Goal: Task Accomplishment & Management: Manage account settings

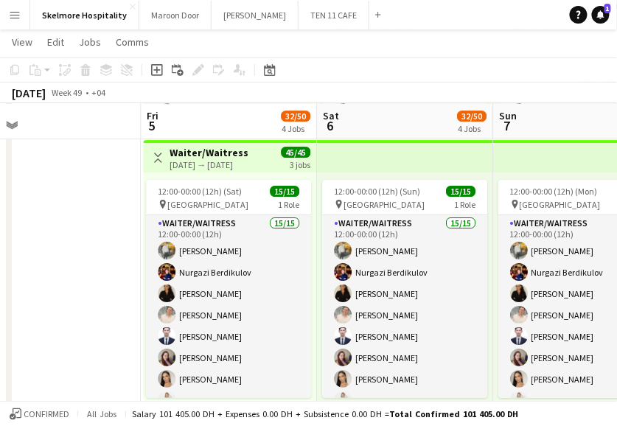
scroll to position [0, 622]
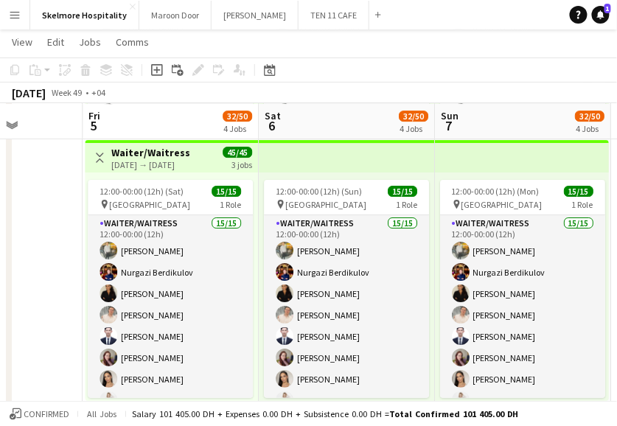
drag, startPoint x: 156, startPoint y: 329, endPoint x: -6, endPoint y: 306, distance: 163.0
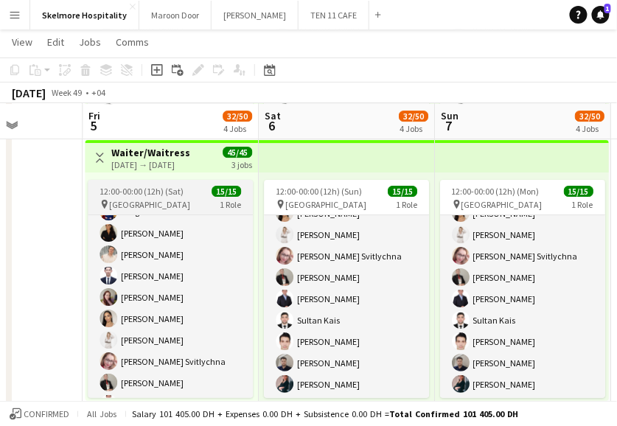
scroll to position [0, 0]
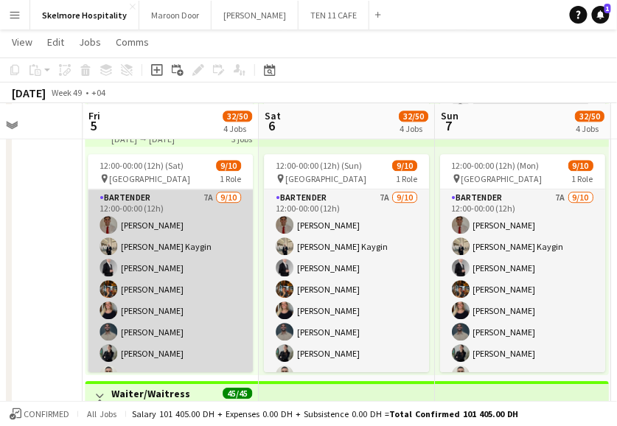
click at [139, 302] on app-card-role "Bartender 7A [DATE] 12:00-00:00 (12h) [PERSON_NAME] [PERSON_NAME] Kaygin [PERSO…" at bounding box center [170, 310] width 165 height 242
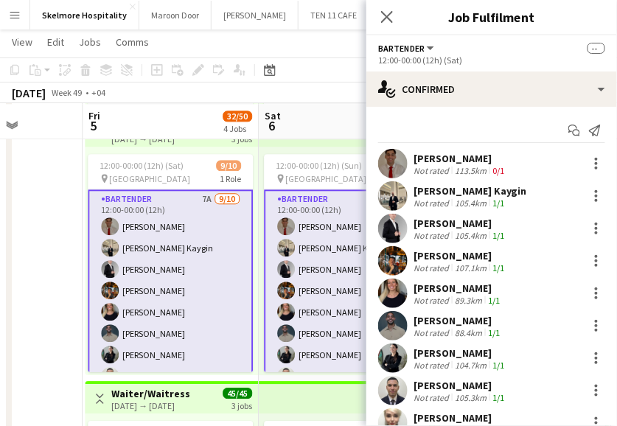
click at [448, 172] on div "Not rated" at bounding box center [432, 170] width 38 height 11
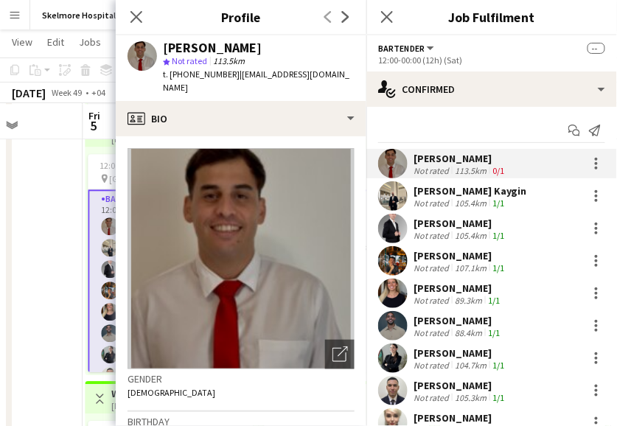
click at [234, 50] on div "[PERSON_NAME]" at bounding box center [212, 47] width 99 height 13
copy div "[PERSON_NAME]"
drag, startPoint x: 10, startPoint y: 298, endPoint x: 27, endPoint y: 295, distance: 17.2
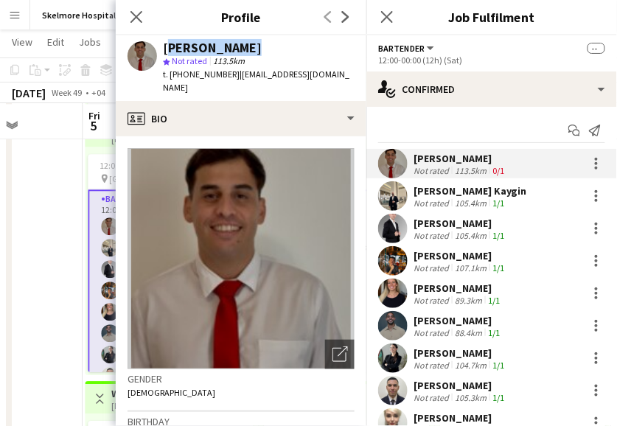
click at [10, 298] on div at bounding box center [9, 111] width 6 height 1066
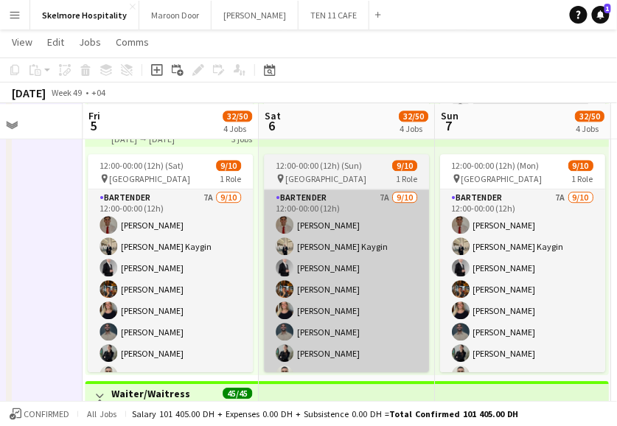
drag, startPoint x: 123, startPoint y: 310, endPoint x: 282, endPoint y: 248, distance: 170.5
click at [123, 310] on app-card-role "Bartender 7A [DATE] 12:00-00:00 (12h) [PERSON_NAME] [PERSON_NAME] Kaygin [PERSO…" at bounding box center [170, 310] width 165 height 242
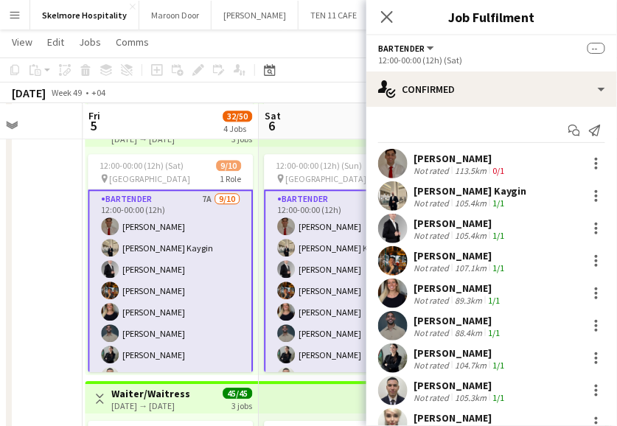
click at [436, 170] on div "Not rated" at bounding box center [432, 170] width 38 height 11
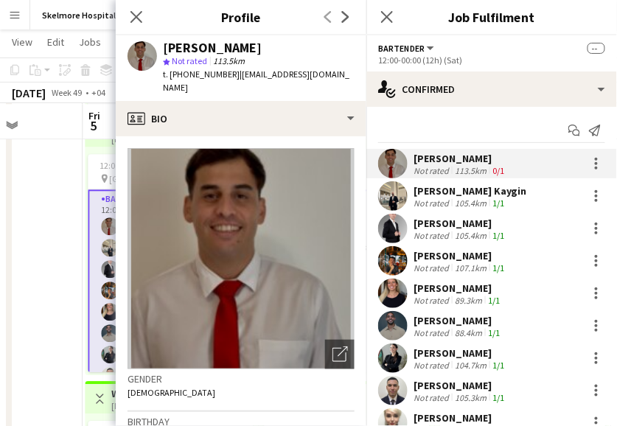
click at [195, 77] on span "t. [PHONE_NUMBER]" at bounding box center [201, 74] width 77 height 11
copy span "971555975230"
click at [306, 74] on span "| [EMAIL_ADDRESS][DOMAIN_NAME]" at bounding box center [256, 81] width 186 height 24
drag, startPoint x: 339, startPoint y: 78, endPoint x: 234, endPoint y: 72, distance: 104.8
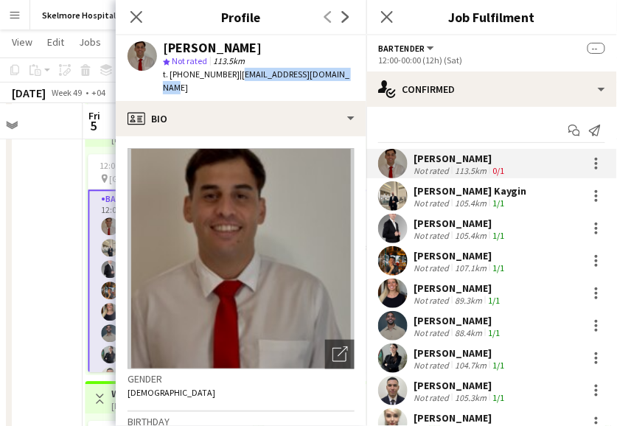
click at [234, 72] on span "| [EMAIL_ADDRESS][DOMAIN_NAME]" at bounding box center [256, 81] width 186 height 24
copy span "[EMAIL_ADDRESS][DOMAIN_NAME]"
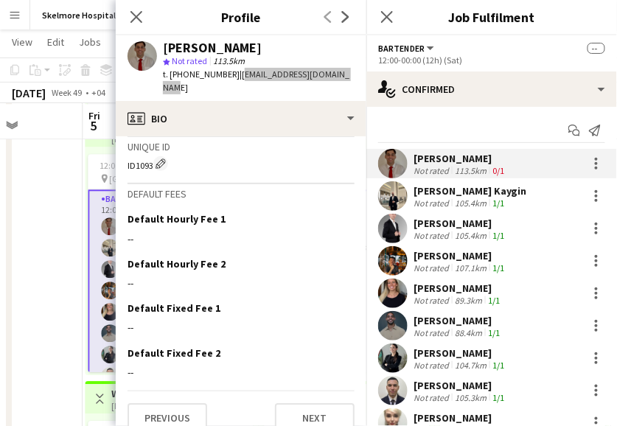
scroll to position [585, 0]
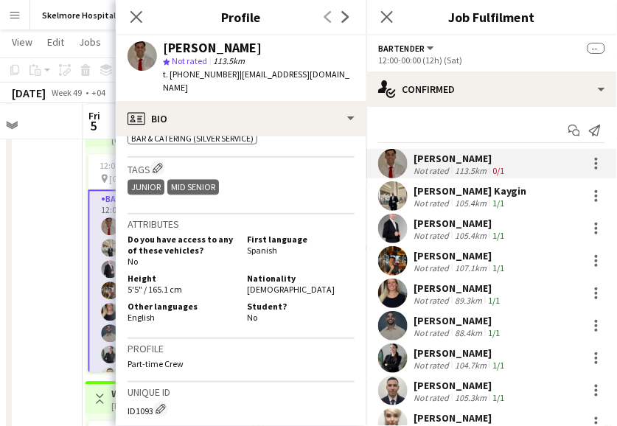
click at [259, 284] on span "[DEMOGRAPHIC_DATA]" at bounding box center [291, 289] width 88 height 11
copy span "[DEMOGRAPHIC_DATA]"
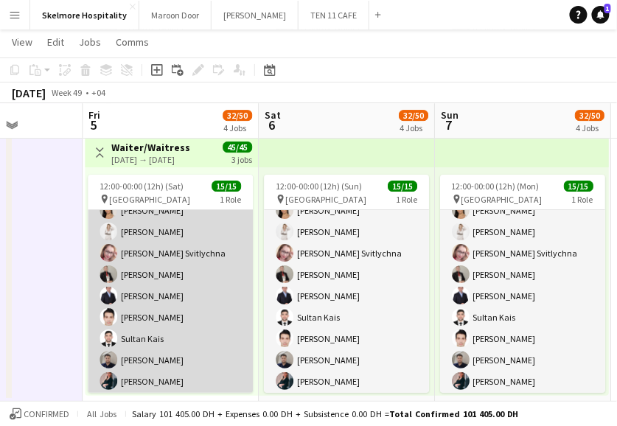
scroll to position [166, 0]
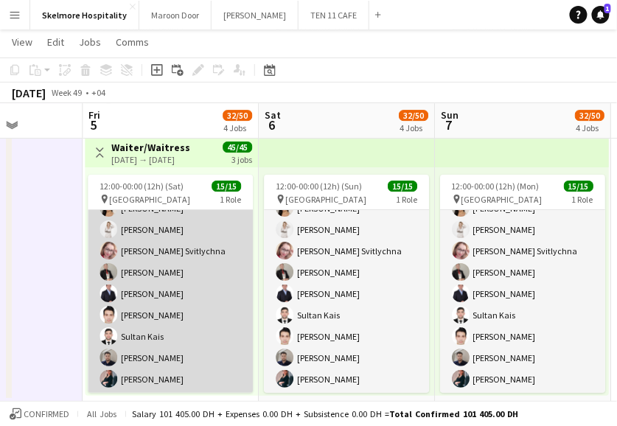
click at [184, 367] on app-card-role "Waiter/Waitress 15/15 12:00-00:00 (12h) [PERSON_NAME] [PERSON_NAME] Mayara Do […" at bounding box center [170, 218] width 165 height 349
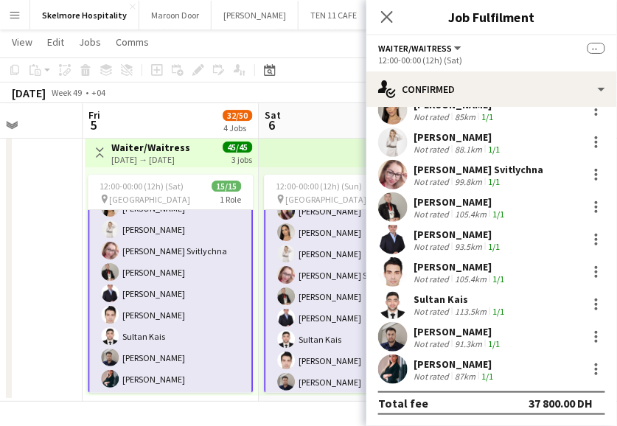
scroll to position [167, 0]
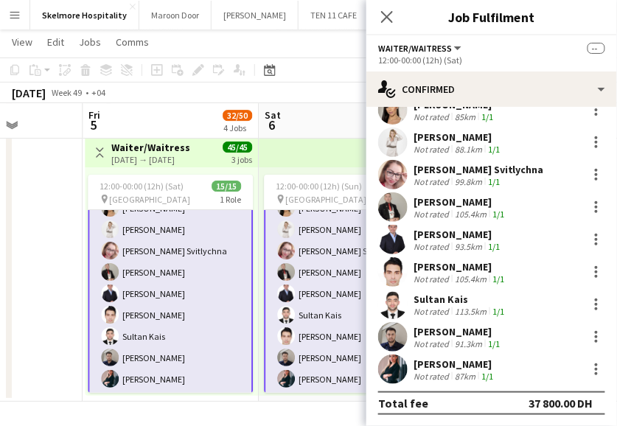
click at [151, 376] on app-card-role "Waiter/Waitress 15/15 12:00-00:00 (12h) [PERSON_NAME] [PERSON_NAME] Mayara Do […" at bounding box center [170, 219] width 165 height 352
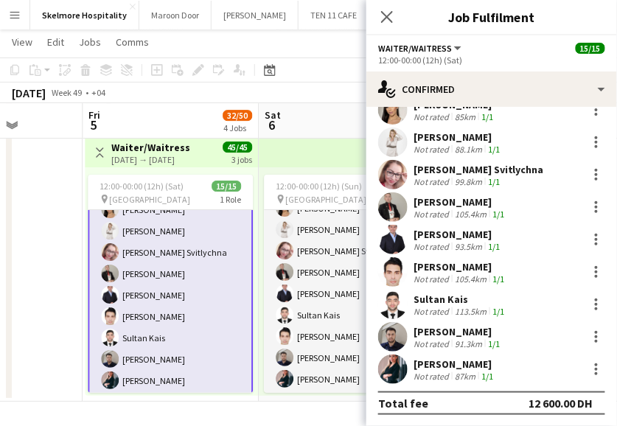
drag, startPoint x: 447, startPoint y: 361, endPoint x: 439, endPoint y: 136, distance: 224.9
click at [446, 360] on div "[PERSON_NAME]" at bounding box center [454, 363] width 83 height 13
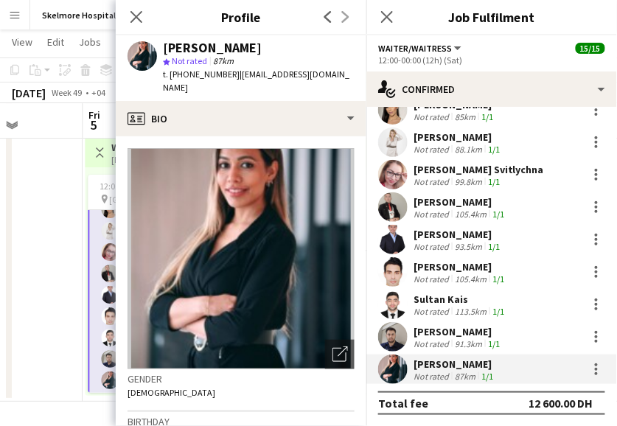
click at [191, 46] on div "[PERSON_NAME]" at bounding box center [212, 47] width 99 height 13
copy div "[PERSON_NAME]"
click at [209, 77] on span "t. [PHONE_NUMBER]" at bounding box center [201, 74] width 77 height 11
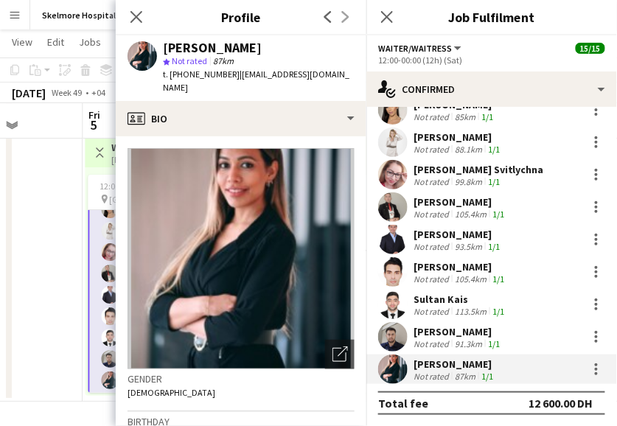
click at [209, 77] on span "t. [PHONE_NUMBER]" at bounding box center [201, 74] width 77 height 11
copy span "971554045688"
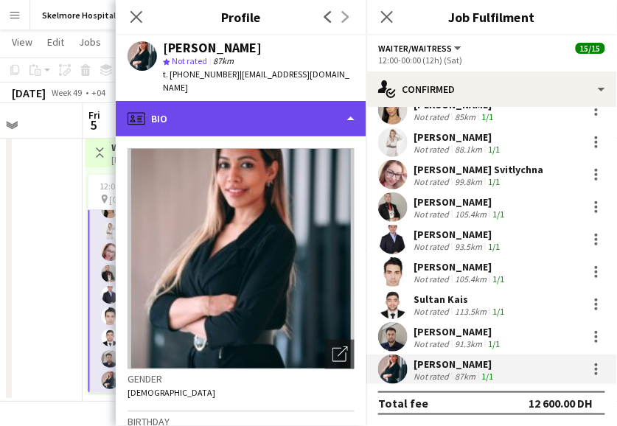
click at [259, 102] on div "profile Bio" at bounding box center [241, 118] width 251 height 35
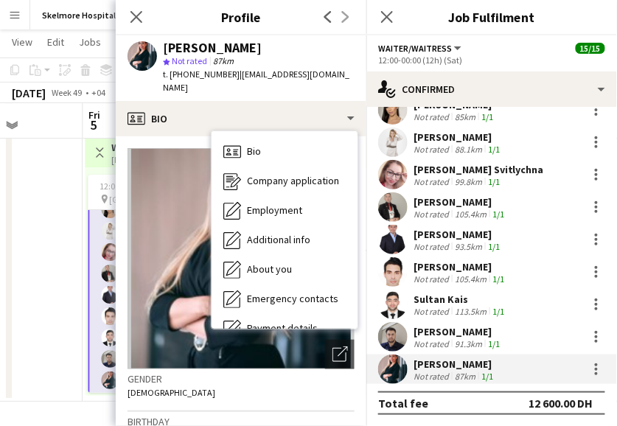
click at [253, 88] on div "t. [PHONE_NUMBER] | [EMAIL_ADDRESS][DOMAIN_NAME]" at bounding box center [259, 81] width 192 height 27
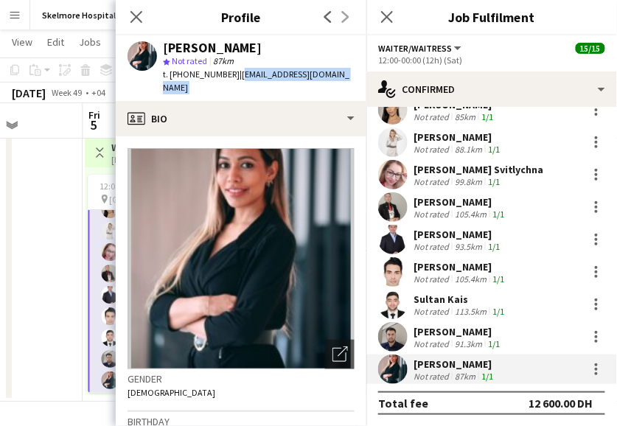
drag, startPoint x: 253, startPoint y: 88, endPoint x: 241, endPoint y: 71, distance: 21.3
click at [241, 71] on div "t. [PHONE_NUMBER] | [EMAIL_ADDRESS][DOMAIN_NAME]" at bounding box center [259, 81] width 192 height 27
copy app-crew-profile "[EMAIL_ADDRESS][DOMAIN_NAME] profile"
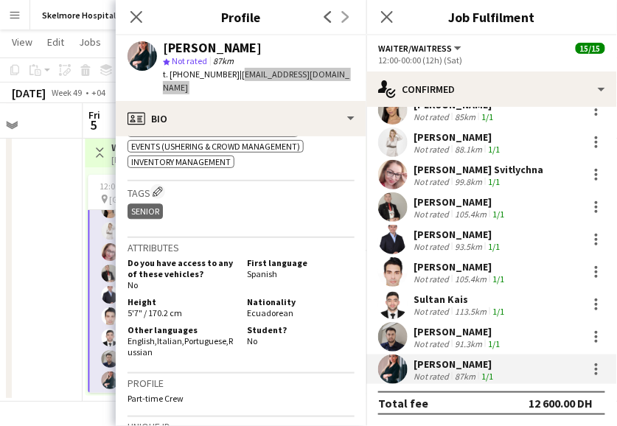
scroll to position [737, 0]
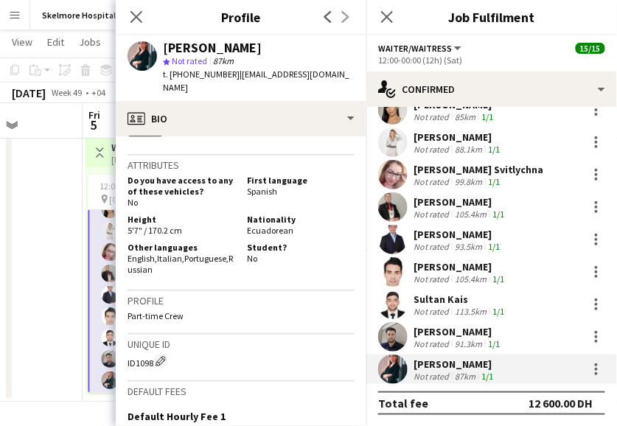
click at [272, 225] on span "Ecuadorean" at bounding box center [270, 230] width 46 height 11
copy span "Ecuadorean"
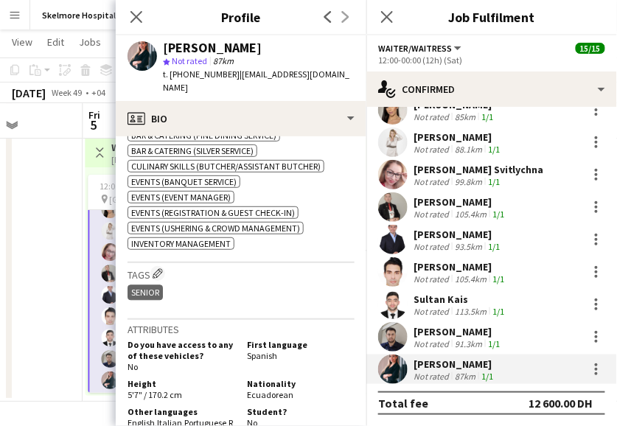
scroll to position [654, 0]
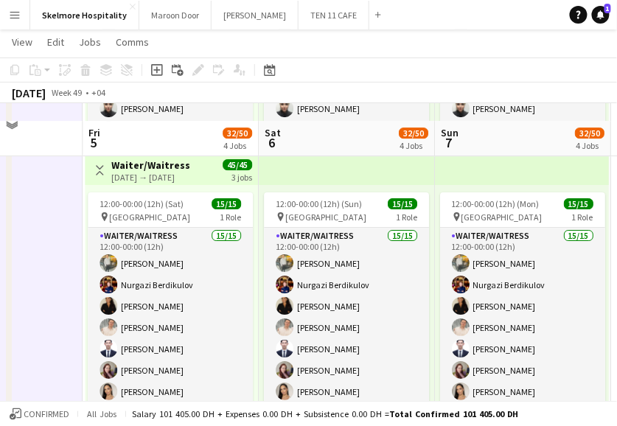
scroll to position [836, 0]
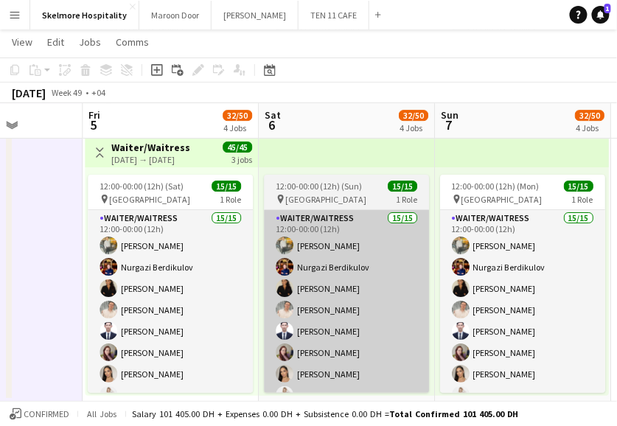
drag, startPoint x: 163, startPoint y: 315, endPoint x: 388, endPoint y: 244, distance: 236.4
click at [163, 314] on app-card-role "Waiter/Waitress 15/15 12:00-00:00 (12h) [PERSON_NAME] [PERSON_NAME] Mayara Do […" at bounding box center [170, 384] width 165 height 349
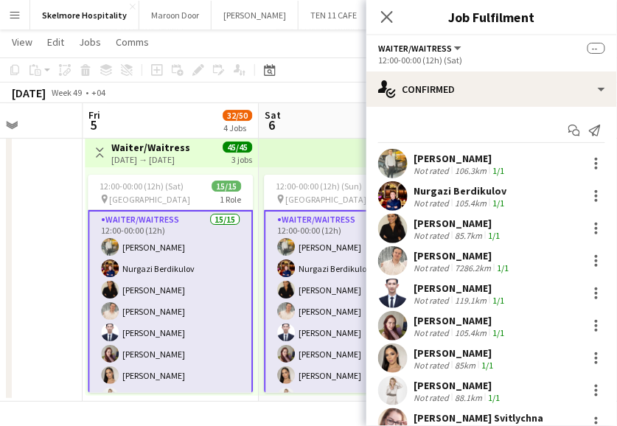
click at [430, 262] on div "Not rated" at bounding box center [432, 267] width 38 height 11
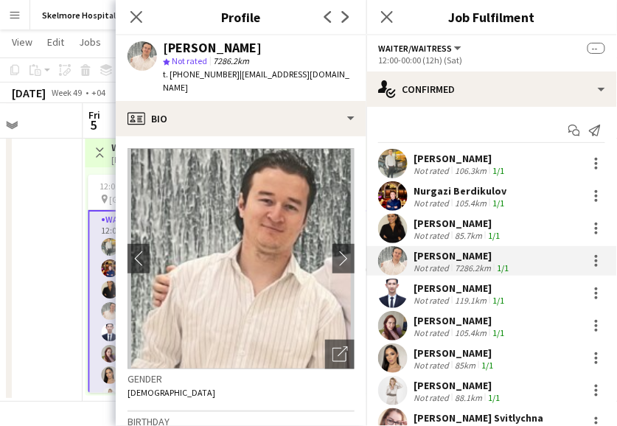
click at [224, 42] on div "[PERSON_NAME]" at bounding box center [212, 47] width 99 height 13
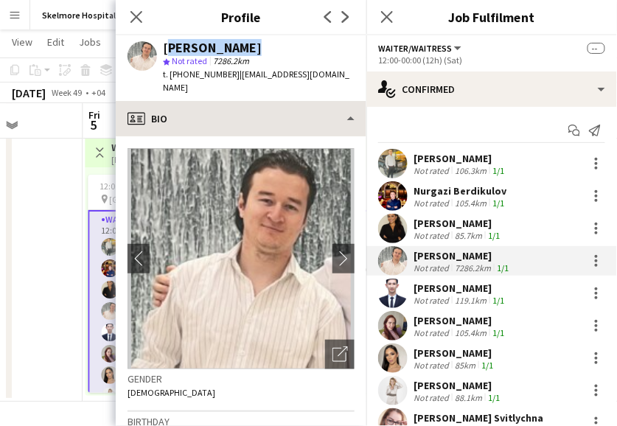
copy div "[PERSON_NAME]"
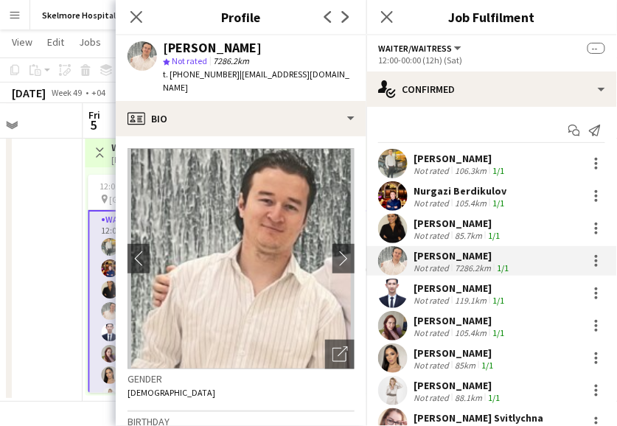
click at [199, 77] on span "t. [PHONE_NUMBER]" at bounding box center [201, 74] width 77 height 11
copy span "971508467207"
drag, startPoint x: 304, startPoint y: 77, endPoint x: 235, endPoint y: 82, distance: 69.5
click at [235, 82] on div "[PERSON_NAME] star Not rated 7286.2km t. [PHONE_NUMBER] | [EMAIL_ADDRESS][DOMAI…" at bounding box center [241, 68] width 251 height 66
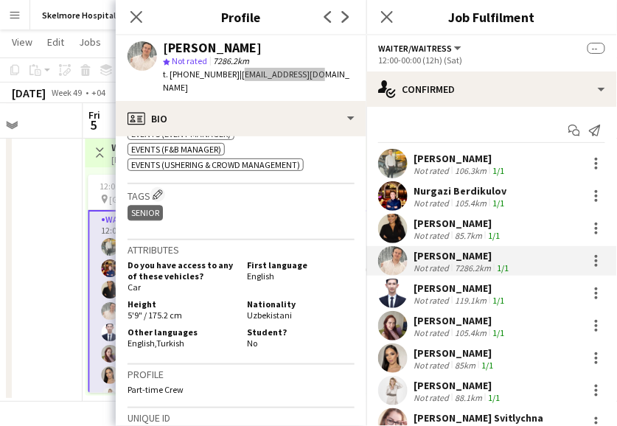
scroll to position [654, 0]
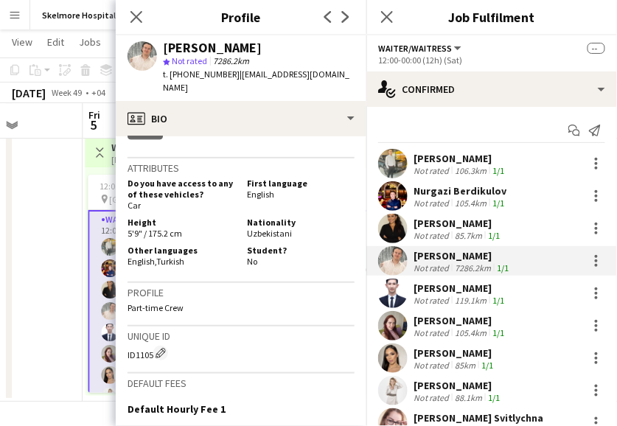
click at [254, 228] on span "Uzbekistani" at bounding box center [269, 233] width 45 height 11
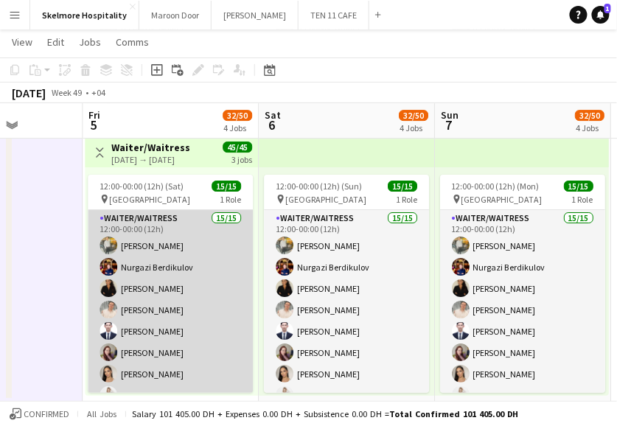
scroll to position [82, 0]
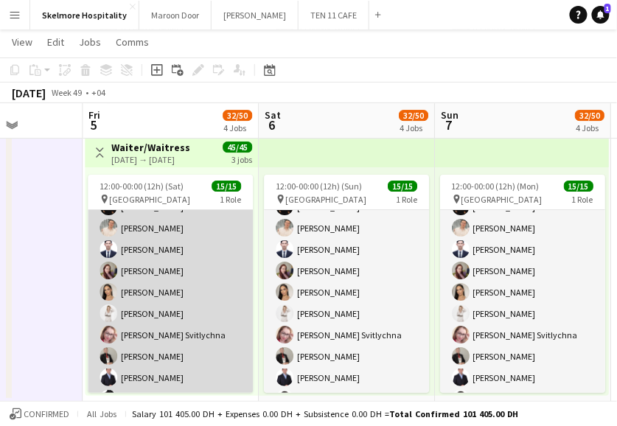
click at [154, 258] on app-card-role "Waiter/Waitress 15/15 12:00-00:00 (12h) [PERSON_NAME] [PERSON_NAME] Mayara Do […" at bounding box center [170, 302] width 165 height 349
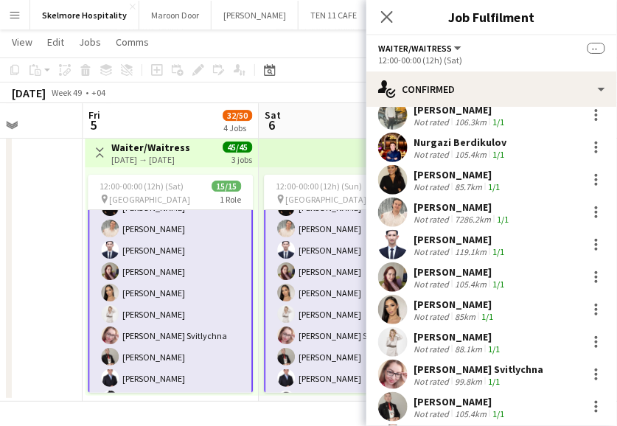
scroll to position [0, 0]
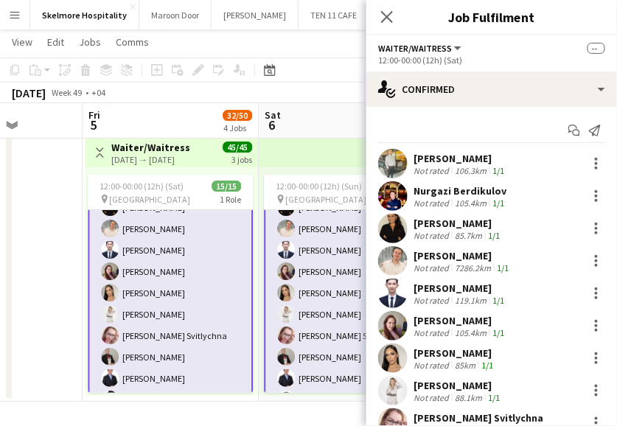
click at [431, 335] on div "Not rated" at bounding box center [432, 332] width 38 height 11
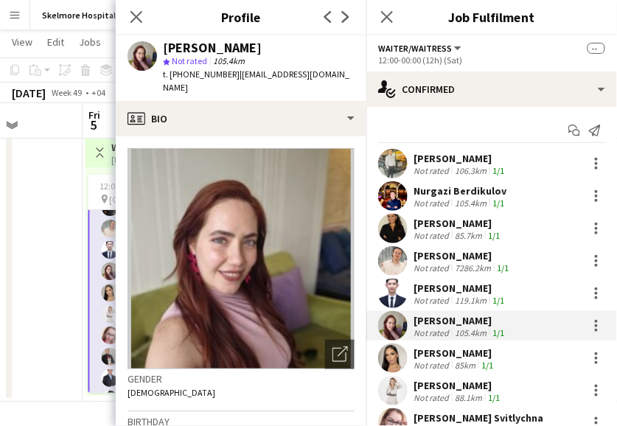
click at [203, 45] on div "[PERSON_NAME]" at bounding box center [212, 47] width 99 height 13
click at [205, 71] on span "t. [PHONE_NUMBER]" at bounding box center [201, 74] width 77 height 11
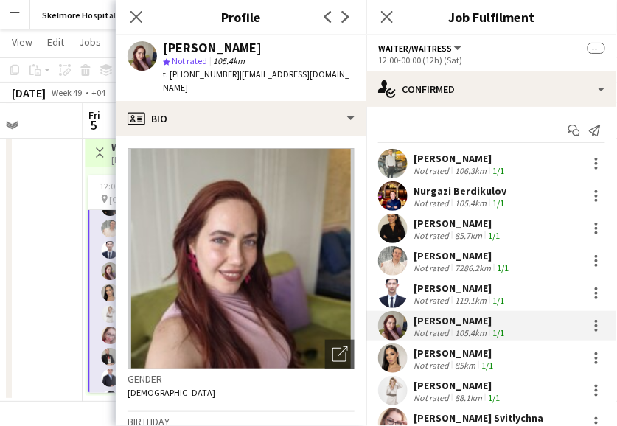
click at [245, 77] on span "| [EMAIL_ADDRESS][DOMAIN_NAME]" at bounding box center [256, 81] width 186 height 24
drag, startPoint x: 327, startPoint y: 73, endPoint x: 234, endPoint y: 78, distance: 93.0
click at [234, 78] on app-profile-header "[PERSON_NAME] star Not rated 105.4km t. [PHONE_NUMBER] | [EMAIL_ADDRESS][DOMAIN…" at bounding box center [241, 68] width 251 height 66
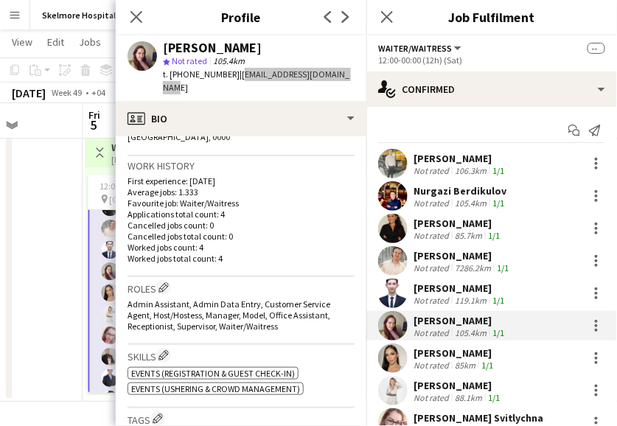
scroll to position [491, 0]
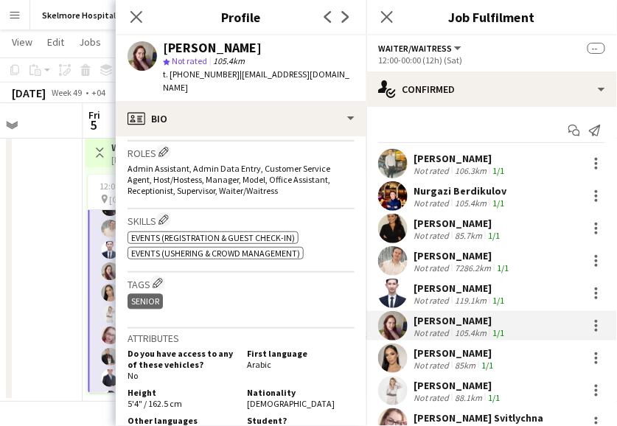
click at [270, 398] on span "[DEMOGRAPHIC_DATA]" at bounding box center [291, 403] width 88 height 11
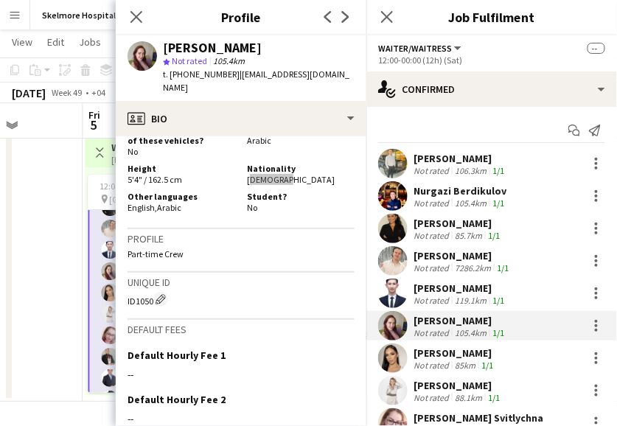
scroll to position [737, 0]
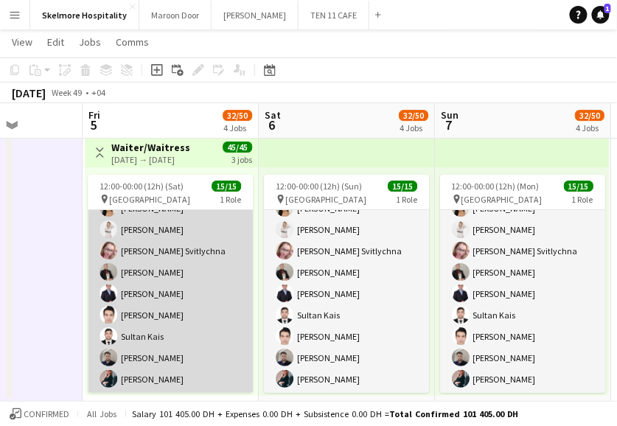
scroll to position [84, 0]
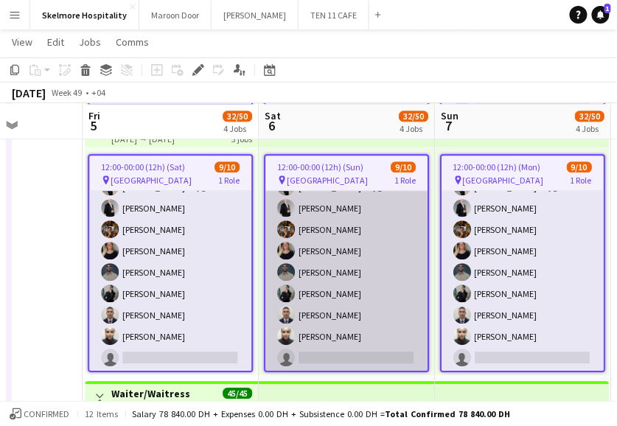
scroll to position [0, 0]
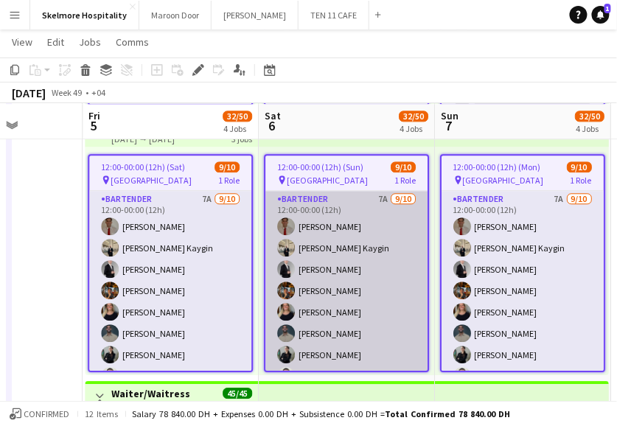
click at [332, 251] on app-card-role "Bartender 7A [DATE] 12:00-00:00 (12h) [PERSON_NAME] [PERSON_NAME] Kaygin [PERSO…" at bounding box center [346, 312] width 162 height 242
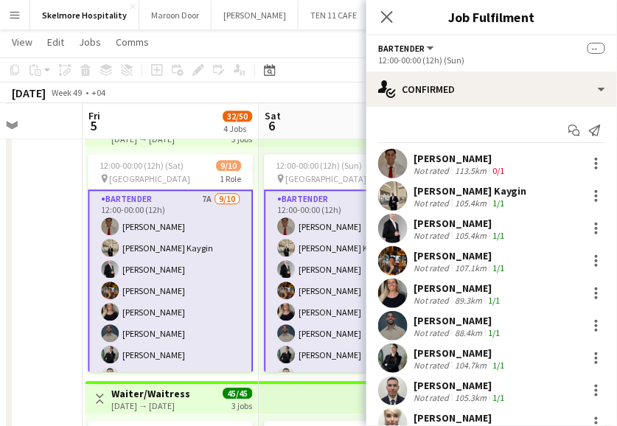
scroll to position [61, 0]
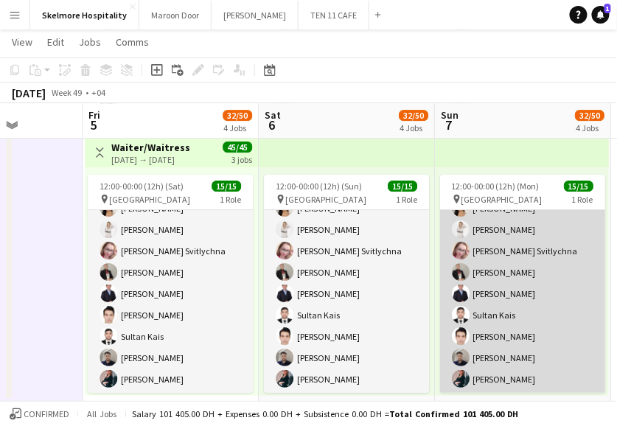
scroll to position [10, 0]
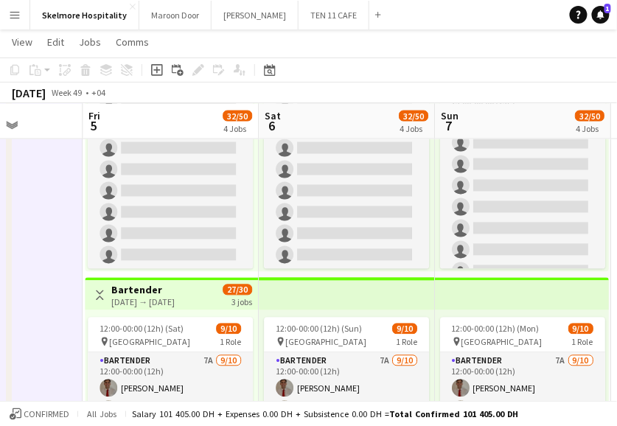
click at [497, 287] on app-top-bar at bounding box center [522, 294] width 174 height 32
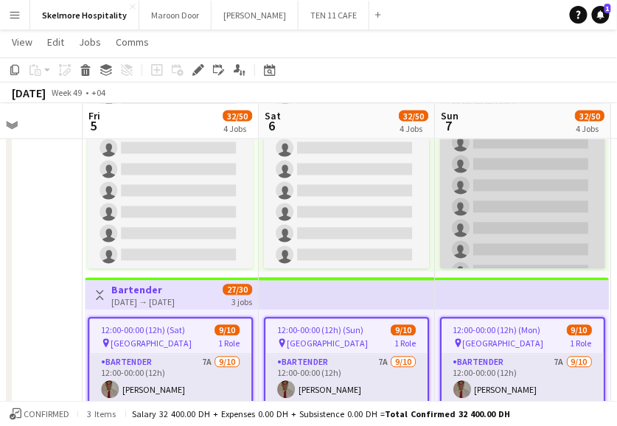
click at [520, 214] on app-card-role "Commis Chef 2A [DATE] 12:00-00:00 (12h) [PERSON_NAME] single-neutral-actions si…" at bounding box center [522, 207] width 165 height 242
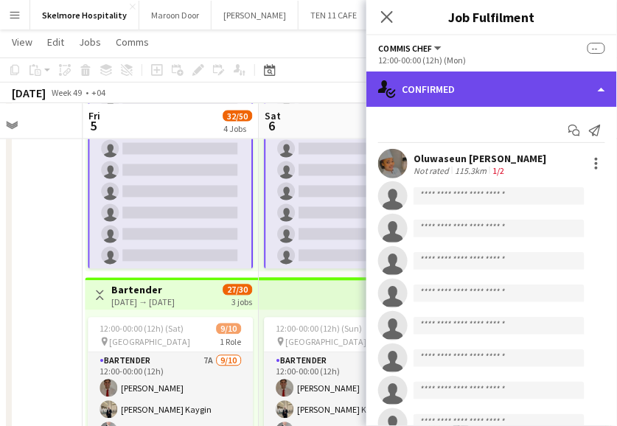
click at [530, 72] on div "single-neutral-actions-check-2 Confirmed" at bounding box center [491, 88] width 251 height 35
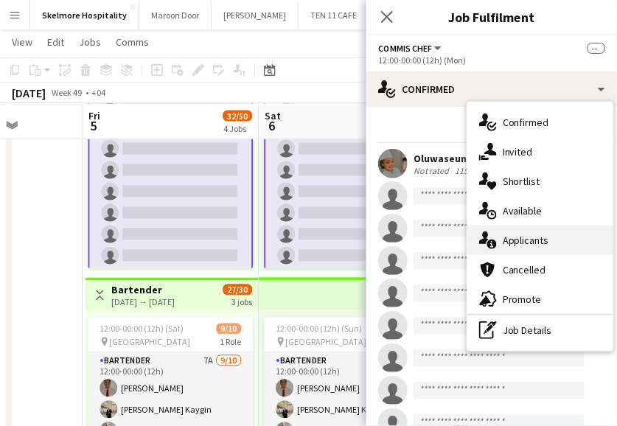
click at [521, 231] on div "single-neutral-actions-information Applicants" at bounding box center [540, 240] width 146 height 29
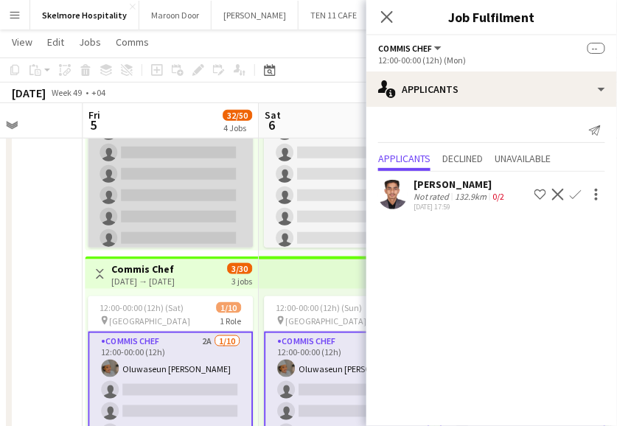
click at [187, 217] on app-card-role "Waiter/Waitress 4A [DATE] 12:00-00:00 (12h) Asrorbek [PERSON_NAME] Usaid Norwin…" at bounding box center [170, 76] width 165 height 354
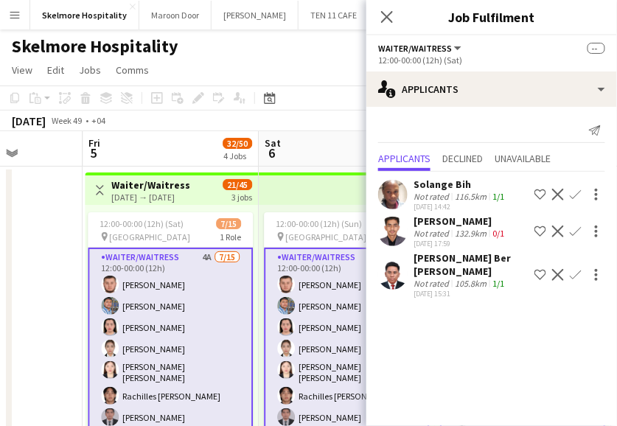
click at [576, 269] on app-icon "Confirm" at bounding box center [576, 275] width 12 height 12
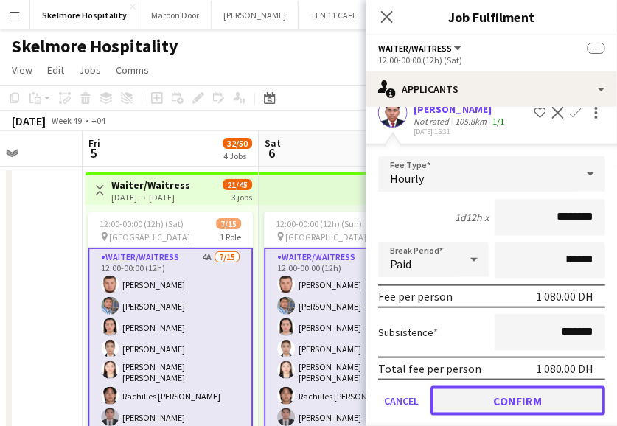
click at [516, 386] on button "Confirm" at bounding box center [517, 400] width 175 height 29
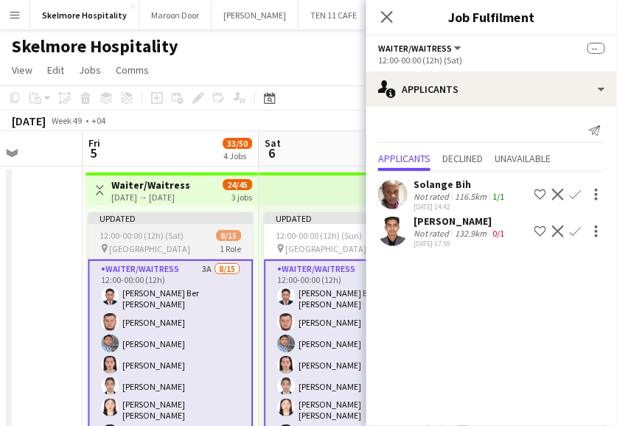
click at [125, 251] on span "[GEOGRAPHIC_DATA]" at bounding box center [149, 248] width 81 height 11
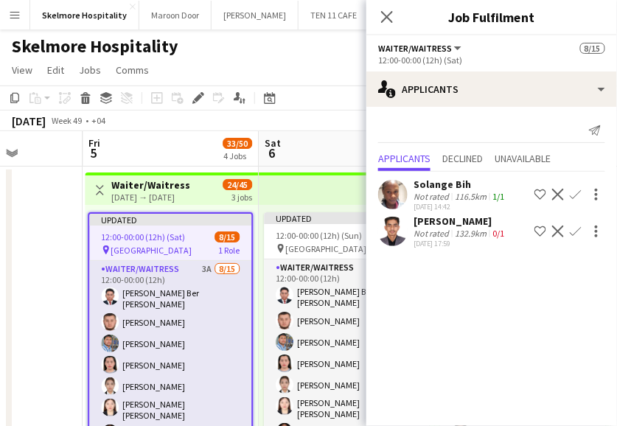
click at [85, 256] on div "Updated 12:00-00:00 (12h) (Sat) 8/15 pin Abu Dhabi 1 Role Waiter/Waitress 3A [D…" at bounding box center [171, 319] width 173 height 228
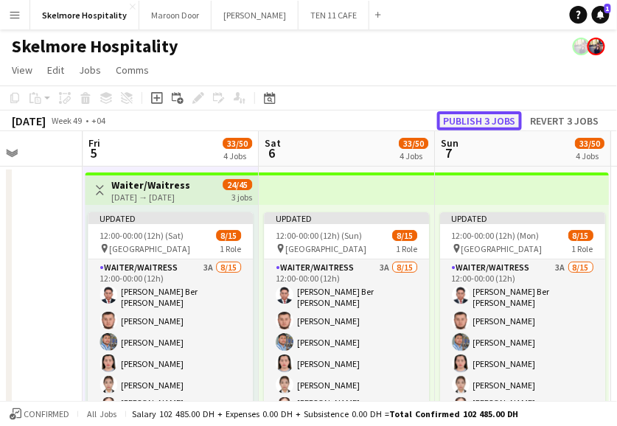
click at [509, 120] on button "Publish 3 jobs" at bounding box center [479, 120] width 85 height 19
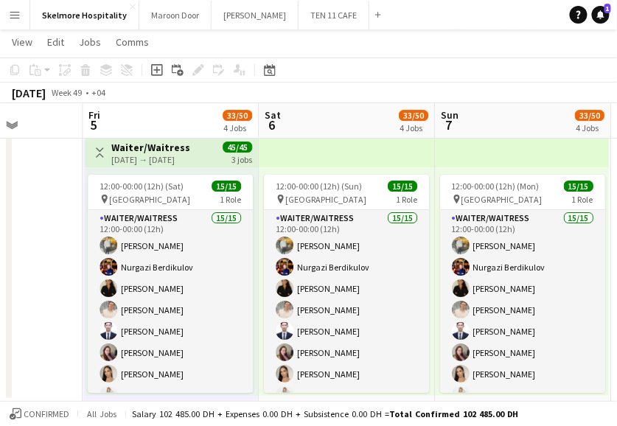
drag, startPoint x: 453, startPoint y: 412, endPoint x: 41, endPoint y: 276, distance: 434.0
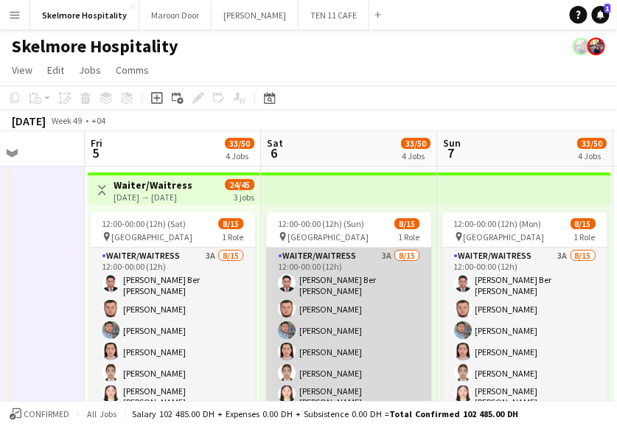
click at [370, 312] on app-card-role "Waiter/Waitress 3A [DATE] 12:00-00:00 (12h) [PERSON_NAME] Ber [PERSON_NAME] Asr…" at bounding box center [348, 427] width 165 height 358
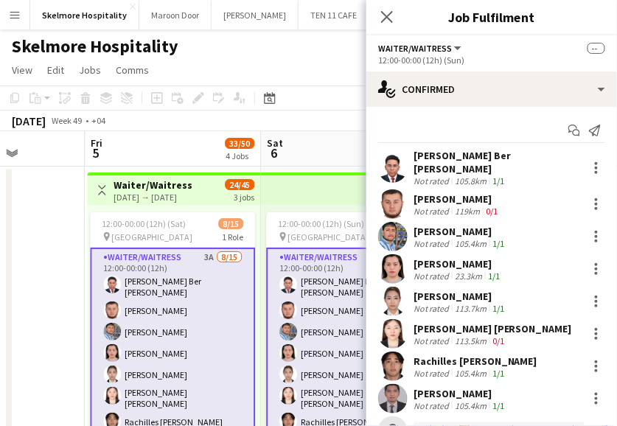
click at [435, 161] on div "[PERSON_NAME] Ber [PERSON_NAME]" at bounding box center [497, 162] width 168 height 27
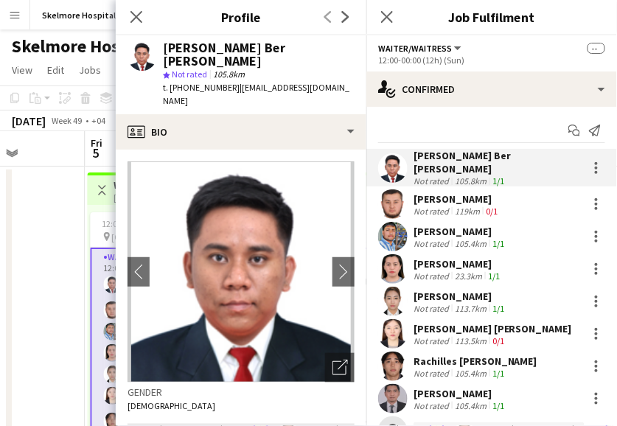
click at [203, 82] on span "t. [PHONE_NUMBER]" at bounding box center [201, 87] width 77 height 11
click at [125, 65] on div "[PERSON_NAME] [PERSON_NAME] star Not rated 105.8km t. [PHONE_NUMBER] | [EMAIL_A…" at bounding box center [241, 74] width 251 height 79
click at [427, 206] on div "Not rated" at bounding box center [432, 211] width 38 height 11
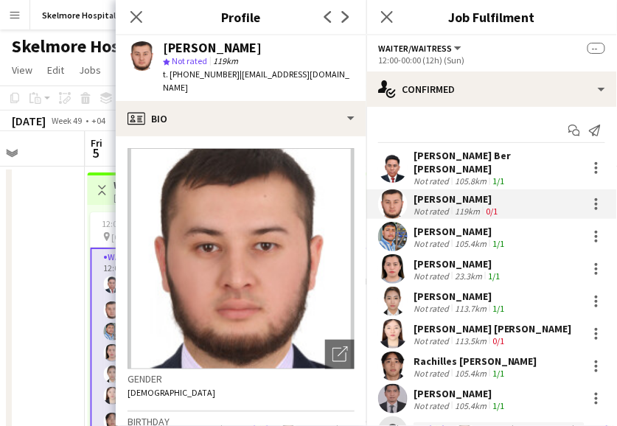
click at [432, 238] on div "Not rated" at bounding box center [432, 243] width 38 height 11
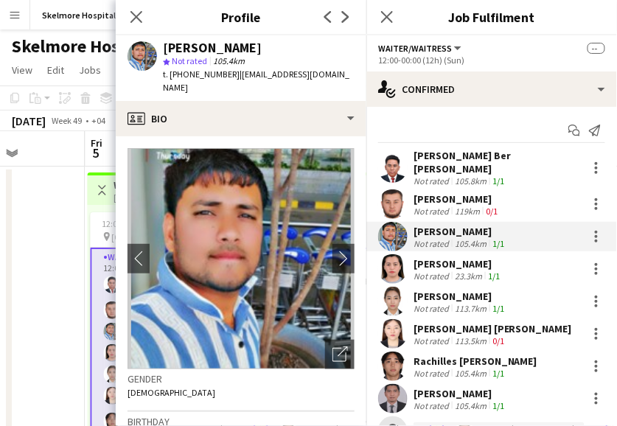
click at [206, 71] on span "t. [PHONE_NUMBER]" at bounding box center [201, 74] width 77 height 11
click at [452, 270] on div "23.3km" at bounding box center [468, 275] width 33 height 11
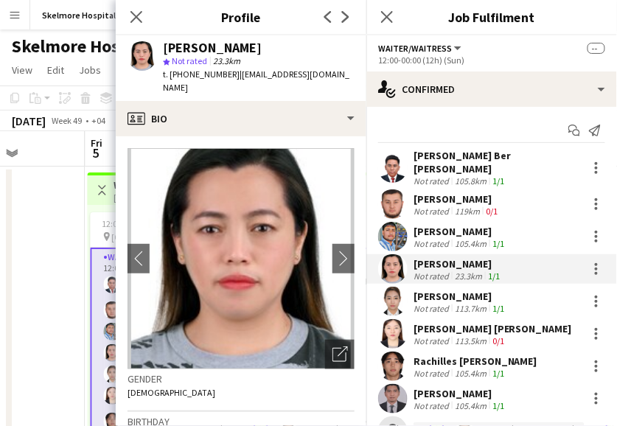
click at [194, 75] on span "t. [PHONE_NUMBER]" at bounding box center [201, 74] width 77 height 11
click at [120, 136] on app-crew-profile-bio "chevron-left chevron-right Open photos pop-in Gender [DEMOGRAPHIC_DATA] Birthda…" at bounding box center [241, 281] width 251 height 290
click at [332, 252] on app-icon "chevron-right" at bounding box center [343, 258] width 23 height 15
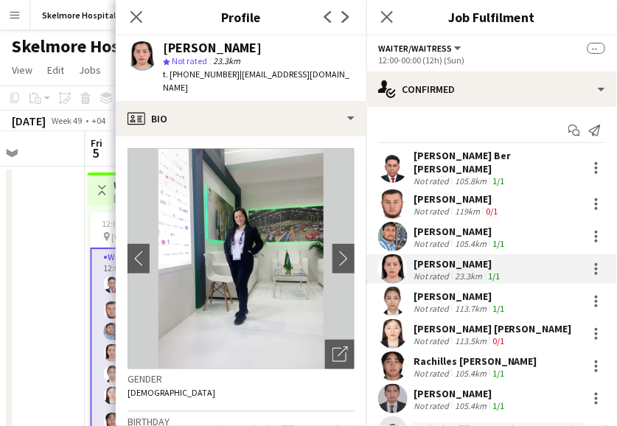
click at [352, 29] on div "Previous Next" at bounding box center [336, 17] width 59 height 34
click at [346, 20] on icon "Next" at bounding box center [346, 17] width 12 height 12
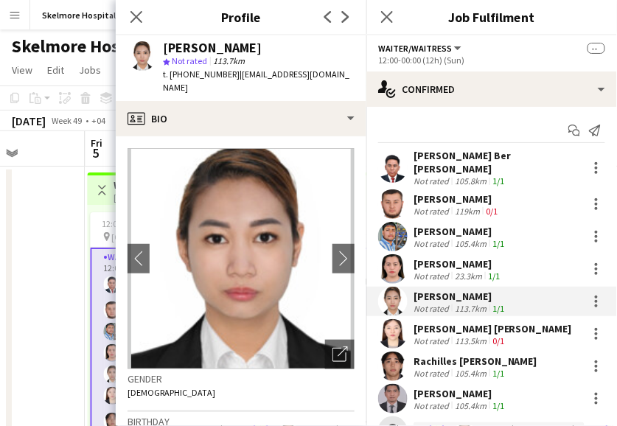
click at [191, 69] on span "t. [PHONE_NUMBER]" at bounding box center [201, 74] width 77 height 11
click at [430, 325] on div "[PERSON_NAME] [PERSON_NAME]" at bounding box center [492, 328] width 158 height 13
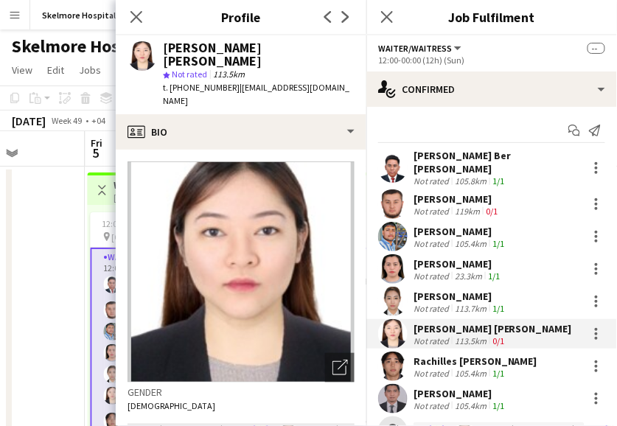
click at [425, 354] on div "Rachilles [PERSON_NAME]" at bounding box center [475, 360] width 124 height 13
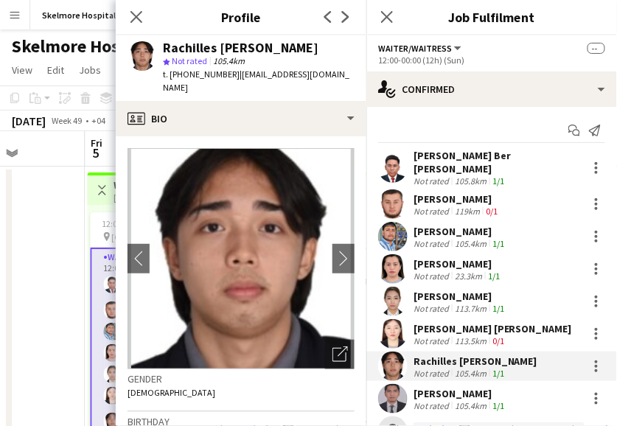
click at [215, 71] on span "t. [PHONE_NUMBER]" at bounding box center [201, 74] width 77 height 11
click at [465, 387] on div "[PERSON_NAME]" at bounding box center [460, 393] width 94 height 13
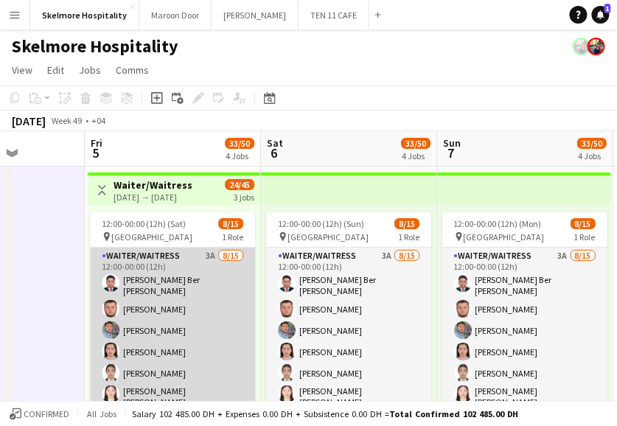
click at [123, 288] on app-card-role "Waiter/Waitress 3A [DATE] 12:00-00:00 (12h) [PERSON_NAME] Ber [PERSON_NAME] Asr…" at bounding box center [172, 427] width 165 height 358
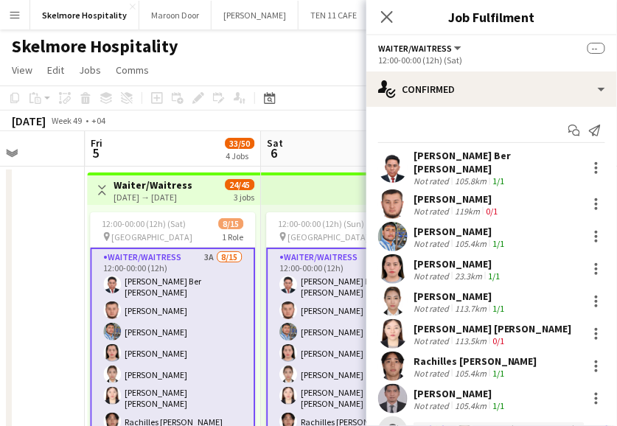
click at [503, 175] on app-skills-label "1/1" at bounding box center [498, 180] width 12 height 11
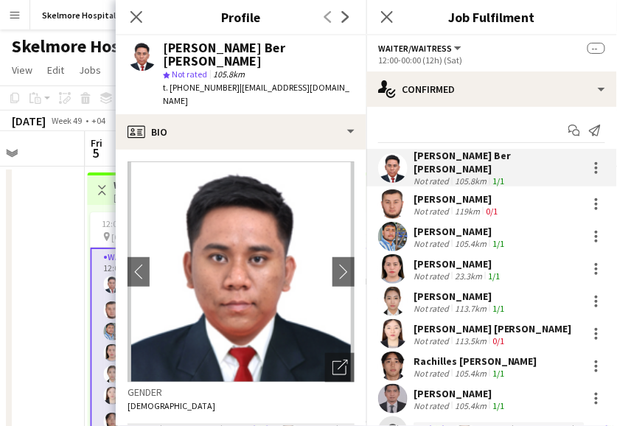
click at [220, 68] on div "star Not rated 105.8km" at bounding box center [259, 74] width 192 height 13
click at [224, 43] on div "[PERSON_NAME] Ber [PERSON_NAME]" at bounding box center [259, 54] width 192 height 27
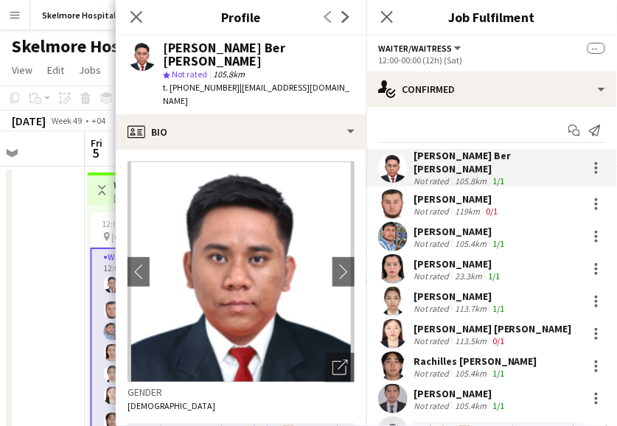
click at [215, 82] on span "t. [PHONE_NUMBER]" at bounding box center [201, 87] width 77 height 11
drag, startPoint x: 340, startPoint y: 76, endPoint x: 234, endPoint y: 68, distance: 107.2
click at [234, 68] on div "[PERSON_NAME] [PERSON_NAME] star Not rated 105.8km t. [PHONE_NUMBER] | [EMAIL_A…" at bounding box center [241, 74] width 251 height 79
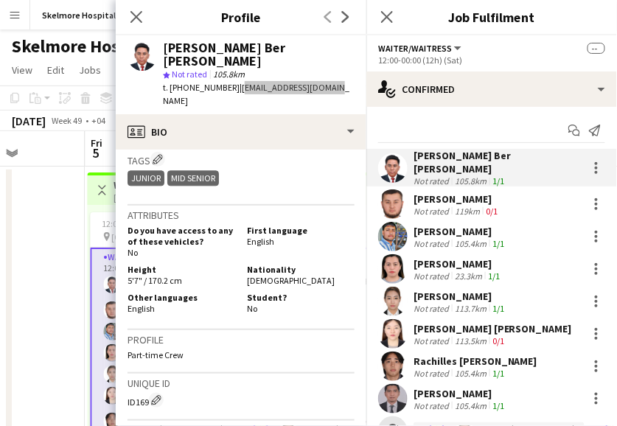
scroll to position [654, 0]
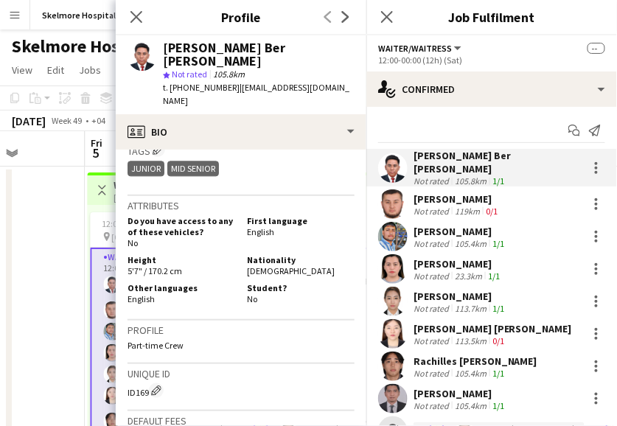
click at [318, 254] on div "Height 5'7" / 170.2 cm Nationality [DEMOGRAPHIC_DATA]" at bounding box center [241, 266] width 227 height 25
click at [439, 206] on div "Not rated" at bounding box center [432, 211] width 38 height 11
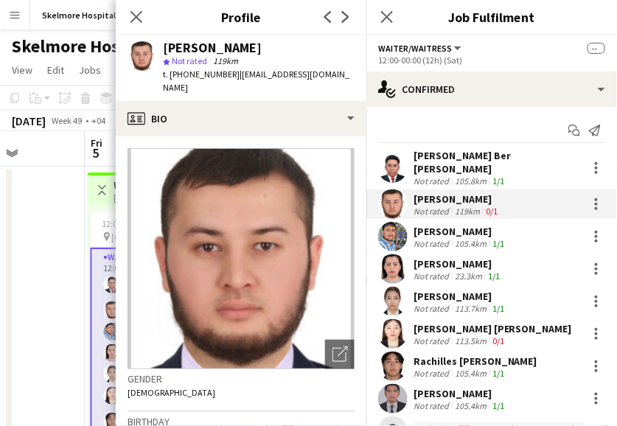
click at [205, 45] on div "[PERSON_NAME]" at bounding box center [212, 47] width 99 height 13
click at [206, 75] on span "t. [PHONE_NUMBER]" at bounding box center [201, 74] width 77 height 11
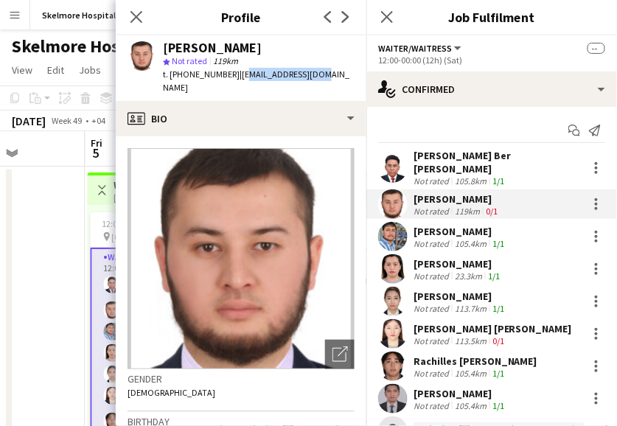
drag, startPoint x: 326, startPoint y: 77, endPoint x: 235, endPoint y: 77, distance: 91.4
click at [235, 77] on app-profile-header "[PERSON_NAME] star Not rated 119km t. [PHONE_NUMBER] | [EMAIL_ADDRESS][DOMAIN_N…" at bounding box center [241, 68] width 251 height 66
click at [311, 75] on div "[PERSON_NAME] star Not rated 119km t. [PHONE_NUMBER] | [EMAIL_ADDRESS][DOMAIN_N…" at bounding box center [241, 68] width 251 height 66
click at [312, 73] on div "[PERSON_NAME] star Not rated 119km t. [PHONE_NUMBER] | [EMAIL_ADDRESS][DOMAIN_N…" at bounding box center [241, 68] width 251 height 66
drag, startPoint x: 312, startPoint y: 73, endPoint x: 232, endPoint y: 71, distance: 79.6
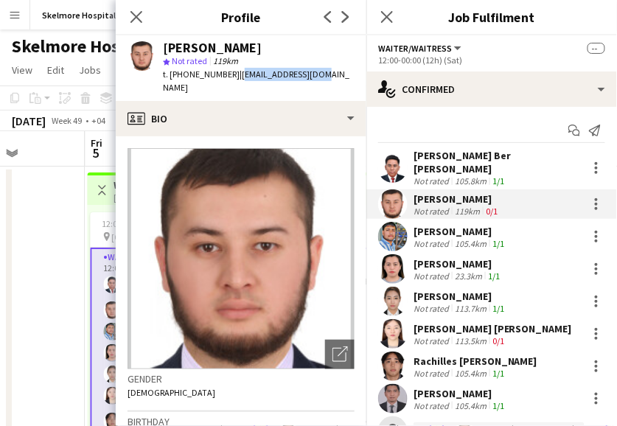
click at [232, 71] on div "[PERSON_NAME] star Not rated 119km t. [PHONE_NUMBER] | [EMAIL_ADDRESS][DOMAIN_N…" at bounding box center [241, 68] width 251 height 66
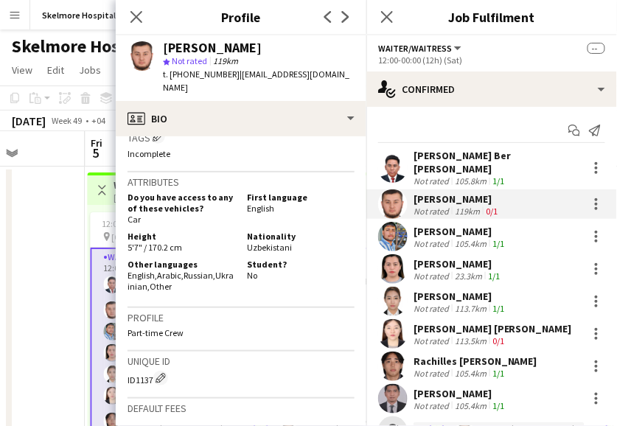
click at [276, 242] on span "Uzbekistani" at bounding box center [269, 247] width 45 height 11
click at [283, 231] on h5 "Nationality" at bounding box center [301, 236] width 108 height 11
click at [283, 242] on span "Uzbekistani" at bounding box center [269, 247] width 45 height 11
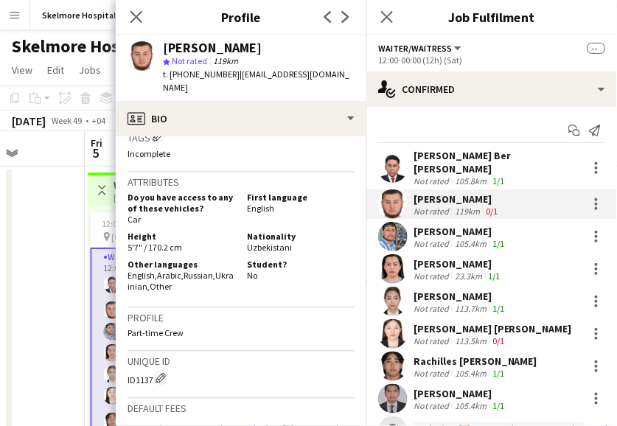
click at [284, 193] on div "First language English" at bounding box center [297, 208] width 113 height 33
click at [420, 225] on div "[PERSON_NAME]" at bounding box center [460, 231] width 94 height 13
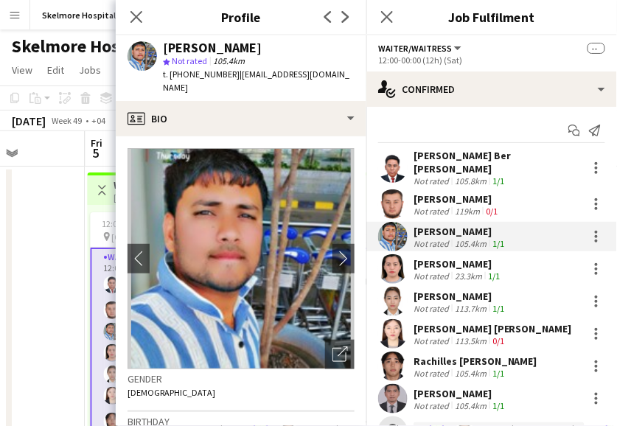
click at [208, 51] on div "[PERSON_NAME]" at bounding box center [212, 47] width 99 height 13
click at [219, 71] on span "t. [PHONE_NUMBER]" at bounding box center [201, 74] width 77 height 11
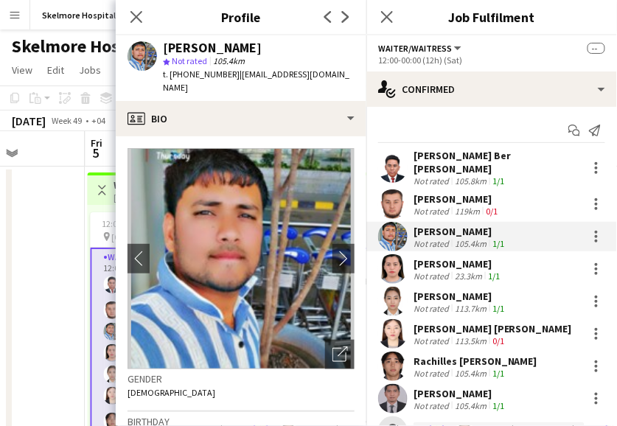
click at [335, 82] on div "[PERSON_NAME] star Not rated 105.4km t. [PHONE_NUMBER] | [EMAIL_ADDRESS][DOMAIN…" at bounding box center [241, 68] width 251 height 66
drag, startPoint x: 346, startPoint y: 75, endPoint x: 237, endPoint y: 80, distance: 109.9
click at [237, 80] on div "[PERSON_NAME] star Not rated 105.4km t. [PHONE_NUMBER] | [EMAIL_ADDRESS][DOMAIN…" at bounding box center [241, 68] width 251 height 66
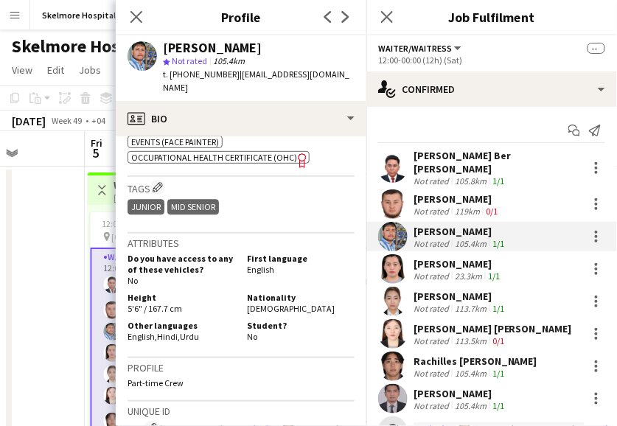
click at [263, 303] on span "[DEMOGRAPHIC_DATA]" at bounding box center [291, 308] width 88 height 11
click at [247, 303] on span "[DEMOGRAPHIC_DATA]" at bounding box center [291, 308] width 88 height 11
drag, startPoint x: 237, startPoint y: 304, endPoint x: 262, endPoint y: 255, distance: 55.4
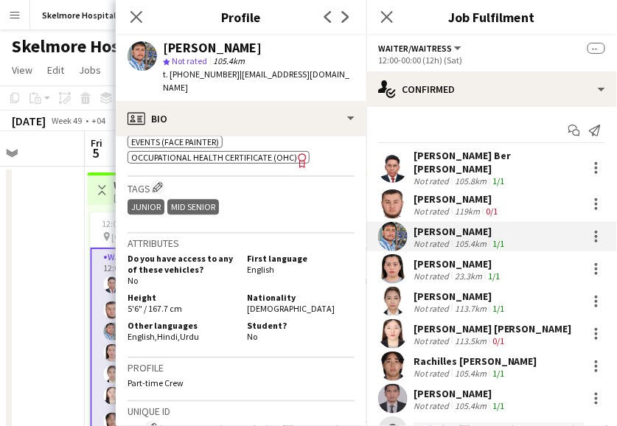
click at [241, 320] on div "Student? No" at bounding box center [297, 331] width 113 height 22
click at [461, 270] on div "23.3km" at bounding box center [468, 275] width 33 height 11
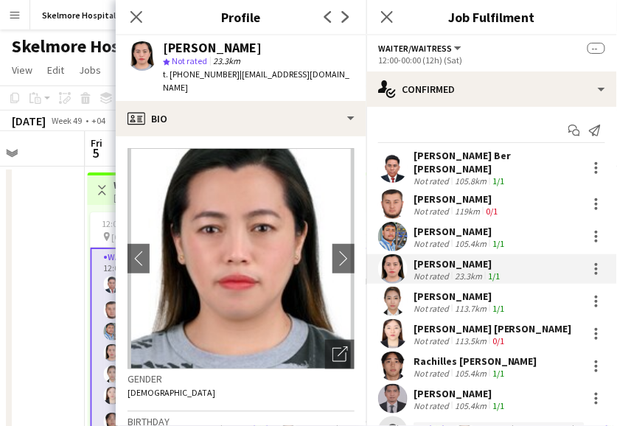
click at [231, 51] on div "[PERSON_NAME]" at bounding box center [212, 47] width 99 height 13
click at [204, 75] on span "t. [PHONE_NUMBER]" at bounding box center [201, 74] width 77 height 11
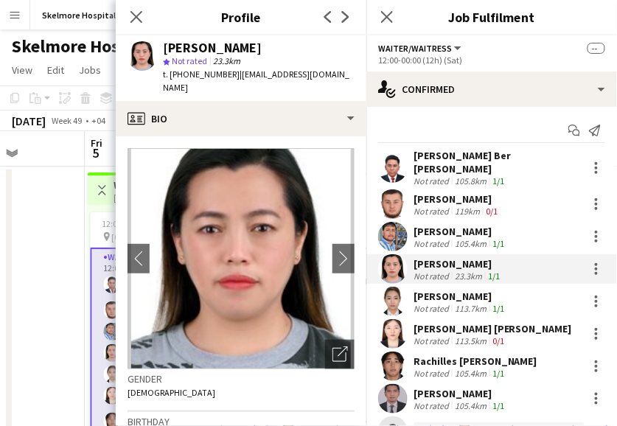
drag, startPoint x: 279, startPoint y: 89, endPoint x: 232, endPoint y: 77, distance: 48.8
click at [232, 77] on div "t. [PHONE_NUMBER] | [EMAIL_ADDRESS][DOMAIN_NAME]" at bounding box center [259, 81] width 192 height 27
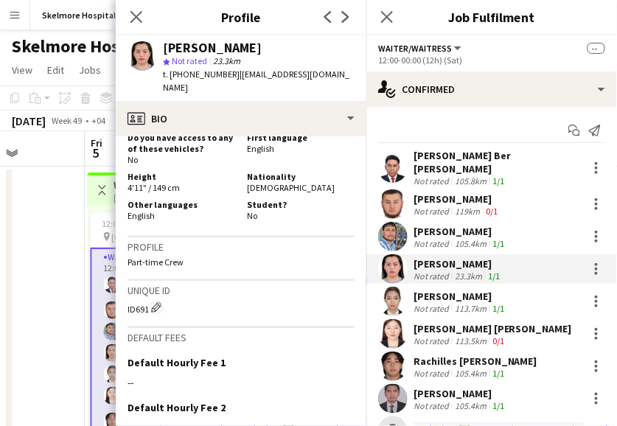
scroll to position [737, 0]
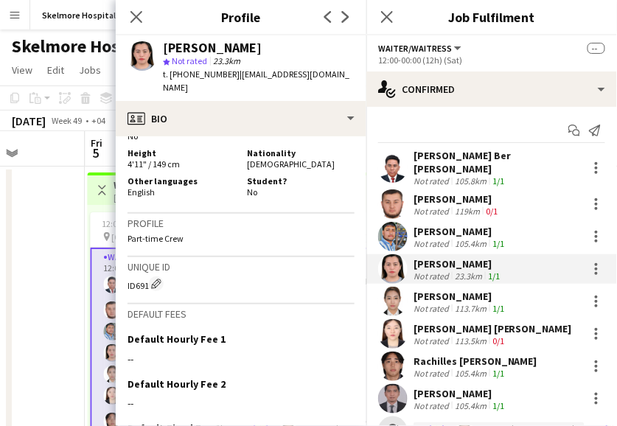
click at [262, 161] on span "[DEMOGRAPHIC_DATA]" at bounding box center [291, 163] width 88 height 11
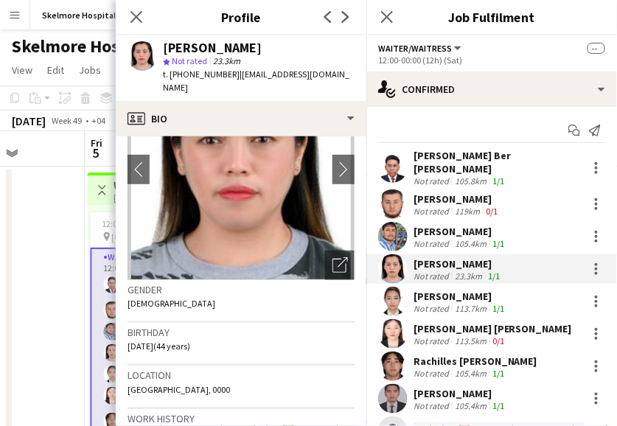
scroll to position [0, 0]
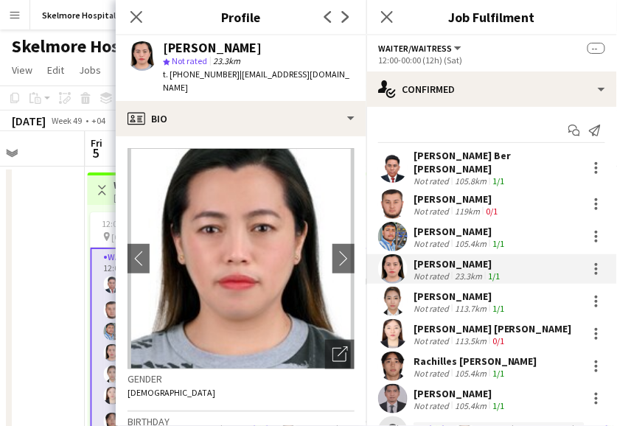
click at [270, 83] on div "t. [PHONE_NUMBER] | [EMAIL_ADDRESS][DOMAIN_NAME]" at bounding box center [259, 81] width 192 height 27
click at [441, 304] on div "Not rated" at bounding box center [432, 308] width 38 height 11
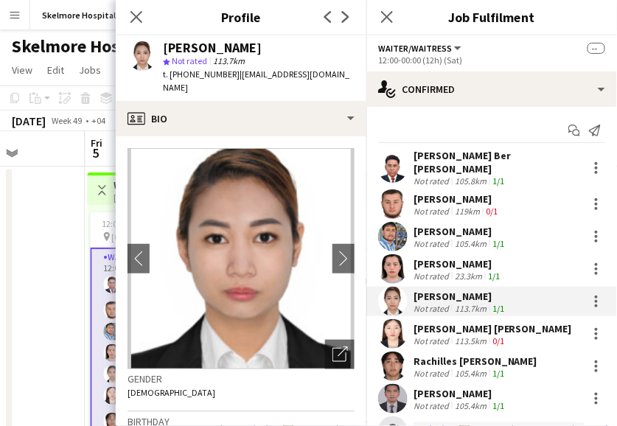
click at [201, 46] on div "[PERSON_NAME]" at bounding box center [212, 47] width 99 height 13
click at [196, 78] on span "t. [PHONE_NUMBER]" at bounding box center [201, 74] width 77 height 11
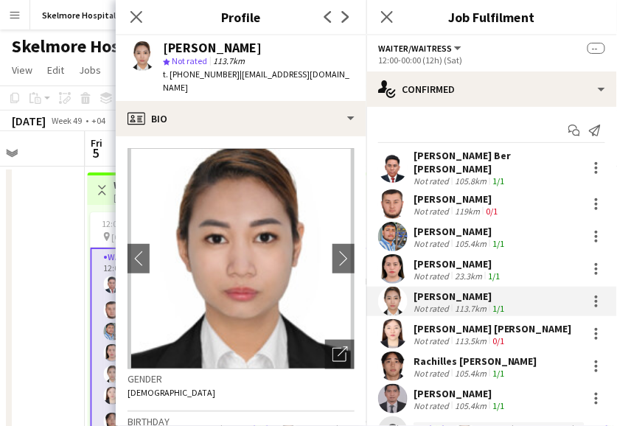
click at [305, 77] on span "| [EMAIL_ADDRESS][DOMAIN_NAME]" at bounding box center [256, 81] width 186 height 24
drag, startPoint x: 343, startPoint y: 74, endPoint x: 237, endPoint y: 81, distance: 106.4
click at [237, 81] on div "[PERSON_NAME] star Not rated 113.7km t. [PHONE_NUMBER] | [EMAIL_ADDRESS][DOMAIN…" at bounding box center [241, 68] width 251 height 66
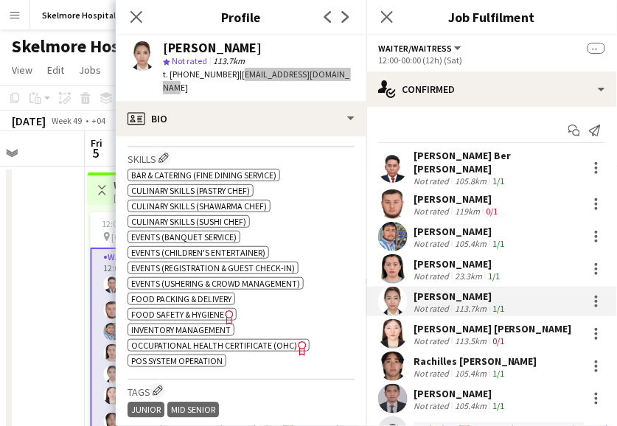
scroll to position [819, 0]
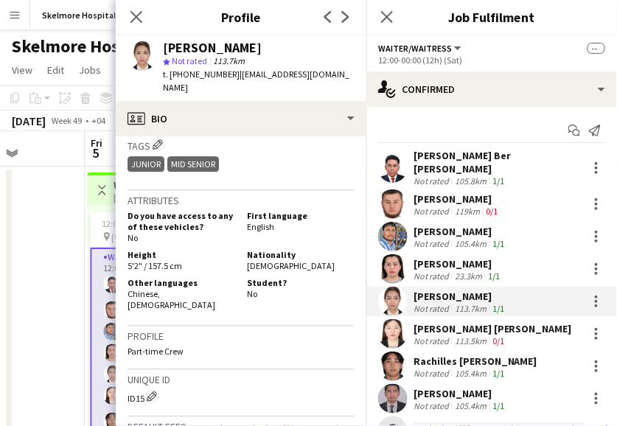
click at [262, 260] on span "[DEMOGRAPHIC_DATA]" at bounding box center [291, 265] width 88 height 11
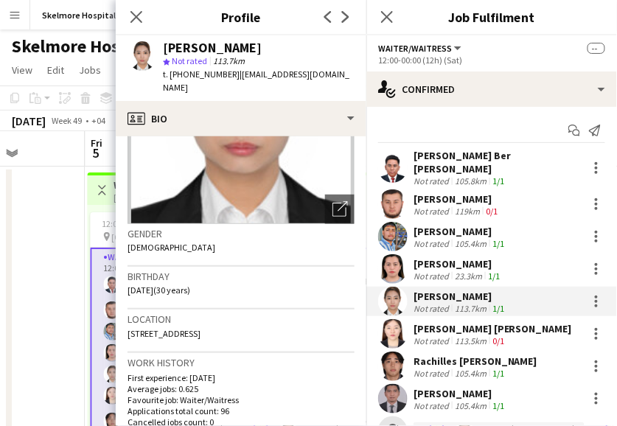
scroll to position [164, 0]
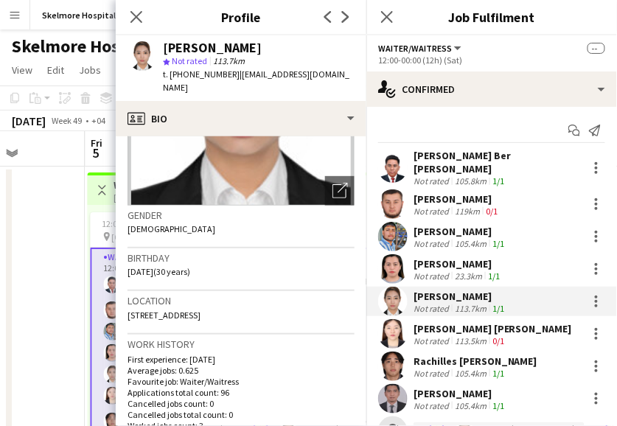
click at [186, 310] on span "[STREET_ADDRESS]" at bounding box center [164, 315] width 73 height 11
click at [458, 335] on div "113.5km" at bounding box center [471, 340] width 38 height 11
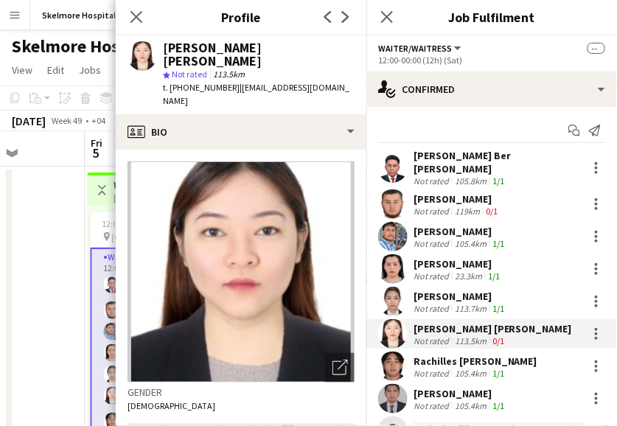
click at [211, 49] on div "[PERSON_NAME] [PERSON_NAME]" at bounding box center [259, 54] width 192 height 27
click at [202, 82] on span "t. [PHONE_NUMBER]" at bounding box center [201, 87] width 77 height 11
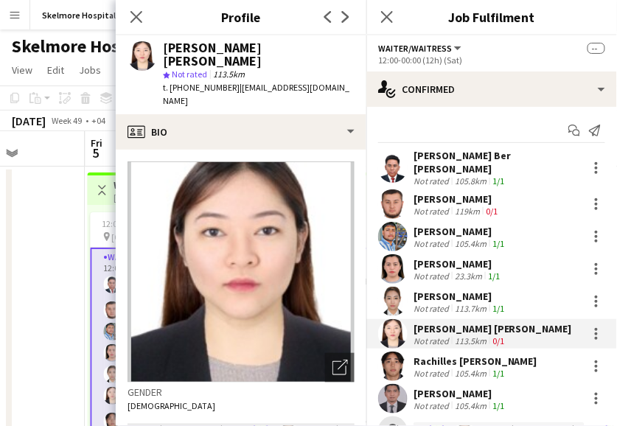
click at [312, 82] on span "| [EMAIL_ADDRESS][DOMAIN_NAME]" at bounding box center [256, 94] width 186 height 24
drag, startPoint x: 354, startPoint y: 77, endPoint x: 233, endPoint y: 71, distance: 121.0
click at [233, 71] on app-profile-header "[PERSON_NAME] [PERSON_NAME] star Not rated 113.5km t. [PHONE_NUMBER] | [EMAIL_A…" at bounding box center [241, 74] width 251 height 79
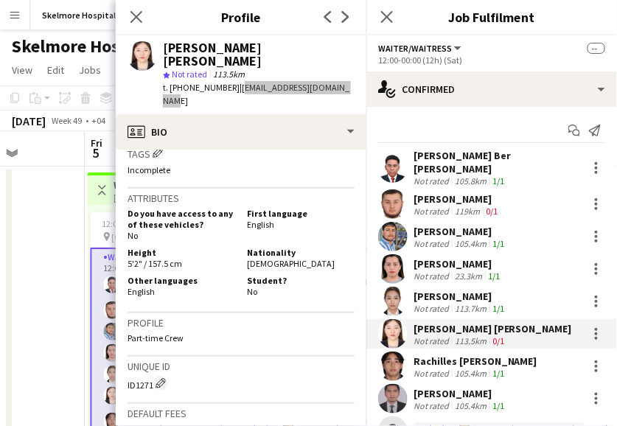
scroll to position [737, 0]
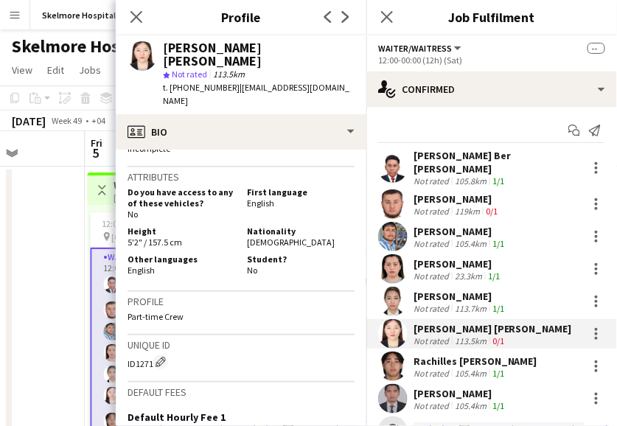
click at [304, 295] on h3 "Profile" at bounding box center [241, 301] width 227 height 13
click at [480, 368] on div "105.4km" at bounding box center [471, 373] width 38 height 11
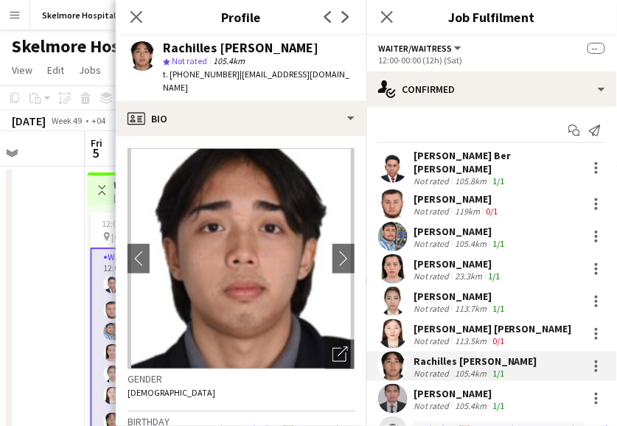
click at [225, 47] on div "Rachilles [PERSON_NAME]" at bounding box center [241, 47] width 156 height 13
click at [207, 77] on span "t. [PHONE_NUMBER]" at bounding box center [201, 74] width 77 height 11
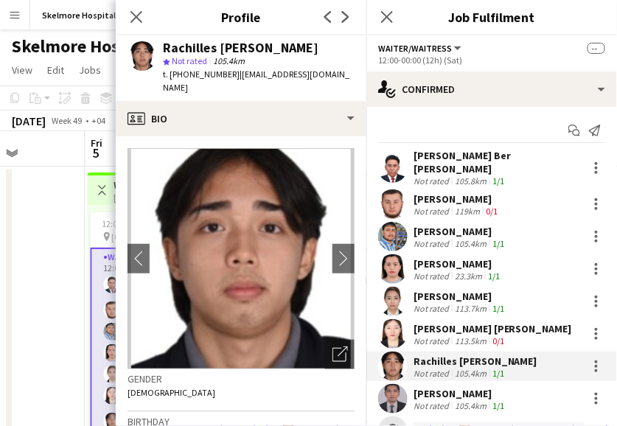
click at [266, 58] on div "star Not rated 105.4km" at bounding box center [259, 61] width 192 height 13
drag, startPoint x: 270, startPoint y: 89, endPoint x: 235, endPoint y: 69, distance: 41.0
click at [235, 69] on div "t. [PHONE_NUMBER] | [EMAIL_ADDRESS][DOMAIN_NAME]" at bounding box center [259, 81] width 192 height 27
click at [239, 80] on div "t. [PHONE_NUMBER] | [EMAIL_ADDRESS][DOMAIN_NAME]" at bounding box center [259, 81] width 192 height 27
drag, startPoint x: 240, startPoint y: 88, endPoint x: 233, endPoint y: 74, distance: 15.8
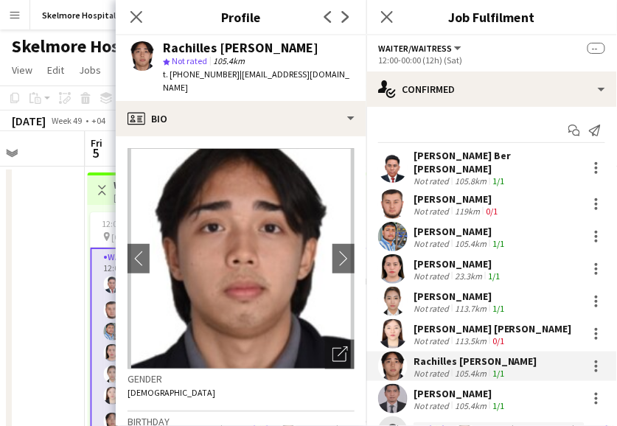
click at [233, 74] on div "t. [PHONE_NUMBER] | [EMAIL_ADDRESS][DOMAIN_NAME]" at bounding box center [259, 81] width 192 height 27
drag, startPoint x: 282, startPoint y: 80, endPoint x: 295, endPoint y: 80, distance: 13.3
click at [282, 80] on div "t. [PHONE_NUMBER] | [EMAIL_ADDRESS][DOMAIN_NAME]" at bounding box center [259, 81] width 192 height 27
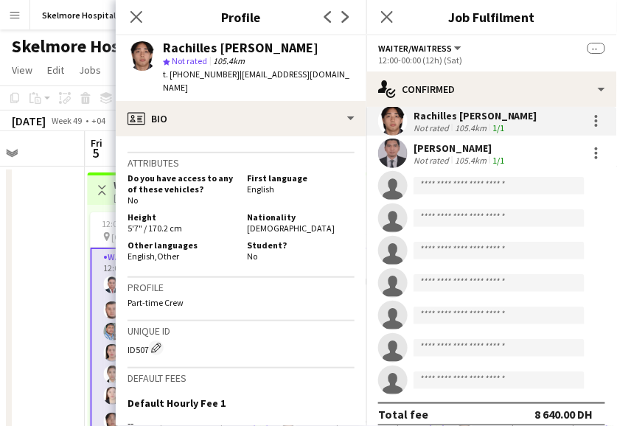
click at [240, 284] on h3 "Profile" at bounding box center [241, 287] width 227 height 13
click at [434, 155] on div "Not rated" at bounding box center [432, 160] width 38 height 11
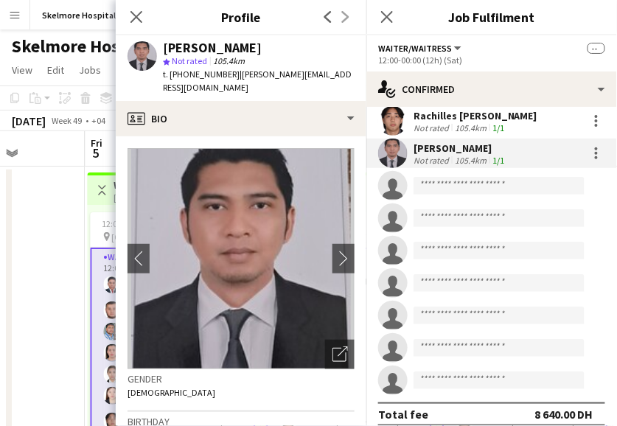
click at [220, 55] on div "star Not rated 105.4km" at bounding box center [259, 61] width 192 height 13
click at [220, 46] on div "[PERSON_NAME]" at bounding box center [212, 47] width 99 height 13
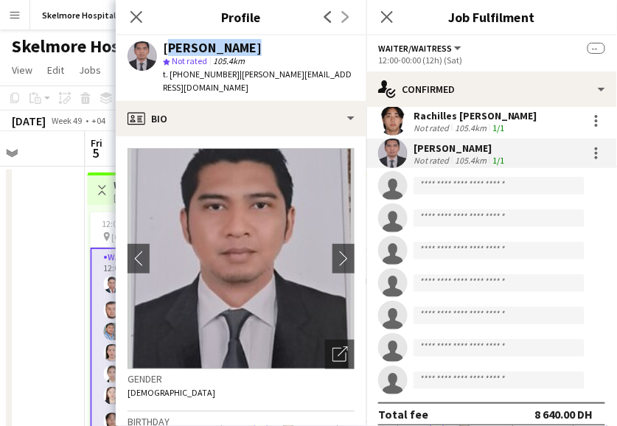
click at [220, 46] on div "[PERSON_NAME]" at bounding box center [212, 47] width 99 height 13
click at [207, 75] on span "t. [PHONE_NUMBER]" at bounding box center [201, 74] width 77 height 11
click at [276, 53] on div "[PERSON_NAME] star Not rated 105.4km t. [PHONE_NUMBER] | [PERSON_NAME][EMAIL_AD…" at bounding box center [259, 68] width 192 height 54
click at [335, 74] on div "[PERSON_NAME] star Not rated 105.4km t. [PHONE_NUMBER] | [PERSON_NAME][EMAIL_AD…" at bounding box center [241, 68] width 251 height 66
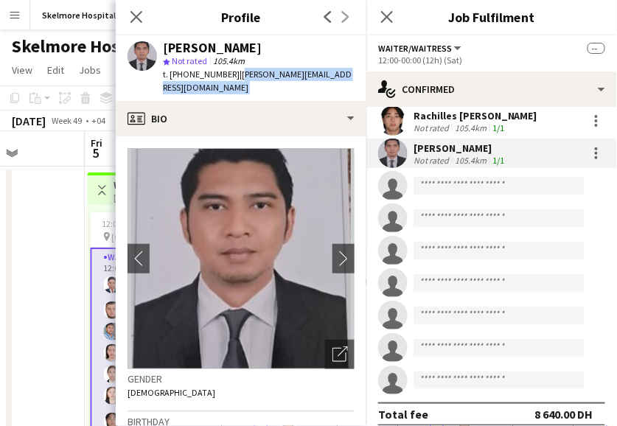
drag, startPoint x: 335, startPoint y: 74, endPoint x: 235, endPoint y: 72, distance: 100.2
click at [235, 72] on div "[PERSON_NAME] star Not rated 105.4km t. [PHONE_NUMBER] | [PERSON_NAME][EMAIL_AD…" at bounding box center [241, 68] width 251 height 66
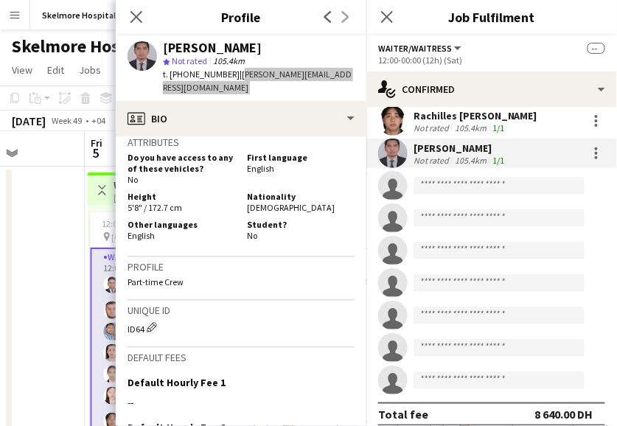
scroll to position [654, 0]
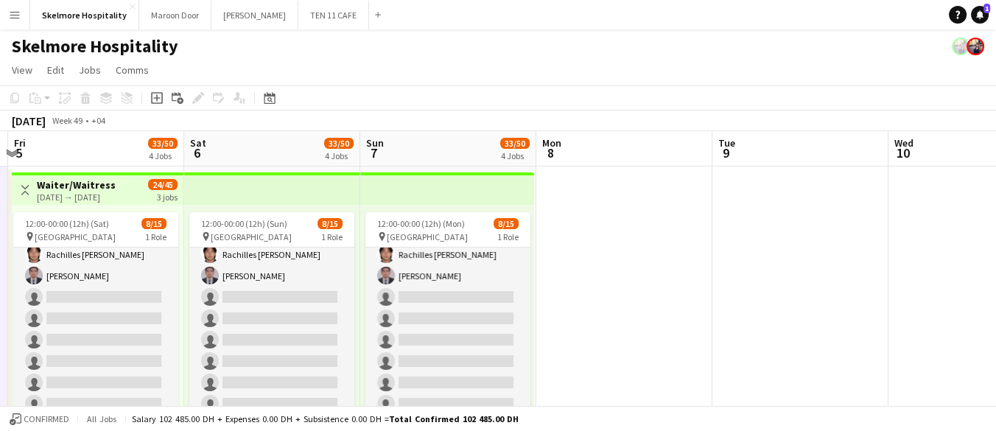
scroll to position [0, 374]
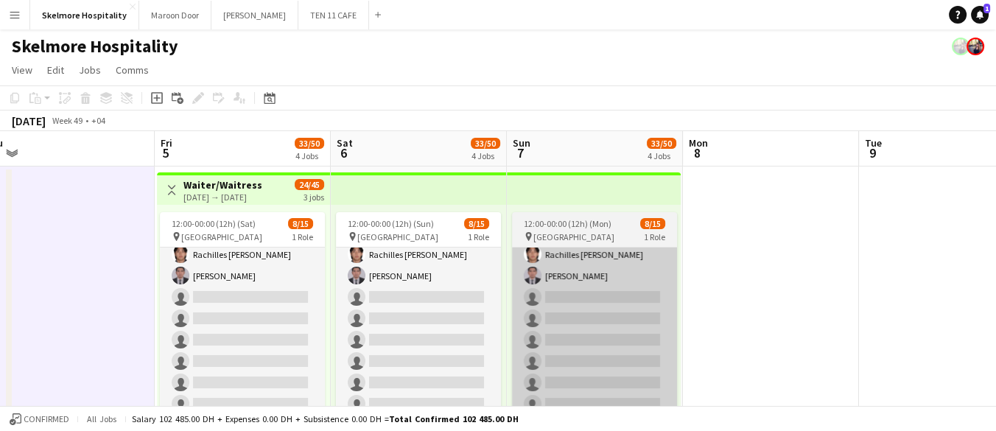
click at [512, 310] on app-card-role "Waiter/Waitress 3A [DATE] 12:00-00:00 (12h) [PERSON_NAME] Ber [PERSON_NAME] Asr…" at bounding box center [594, 261] width 165 height 358
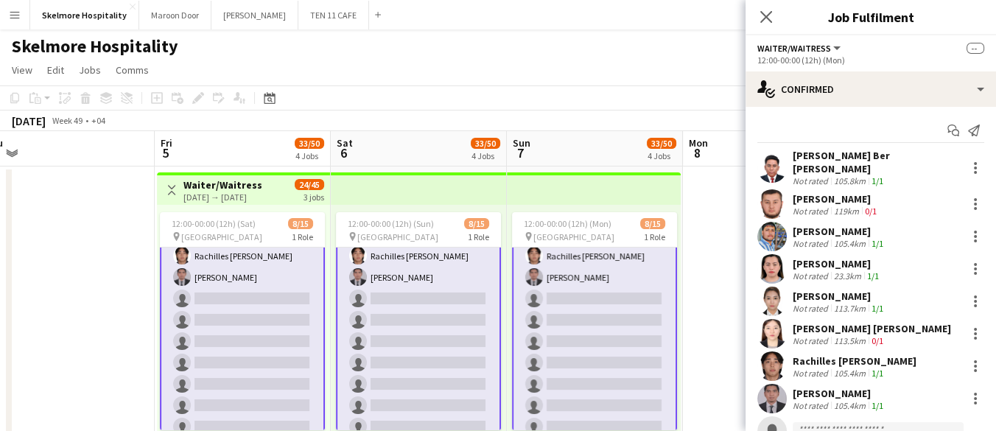
scroll to position [167, 0]
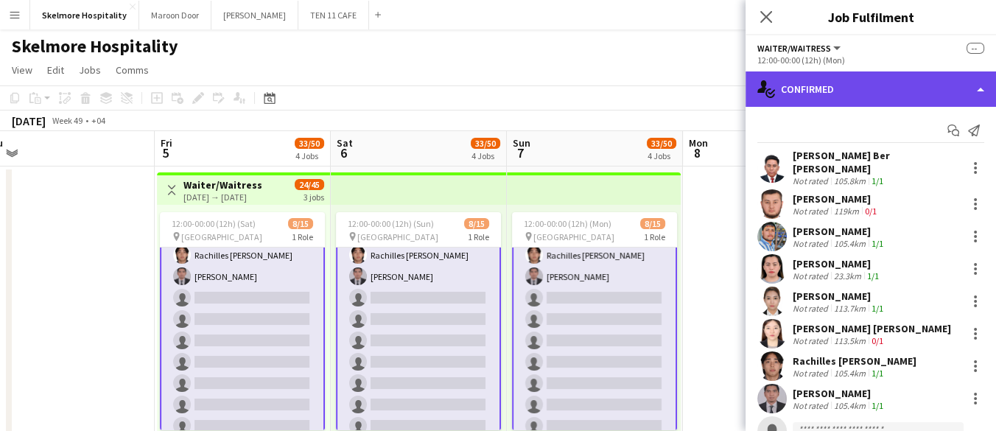
click at [916, 78] on div "single-neutral-actions-check-2 Confirmed" at bounding box center [871, 88] width 251 height 35
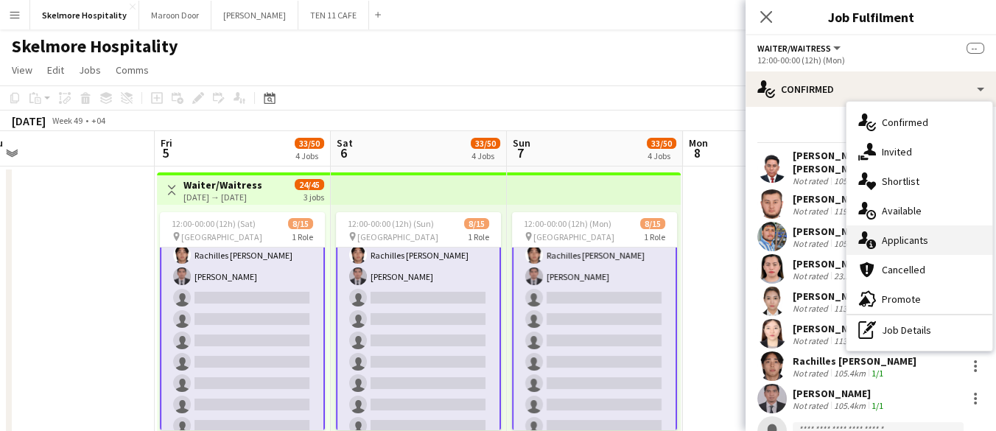
click at [923, 237] on span "Applicants" at bounding box center [905, 240] width 46 height 13
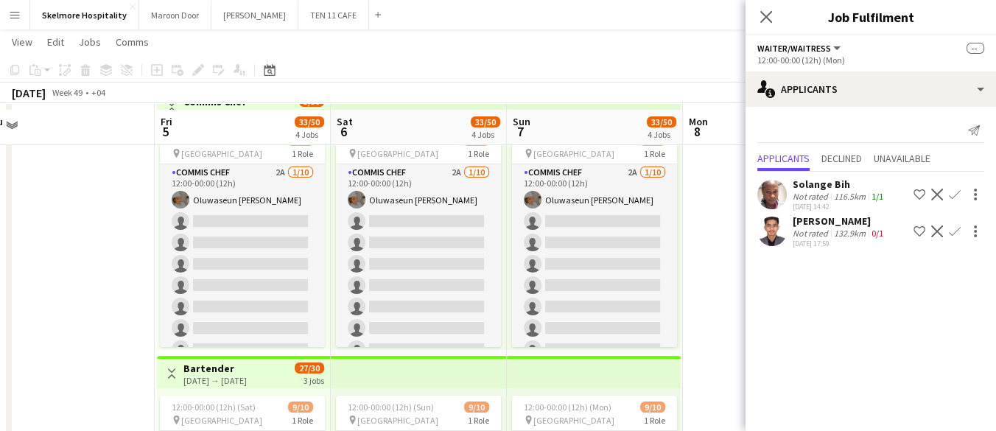
scroll to position [355, 0]
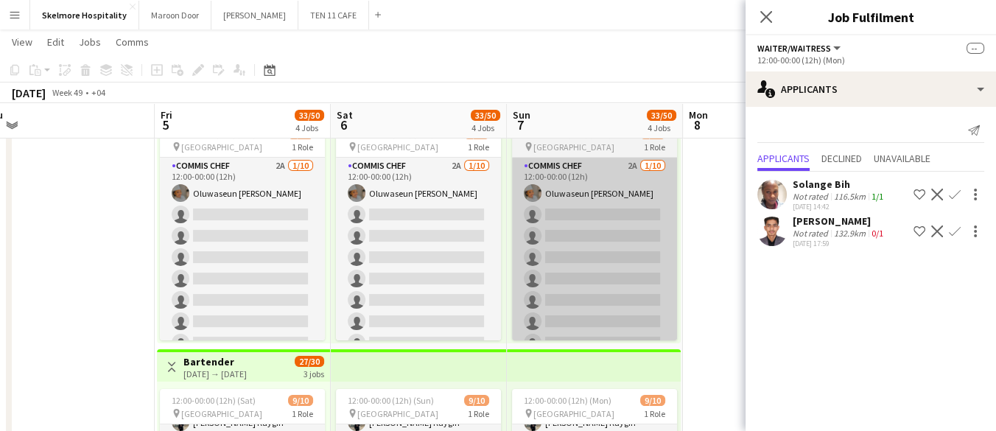
click at [620, 284] on app-card-role "Commis Chef 2A [DATE] 12:00-00:00 (12h) [PERSON_NAME] single-neutral-actions si…" at bounding box center [594, 279] width 165 height 242
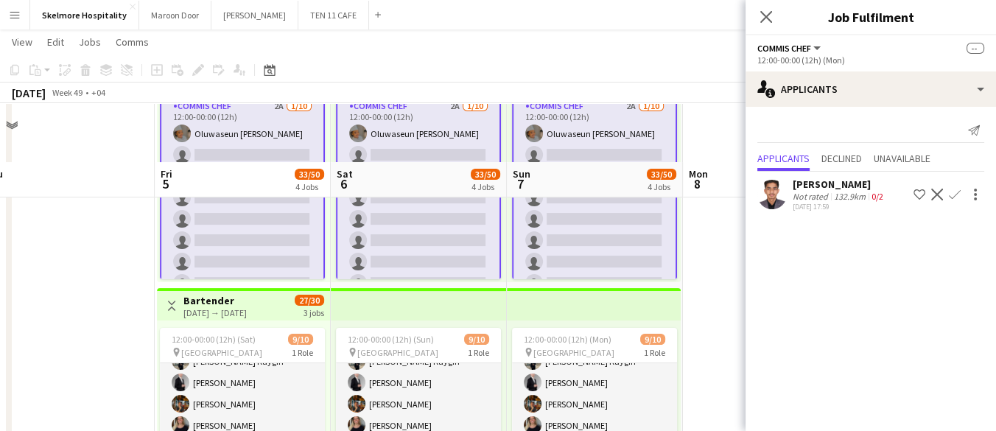
scroll to position [486, 0]
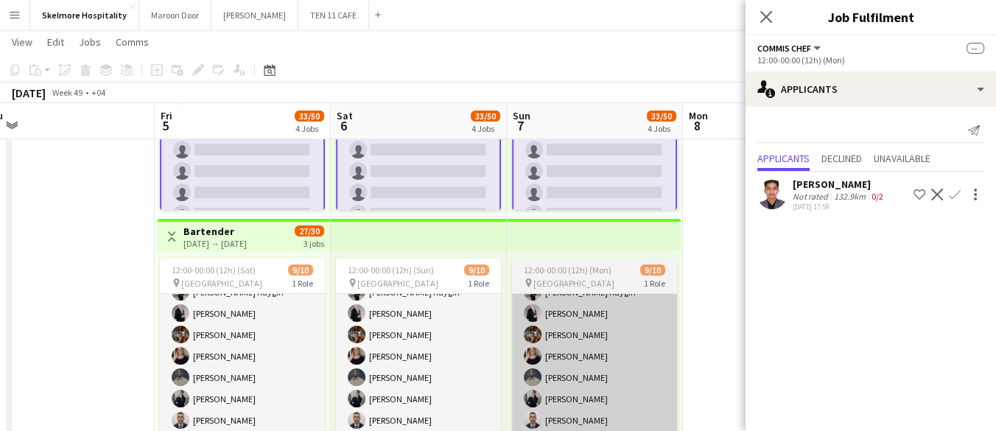
click at [583, 356] on app-card-role "Bartender 7A [DATE] 12:00-00:00 (12h) [PERSON_NAME] [PERSON_NAME] Kaygin [PERSO…" at bounding box center [594, 356] width 165 height 242
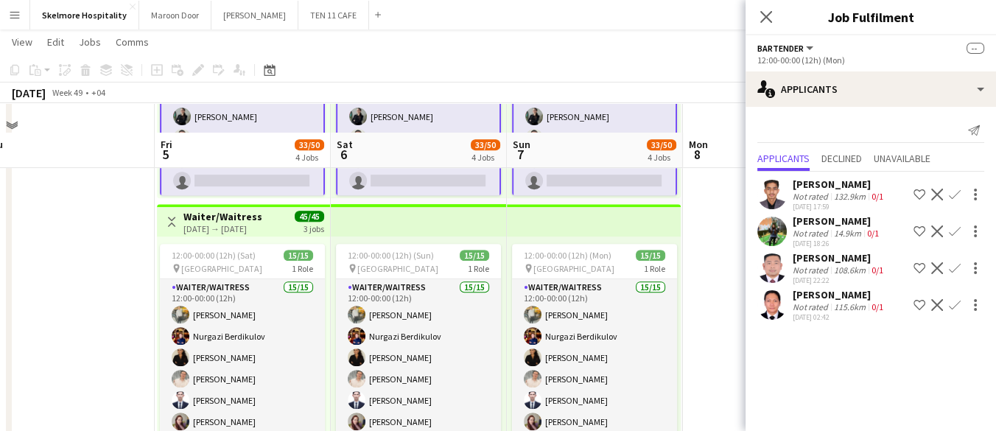
scroll to position [831, 0]
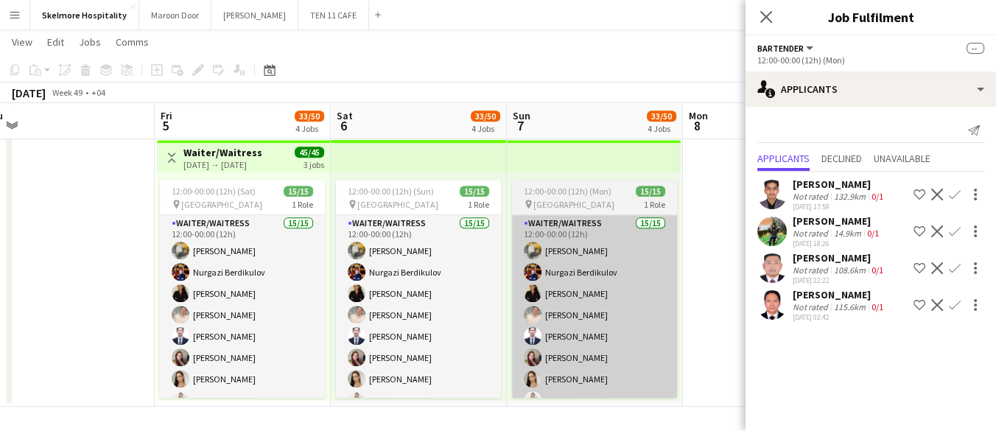
click at [584, 324] on app-card-role "Waiter/Waitress 15/15 12:00-00:00 (12h) [PERSON_NAME] [PERSON_NAME] Mayara Do […" at bounding box center [594, 389] width 165 height 349
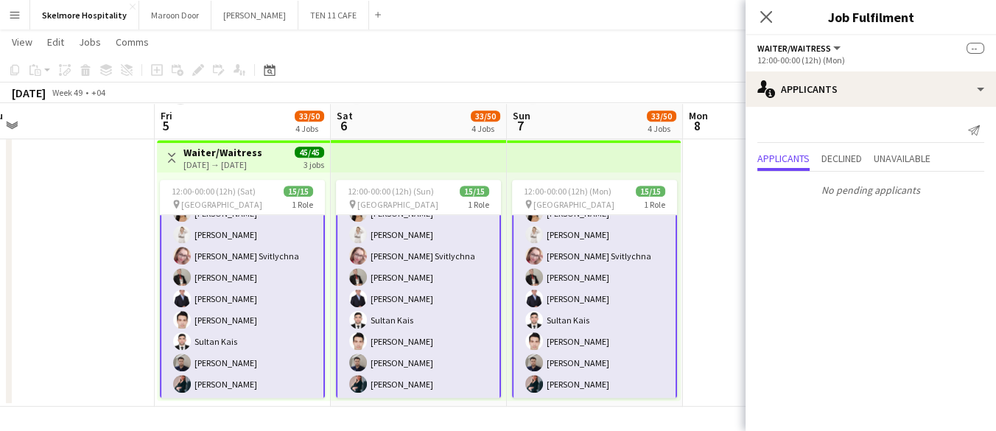
scroll to position [13, 0]
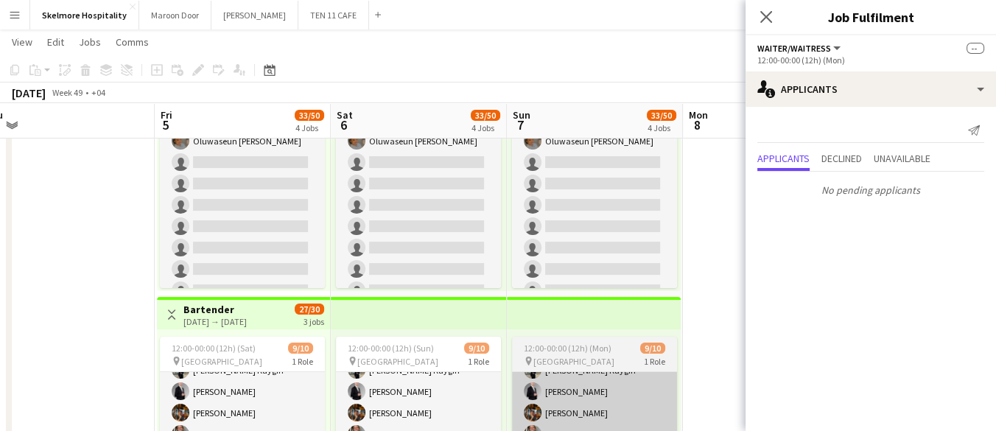
click at [599, 401] on app-card-role "Bartender 7A [DATE] 12:00-00:00 (12h) [PERSON_NAME] [PERSON_NAME] Kaygin [PERSO…" at bounding box center [594, 434] width 165 height 242
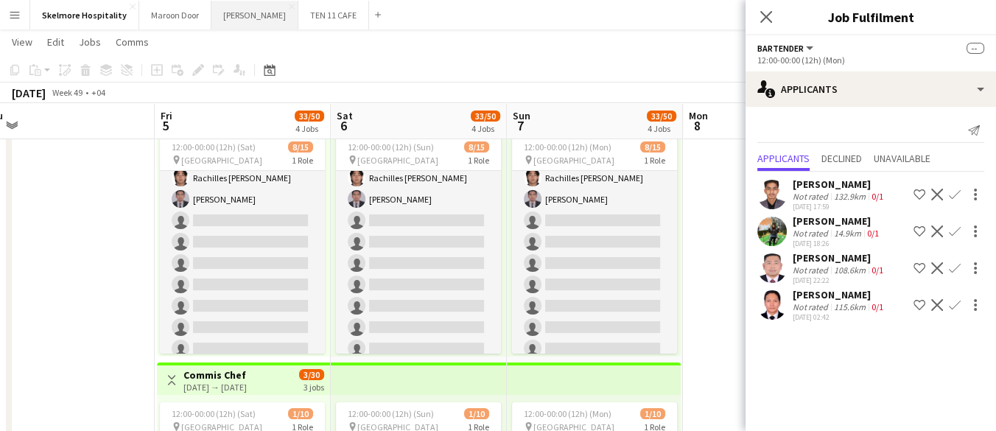
click at [228, 11] on button "[PERSON_NAME]" at bounding box center [255, 15] width 87 height 29
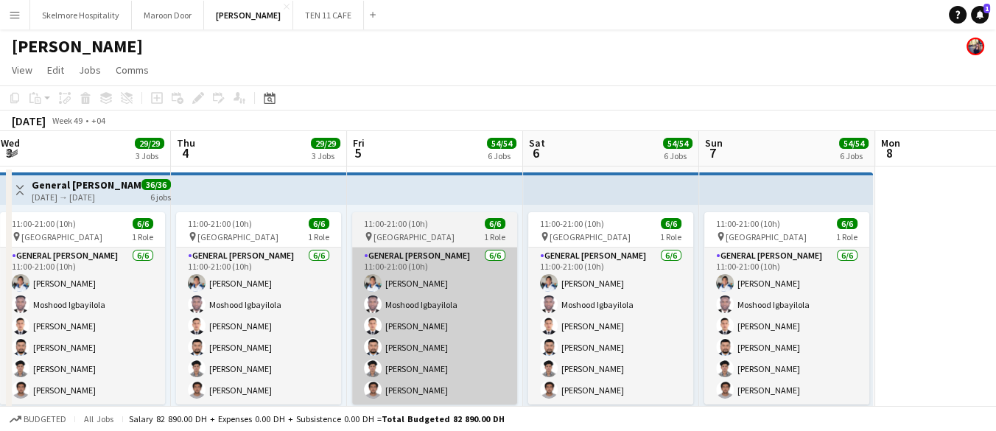
click at [433, 316] on app-card-role "General [PERSON_NAME] [DATE] 11:00-21:00 (10h) [PERSON_NAME] [PERSON_NAME] Igba…" at bounding box center [434, 326] width 165 height 157
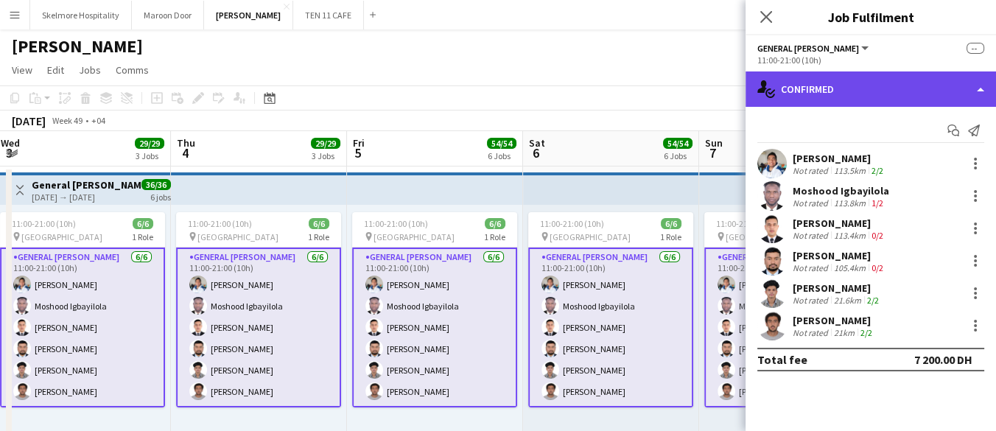
click at [884, 93] on div "single-neutral-actions-check-2 Confirmed" at bounding box center [871, 88] width 251 height 35
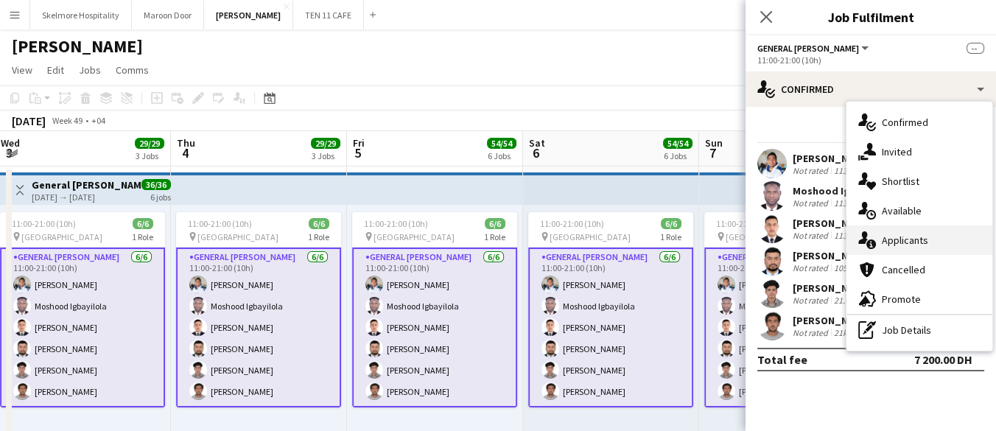
click at [899, 236] on span "Applicants" at bounding box center [905, 240] width 46 height 13
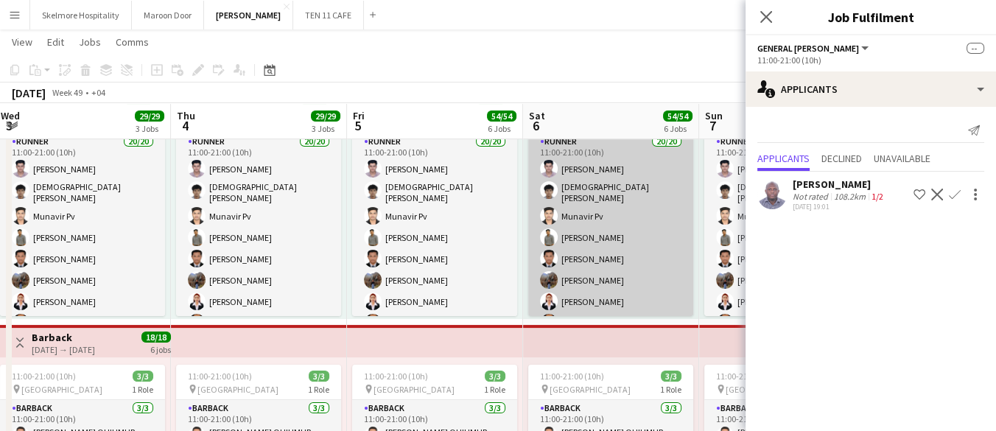
click at [642, 273] on app-card-role "Runner 20/20 11:00-21:00 (10h) Sultan Sultan [PERSON_NAME] Munavir Pv [PERSON_N…" at bounding box center [610, 367] width 165 height 469
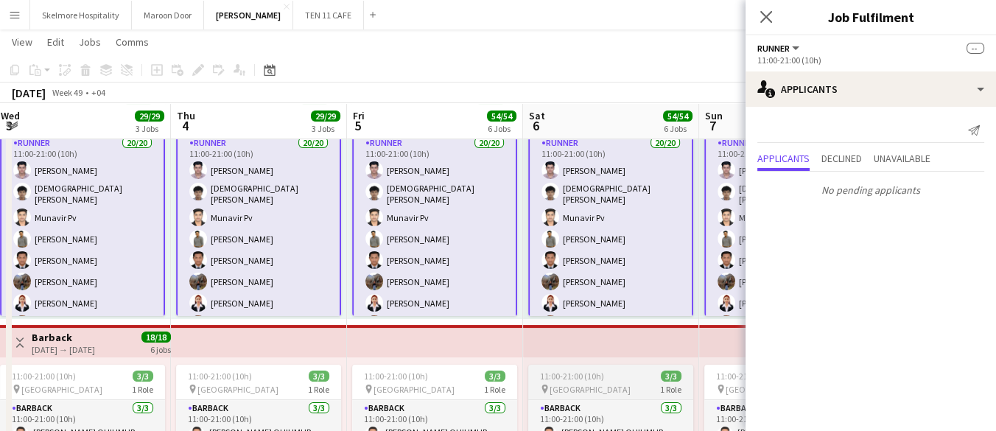
click at [618, 385] on div "pin [GEOGRAPHIC_DATA] 1 Role" at bounding box center [610, 389] width 165 height 12
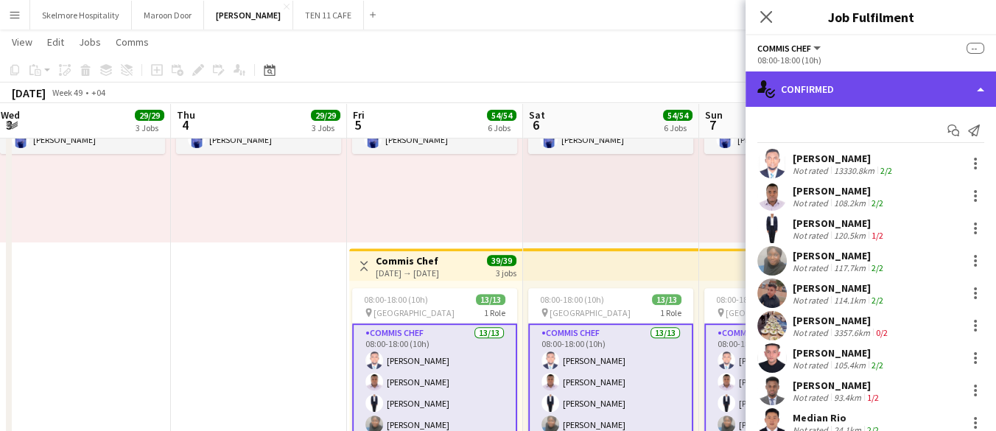
click at [901, 93] on div "single-neutral-actions-check-2 Confirmed" at bounding box center [871, 88] width 251 height 35
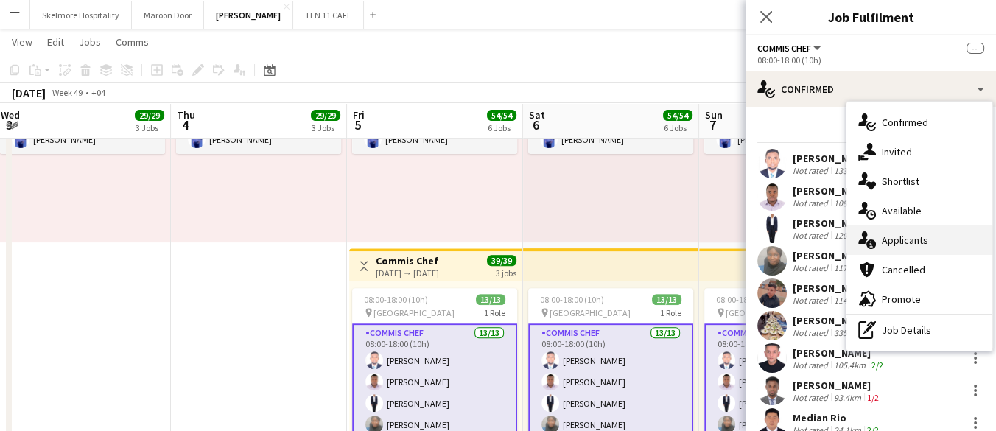
click at [911, 237] on span "Applicants" at bounding box center [905, 240] width 46 height 13
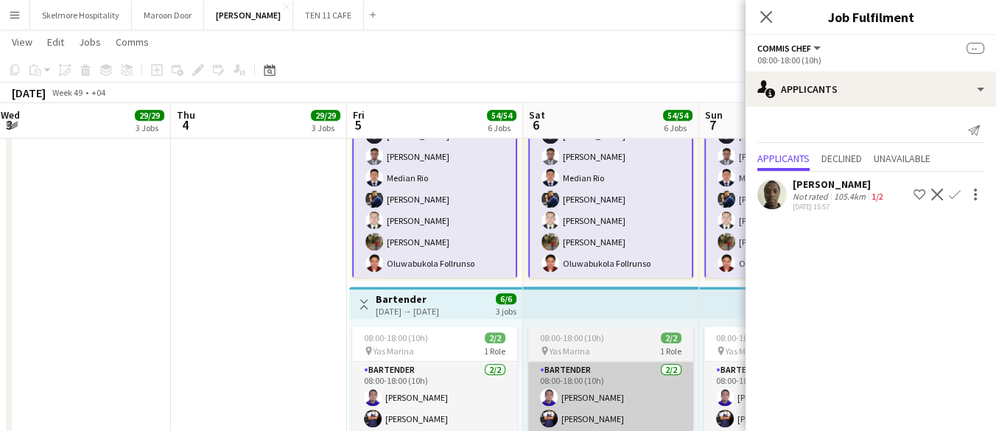
click at [658, 405] on app-card-role "Bartender [DATE] 08:00-18:00 (10h) [PERSON_NAME] [PERSON_NAME]" at bounding box center [610, 397] width 165 height 71
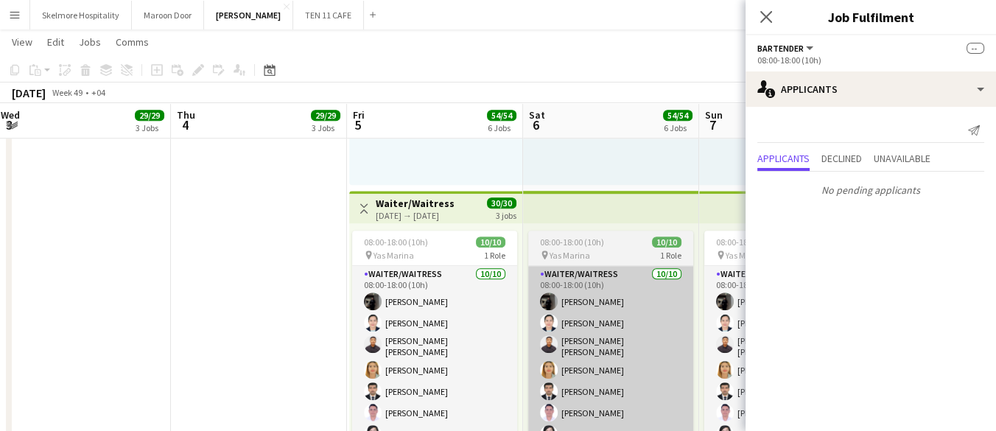
click at [659, 365] on app-card-role "Waiter/Waitress [DATE] 08:00-18:00 (10h) [PERSON_NAME] [PERSON_NAME] [PERSON_NA…" at bounding box center [610, 389] width 165 height 247
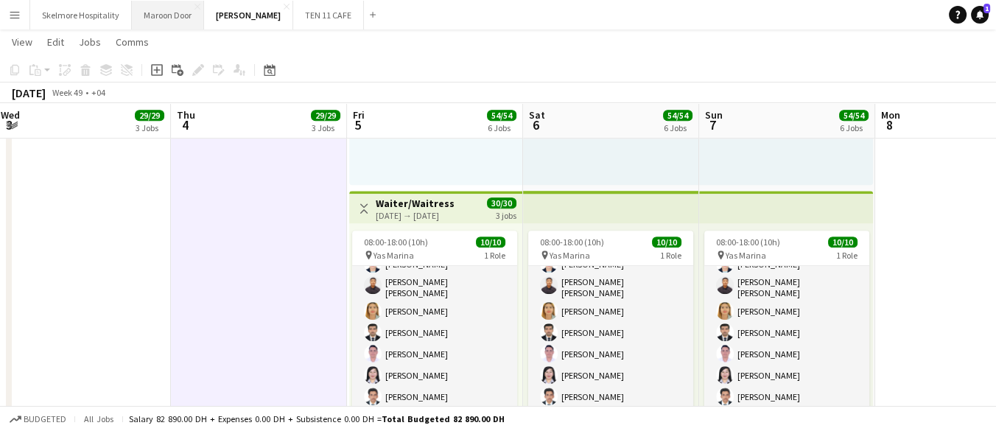
click at [167, 20] on button "Maroon Door Close" at bounding box center [168, 15] width 72 height 29
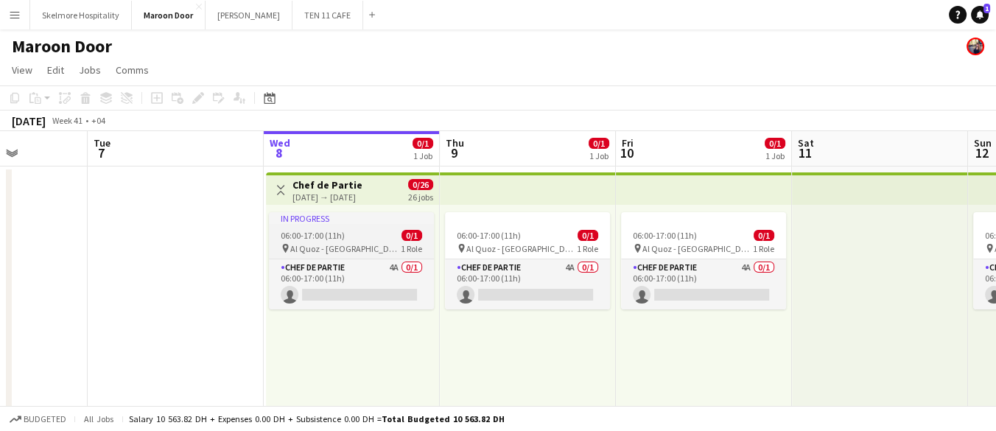
click at [359, 242] on div "pin Al Quoz - [GEOGRAPHIC_DATA] 1 Role" at bounding box center [351, 248] width 165 height 12
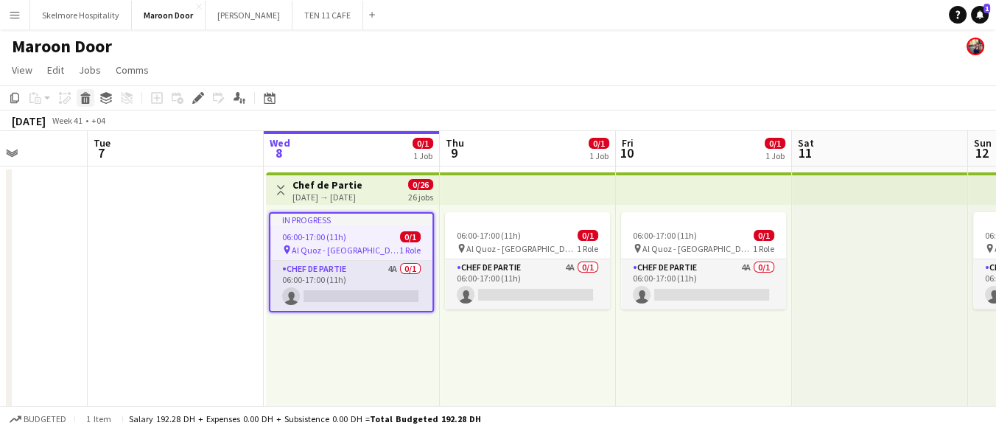
click at [84, 93] on icon at bounding box center [85, 94] width 10 height 4
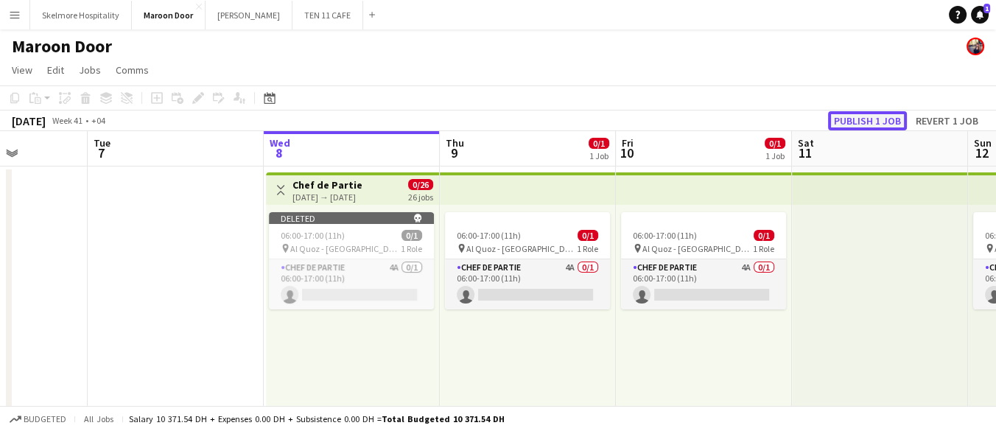
click at [890, 123] on button "Publish 1 job" at bounding box center [867, 120] width 79 height 19
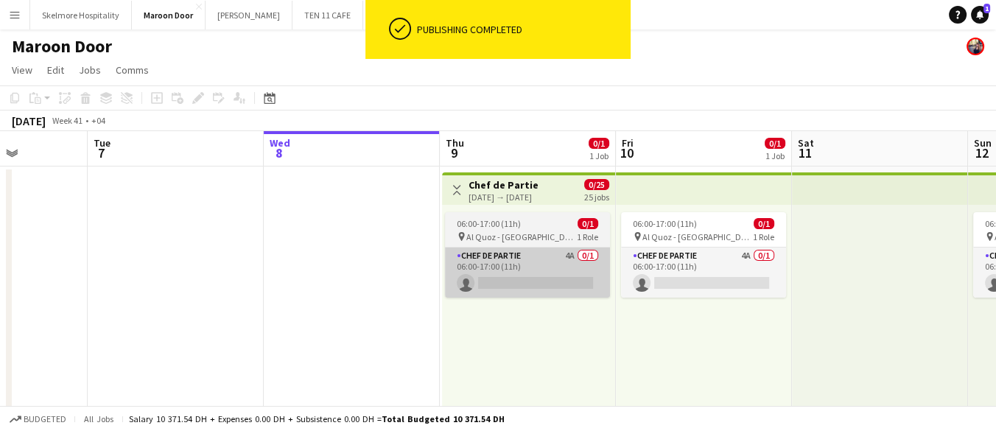
click at [531, 292] on app-card-role "Chef de Partie 4A 0/1 06:00-17:00 (11h) single-neutral-actions" at bounding box center [527, 273] width 165 height 50
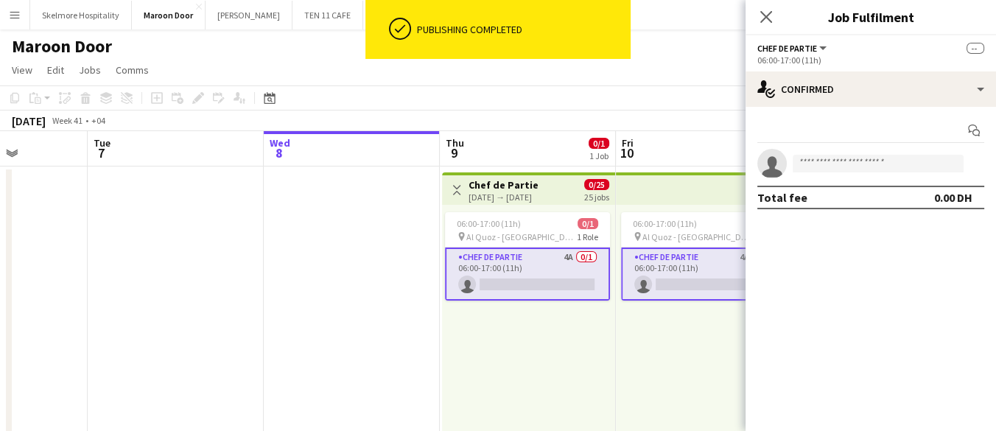
click at [839, 182] on app-confirmed-crew "single-neutral-actions Total fee 0.00 DH" at bounding box center [871, 179] width 251 height 60
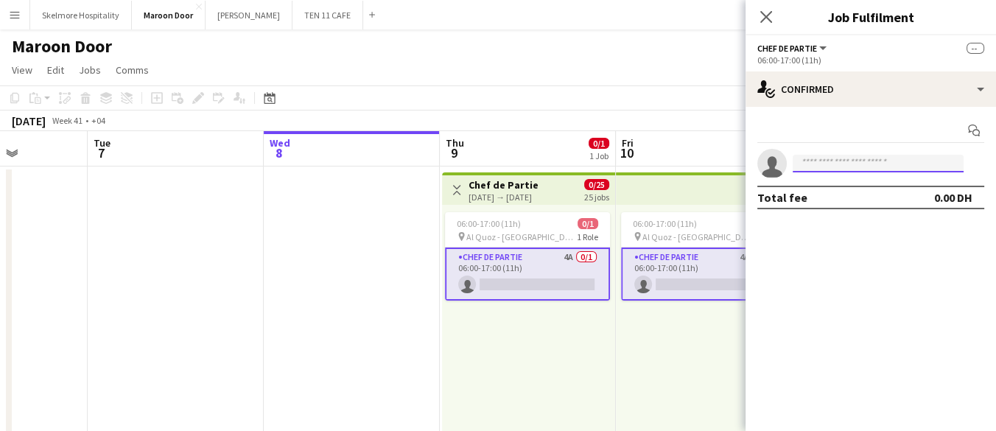
click at [834, 164] on input at bounding box center [878, 164] width 171 height 18
click at [901, 201] on div "Total fee 0.00 DH" at bounding box center [871, 198] width 227 height 24
click at [893, 162] on input "*****" at bounding box center [878, 164] width 171 height 18
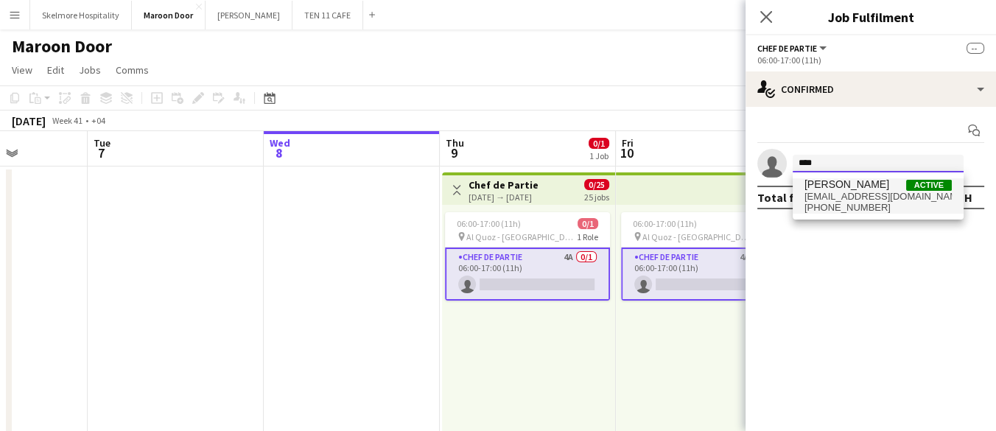
type input "****"
click at [897, 207] on span "[PHONE_NUMBER]" at bounding box center [878, 208] width 147 height 12
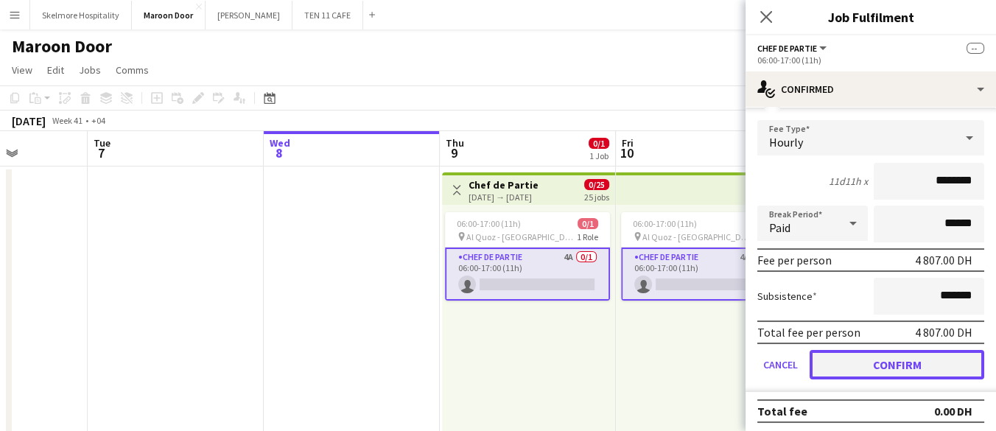
click at [869, 365] on button "Confirm" at bounding box center [897, 364] width 175 height 29
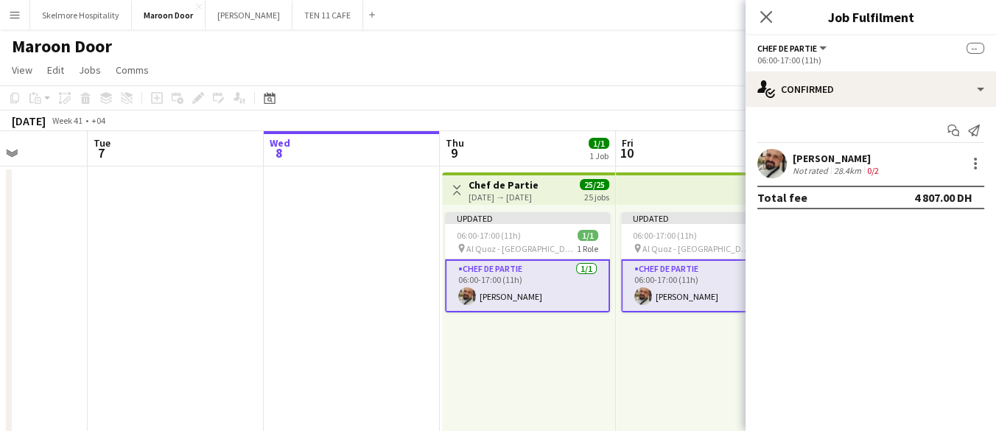
click at [635, 368] on div "Updated 06:00-17:00 (11h) 1/1 pin Al Quoz - Dubai 1 Role Chef de Partie [DATE] …" at bounding box center [704, 319] width 176 height 228
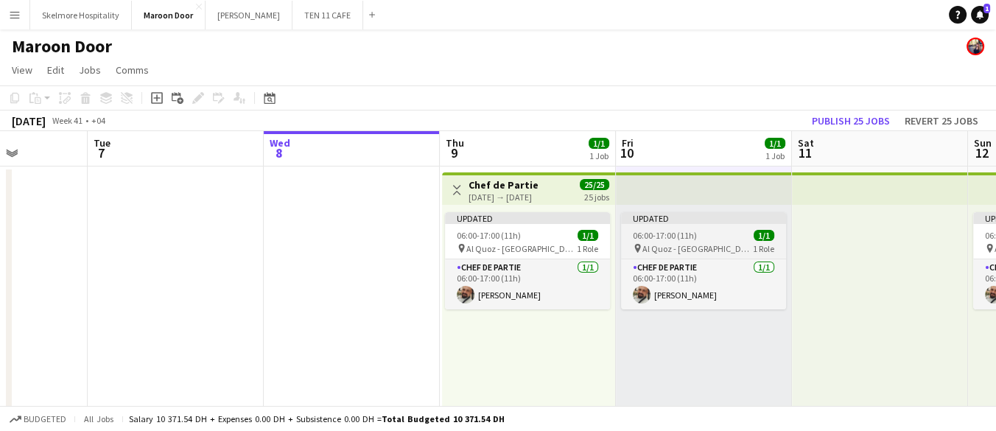
click at [691, 228] on app-job-card "Updated 06:00-17:00 (11h) 1/1 pin Al Quoz - Dubai 1 Role Chef de Partie [DATE] …" at bounding box center [703, 260] width 165 height 97
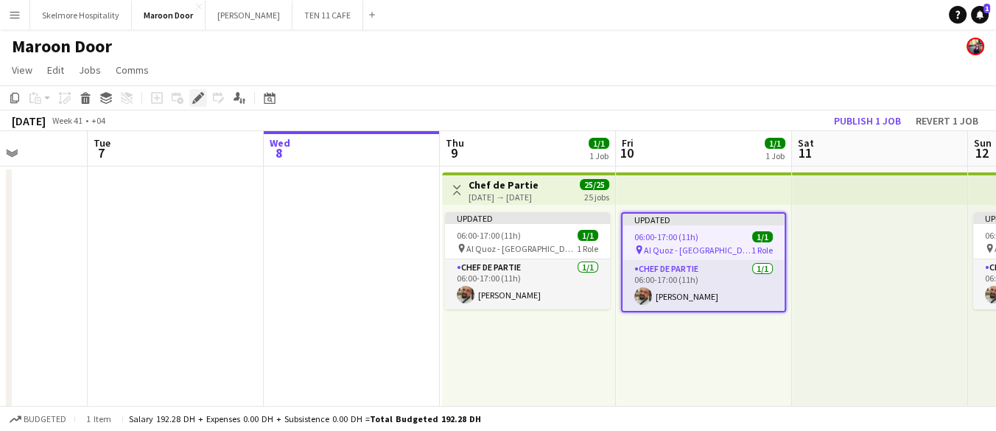
click at [200, 94] on icon at bounding box center [202, 94] width 4 height 4
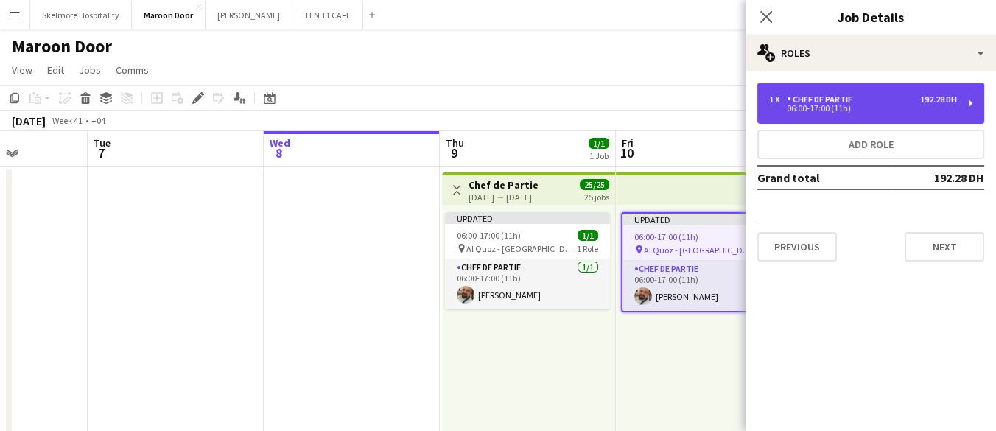
click at [947, 98] on div "192.28 DH" at bounding box center [939, 99] width 37 height 10
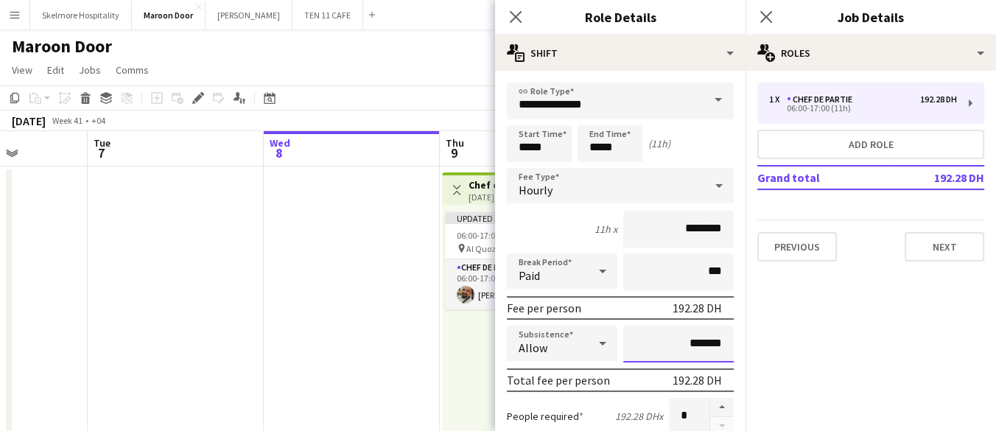
click at [663, 343] on input "*******" at bounding box center [679, 344] width 111 height 37
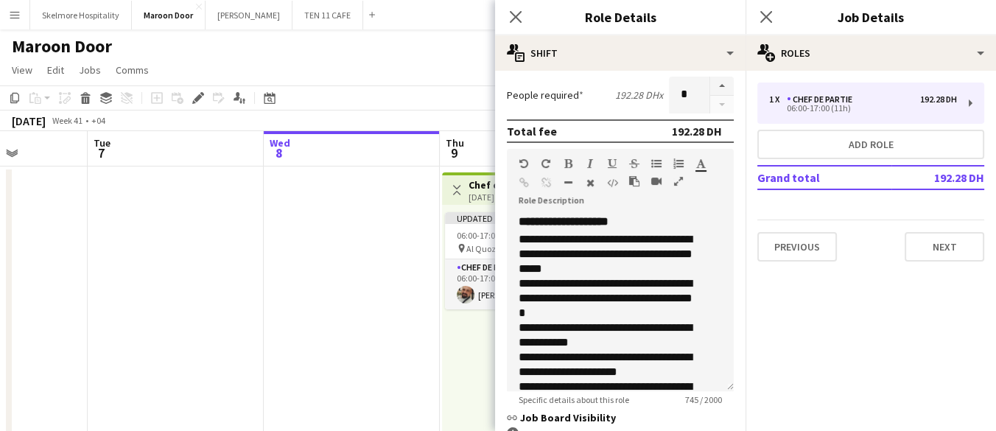
scroll to position [321, 0]
click at [319, 344] on app-date-cell at bounding box center [352, 424] width 176 height 514
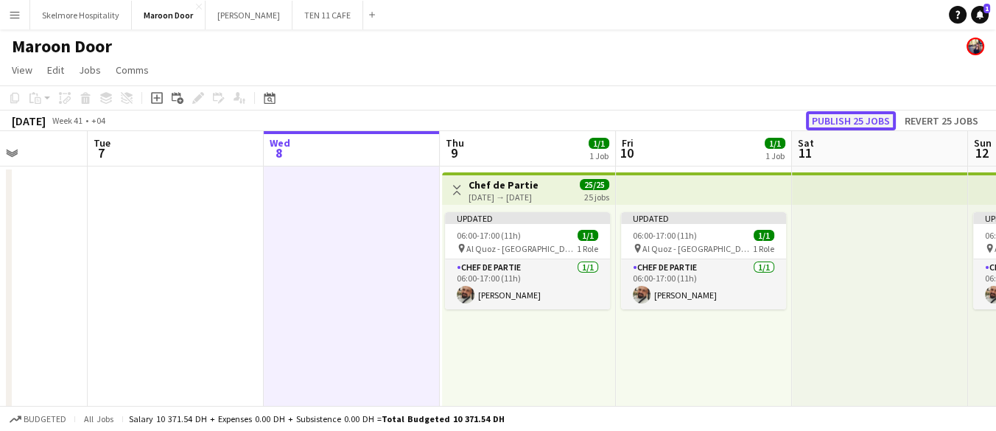
click at [859, 125] on button "Publish 25 jobs" at bounding box center [851, 120] width 90 height 19
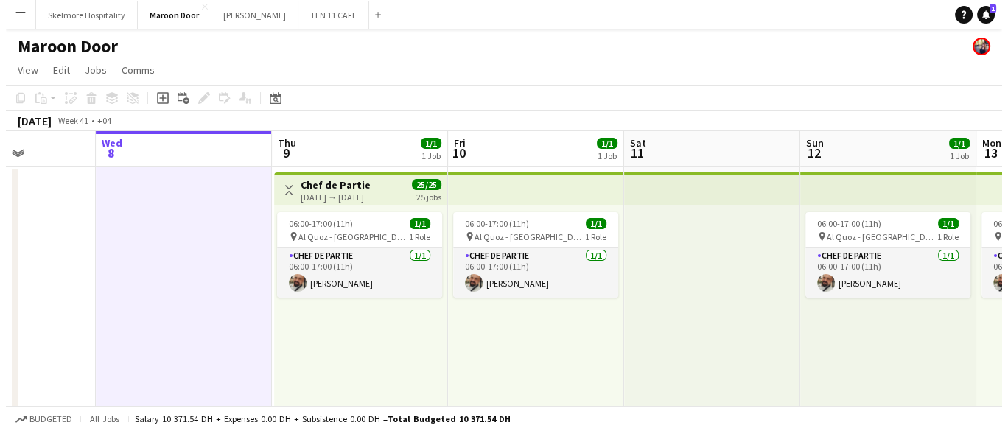
scroll to position [0, 612]
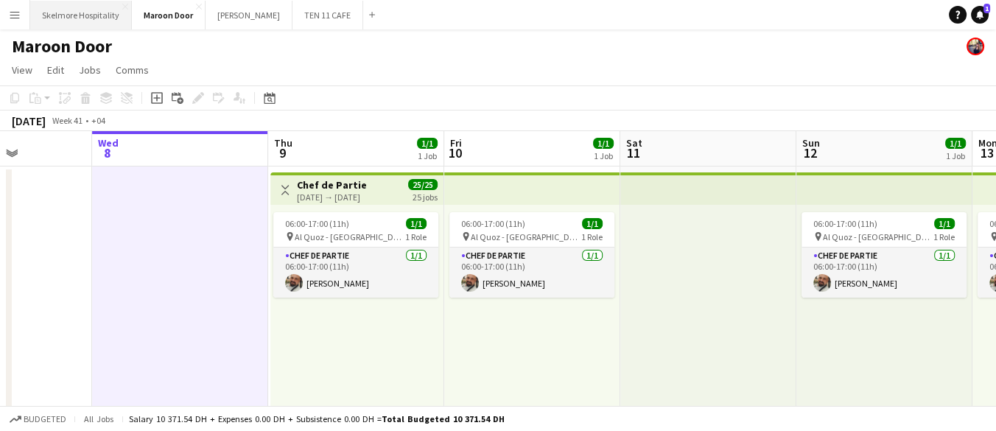
click at [57, 18] on button "Skelmore Hospitality Close" at bounding box center [81, 15] width 102 height 29
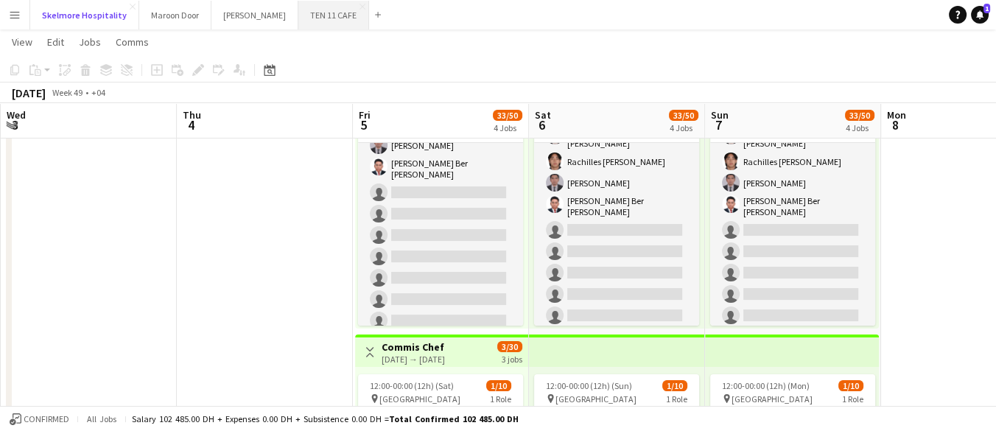
scroll to position [166, 0]
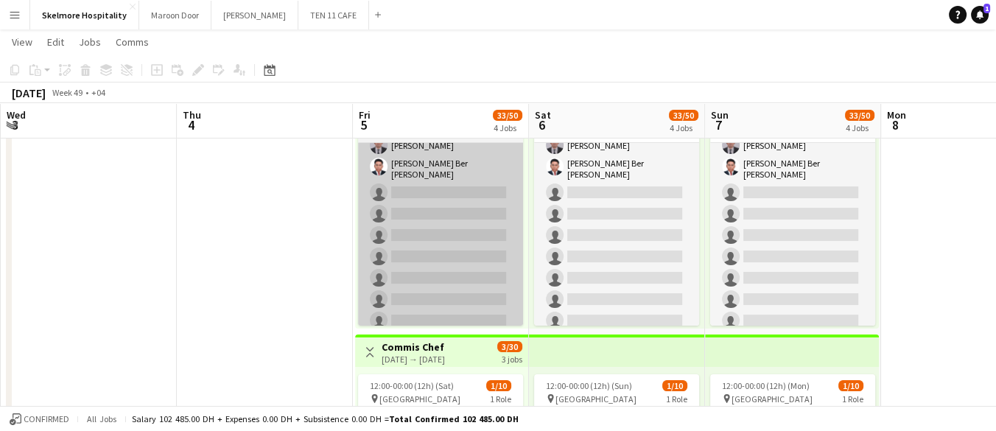
click at [414, 261] on app-card-role "Waiter/Waitress 3A [DATE] 12:00-00:00 (12h) Asrorbek [PERSON_NAME] Usaid Norwin…" at bounding box center [440, 156] width 165 height 358
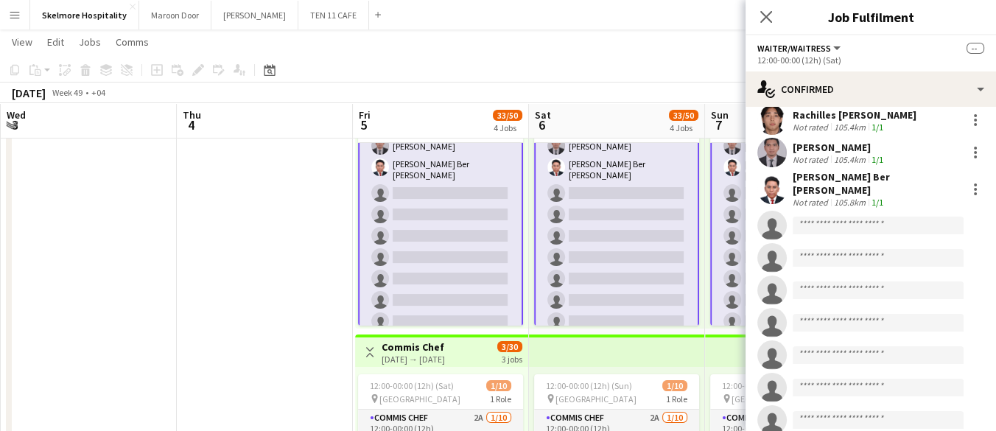
scroll to position [202, 0]
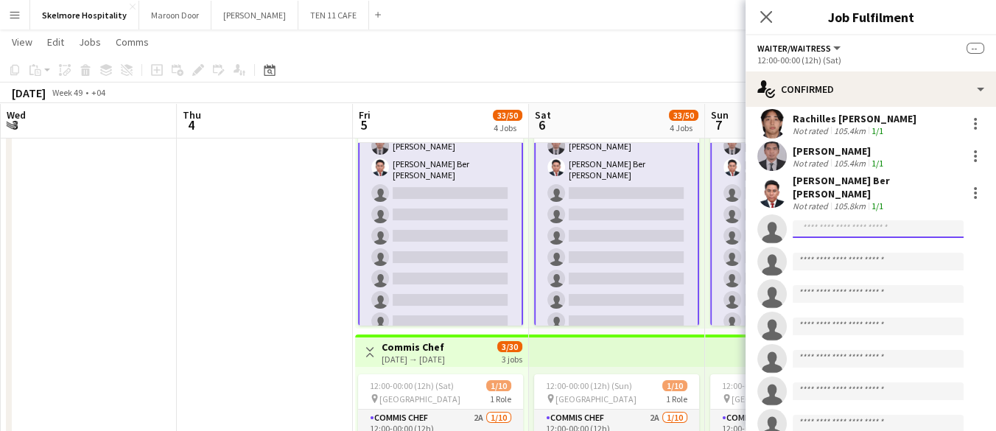
click at [816, 227] on input at bounding box center [878, 229] width 171 height 18
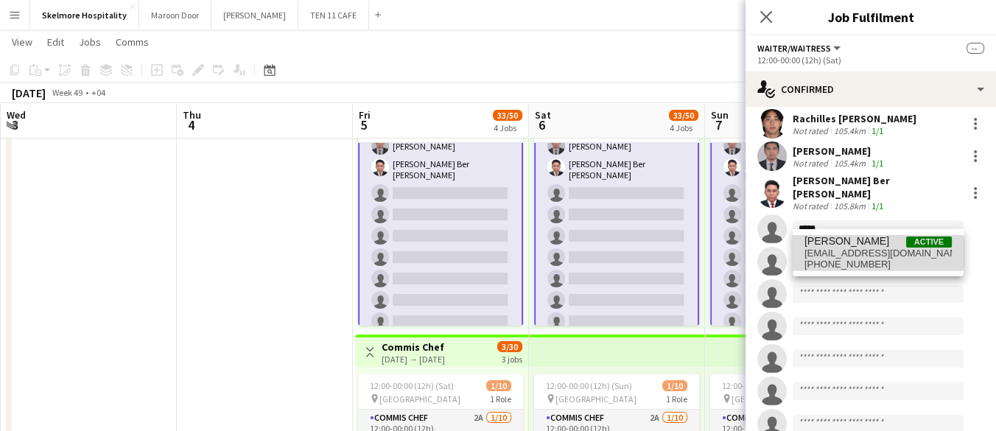
type input "*****"
click at [876, 252] on span "[EMAIL_ADDRESS][DOMAIN_NAME]" at bounding box center [878, 254] width 147 height 12
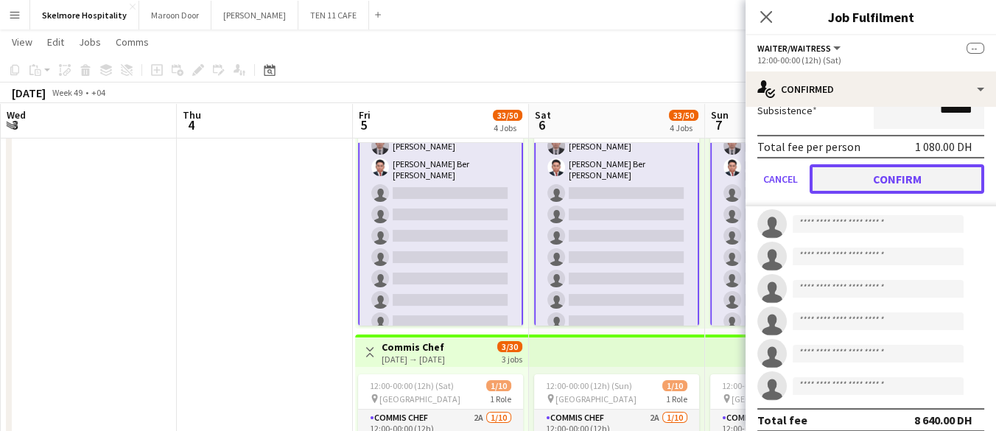
click at [924, 171] on button "Confirm" at bounding box center [897, 178] width 175 height 29
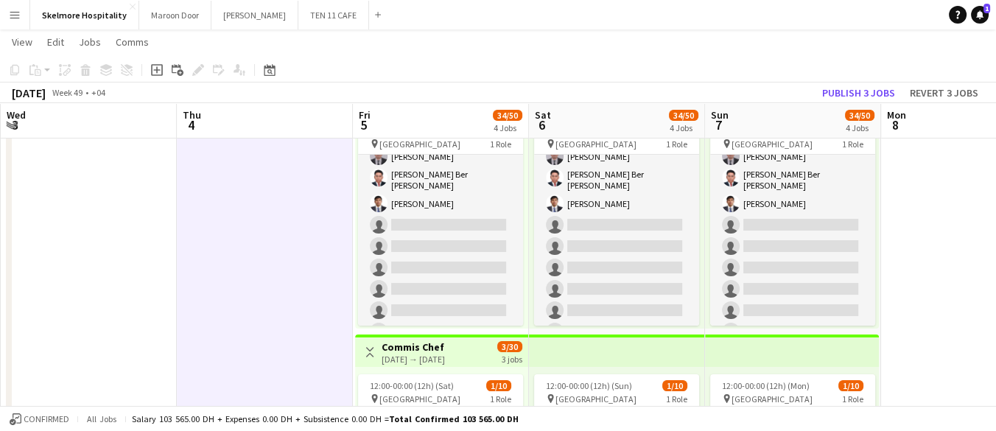
scroll to position [166, 0]
click at [895, 94] on button "Publish 3 jobs" at bounding box center [859, 92] width 85 height 19
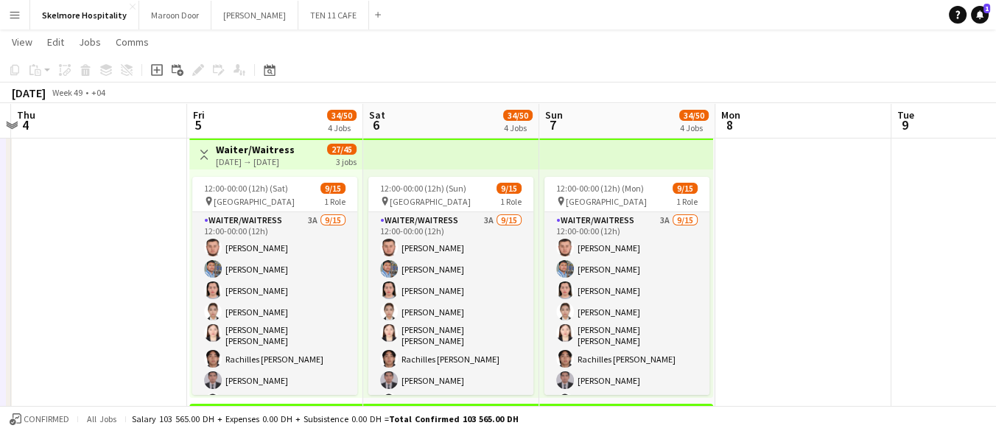
scroll to position [0, 520]
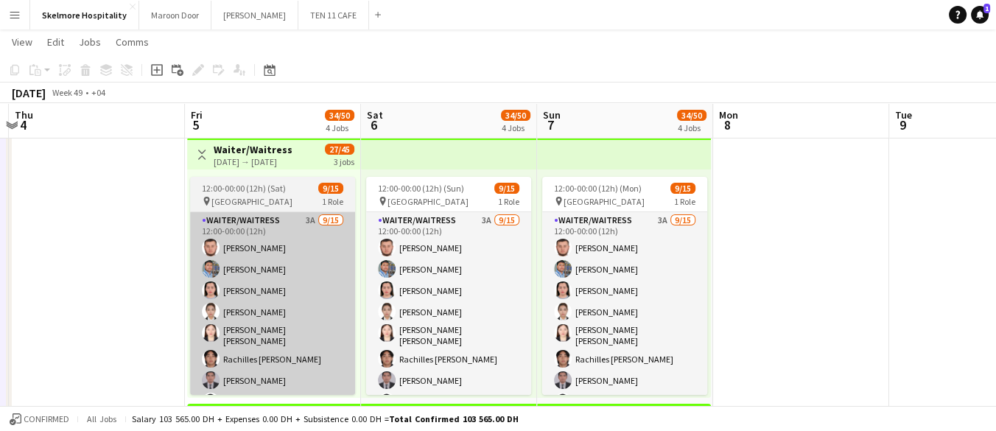
click at [215, 284] on app-user-avatar at bounding box center [211, 291] width 18 height 18
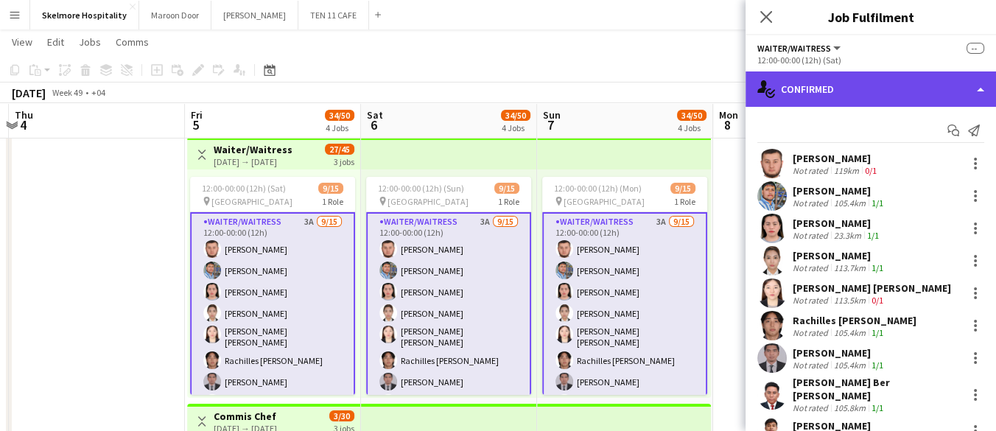
click at [802, 93] on div "single-neutral-actions-check-2 Confirmed" at bounding box center [871, 88] width 251 height 35
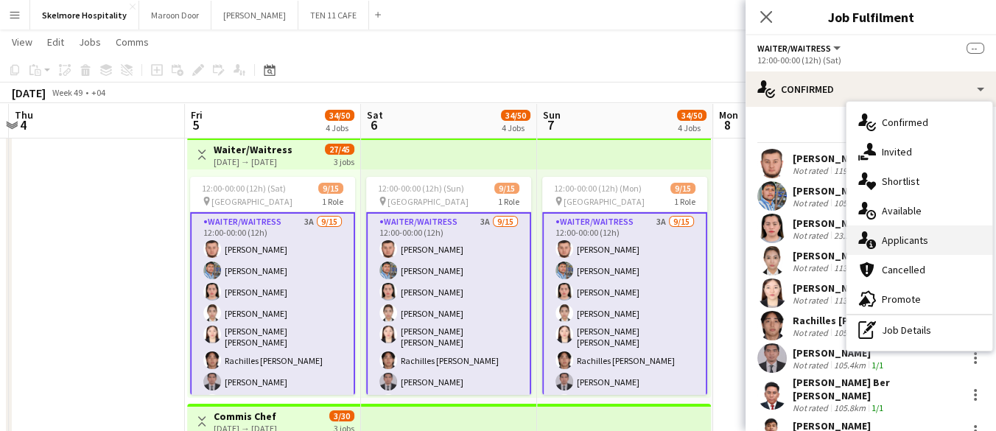
click at [883, 241] on span "Applicants" at bounding box center [905, 240] width 46 height 13
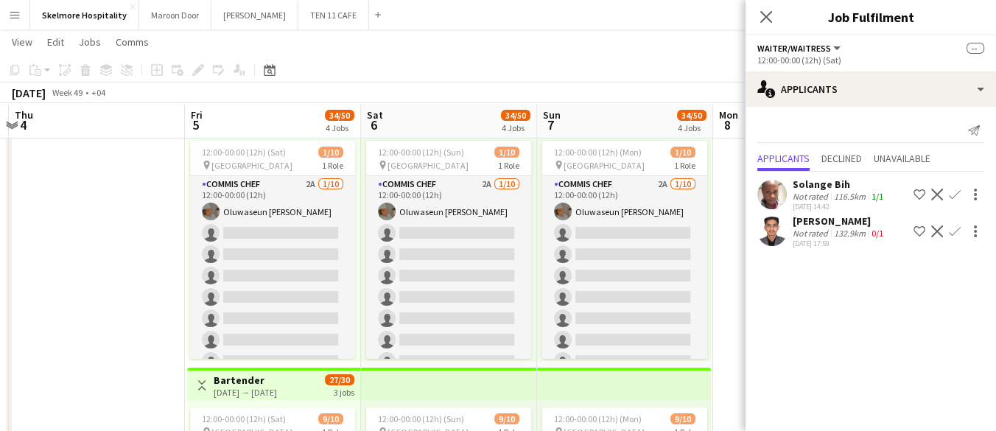
scroll to position [348, 0]
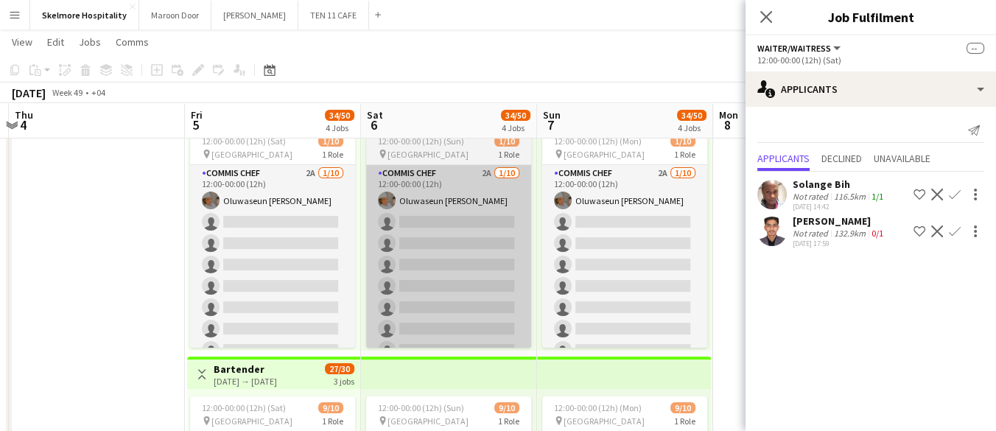
click at [508, 246] on app-card-role "Commis Chef 2A [DATE] 12:00-00:00 (12h) [PERSON_NAME] single-neutral-actions si…" at bounding box center [448, 286] width 165 height 242
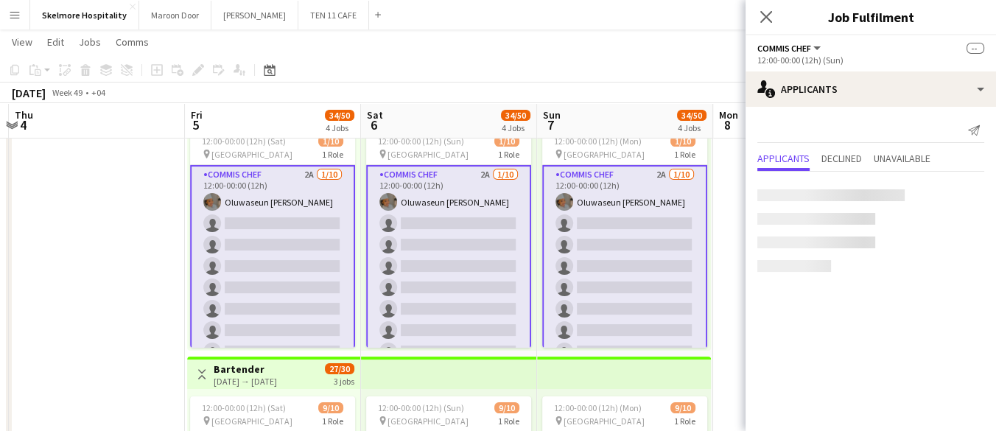
scroll to position [166, 0]
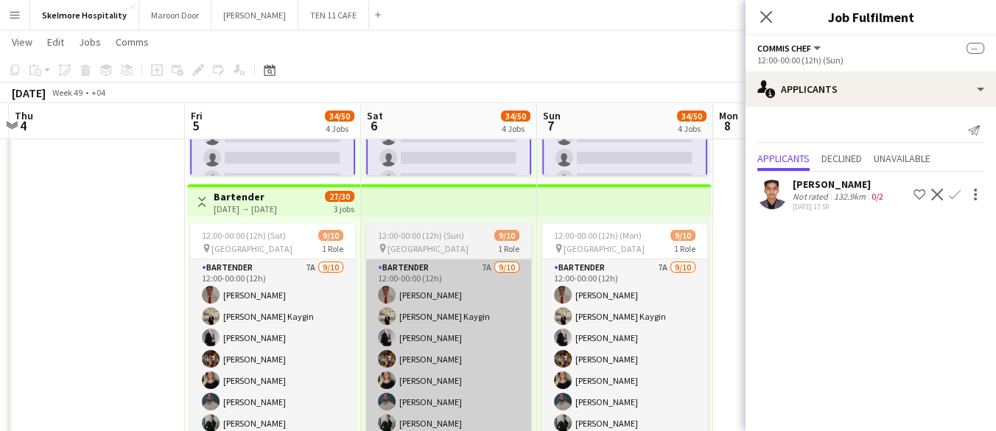
click at [436, 348] on app-card-role "Bartender 7A [DATE] 12:00-00:00 (12h) [PERSON_NAME] [PERSON_NAME] Kaygin [PERSO…" at bounding box center [448, 380] width 165 height 242
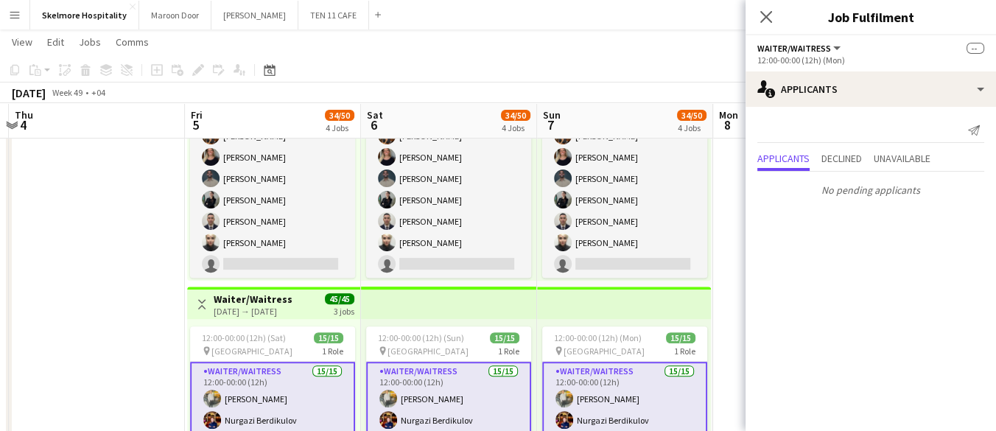
click at [119, 200] on app-date-cell at bounding box center [97, 16] width 176 height 1073
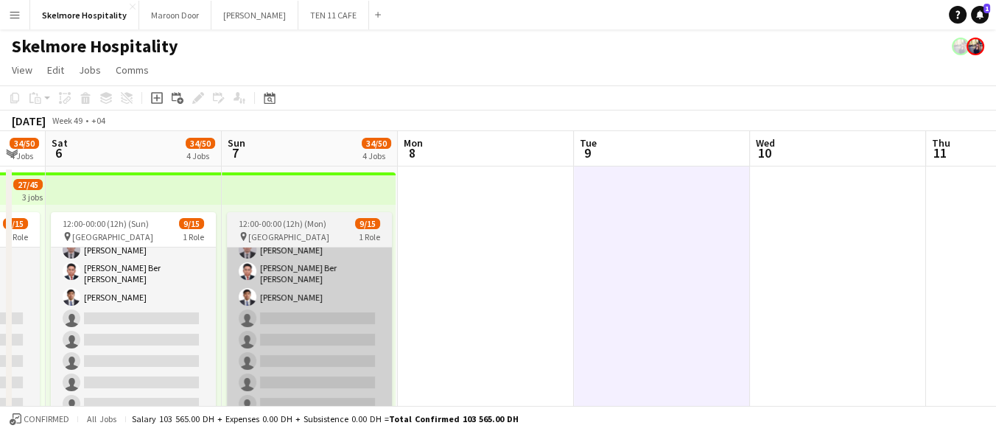
click at [304, 315] on app-card-role "Waiter/Waitress 3A [DATE] 12:00-00:00 (12h) Asrorbek [PERSON_NAME] Usaid Norwin…" at bounding box center [309, 261] width 165 height 358
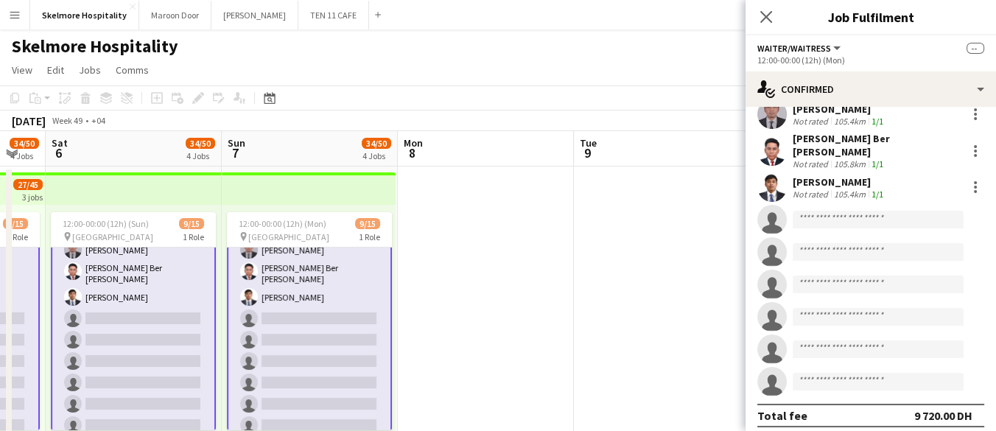
click at [890, 184] on div "[PERSON_NAME] Not rated 105.4km 1/1" at bounding box center [871, 186] width 251 height 29
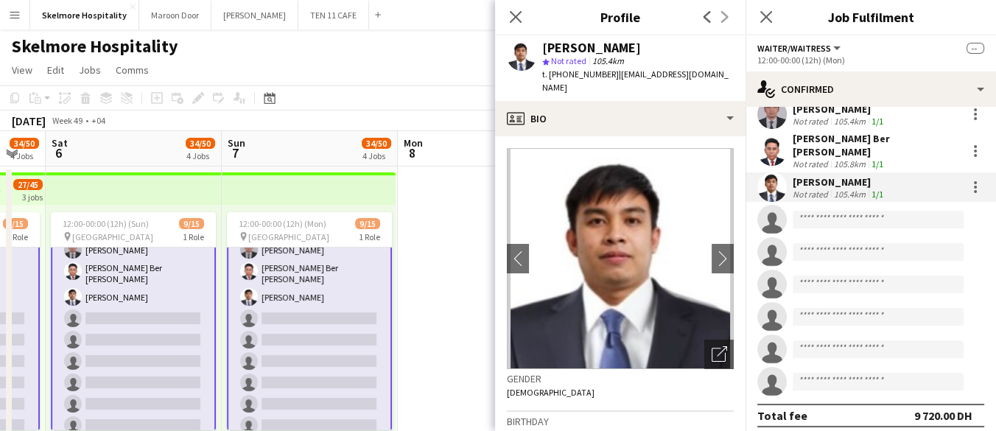
click at [585, 50] on div "[PERSON_NAME]" at bounding box center [591, 47] width 99 height 13
click at [605, 46] on div "[PERSON_NAME]" at bounding box center [591, 47] width 99 height 13
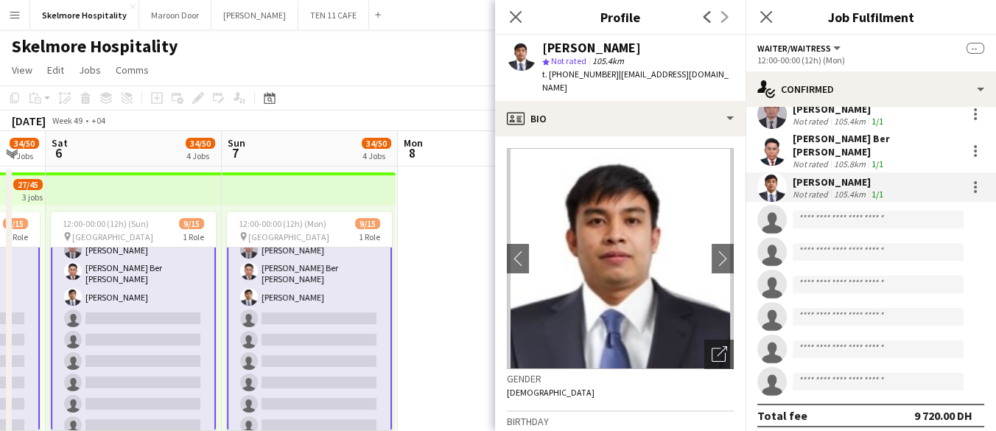
click at [573, 43] on div "[PERSON_NAME]" at bounding box center [591, 47] width 99 height 13
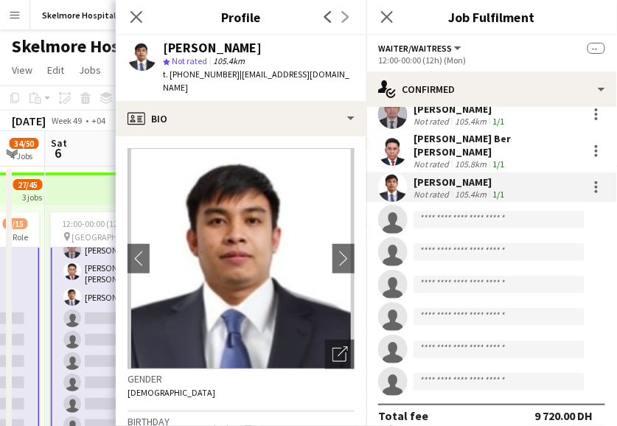
click at [215, 73] on span "t. [PHONE_NUMBER]" at bounding box center [201, 74] width 77 height 11
drag, startPoint x: 340, startPoint y: 72, endPoint x: 239, endPoint y: 69, distance: 101.0
click at [235, 69] on div "[PERSON_NAME] Not rated 105.4km t. [PHONE_NUMBER] | [EMAIL_ADDRESS][DOMAIN_NAME]" at bounding box center [241, 68] width 251 height 66
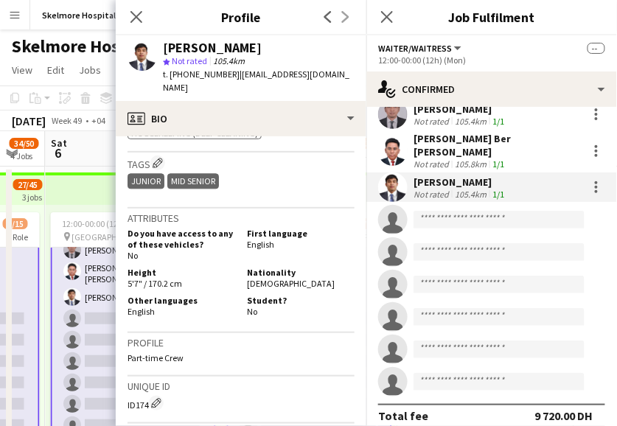
scroll to position [654, 0]
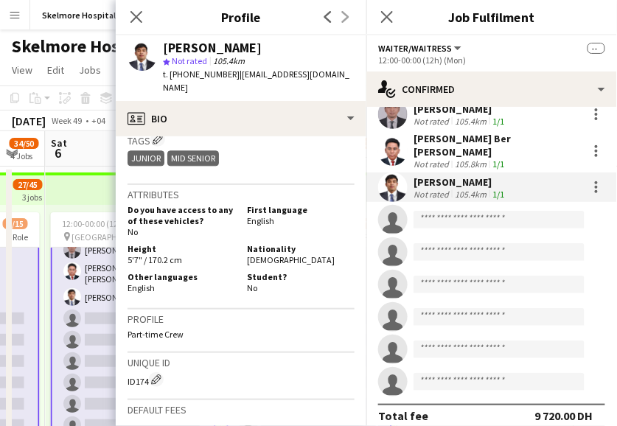
click at [268, 403] on h3 "Default fees" at bounding box center [241, 409] width 227 height 13
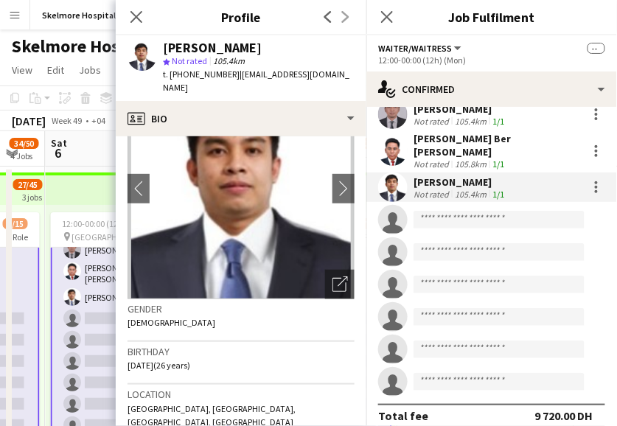
scroll to position [0, 0]
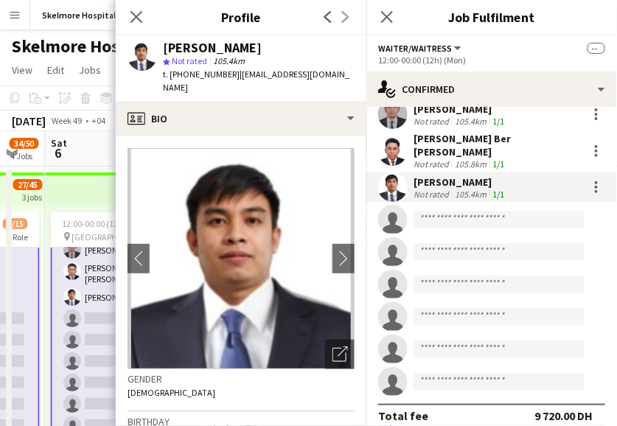
click at [128, 15] on div "Close pop-in" at bounding box center [136, 17] width 41 height 34
click at [139, 10] on icon "Close pop-in" at bounding box center [136, 17] width 14 height 14
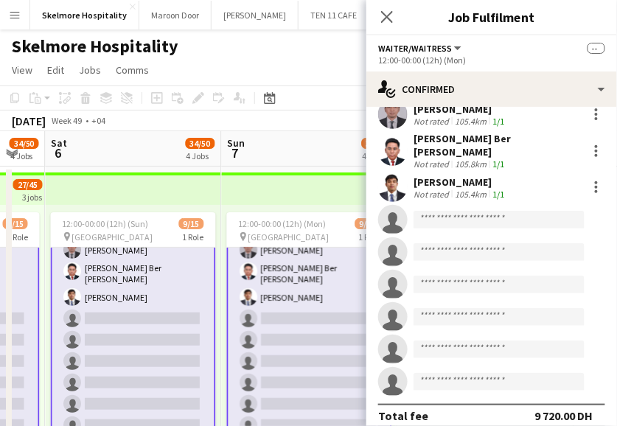
click at [324, 54] on div "Skelmore Hospitality" at bounding box center [308, 43] width 617 height 28
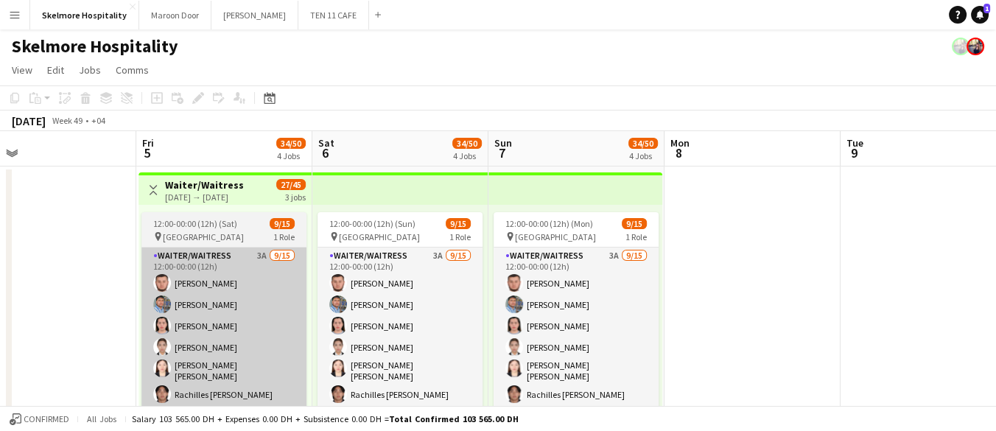
click at [164, 369] on app-user-avatar at bounding box center [162, 369] width 18 height 18
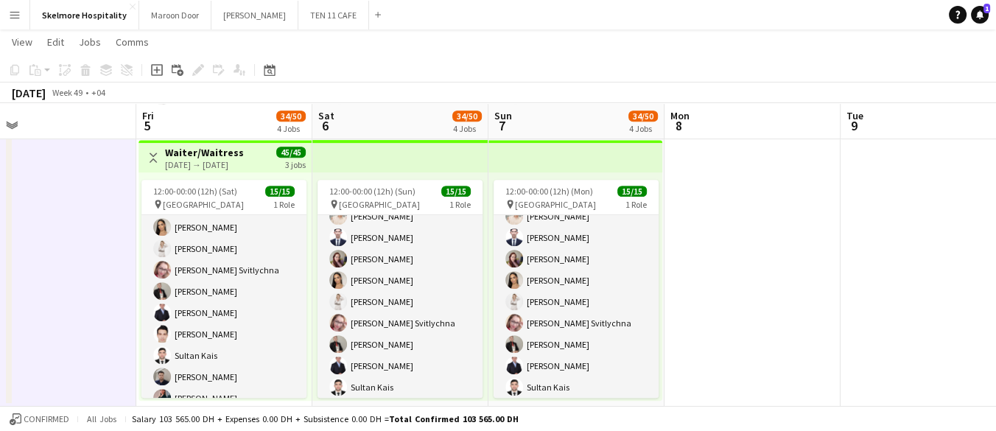
scroll to position [166, 0]
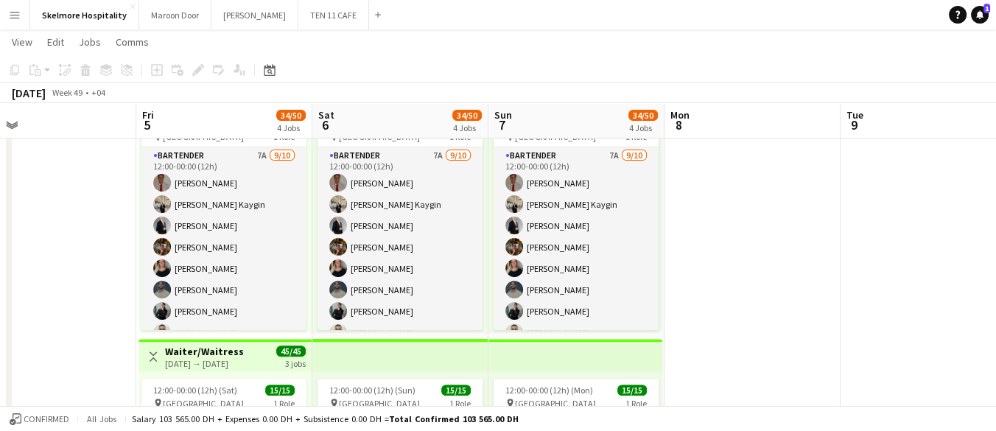
scroll to position [634, 0]
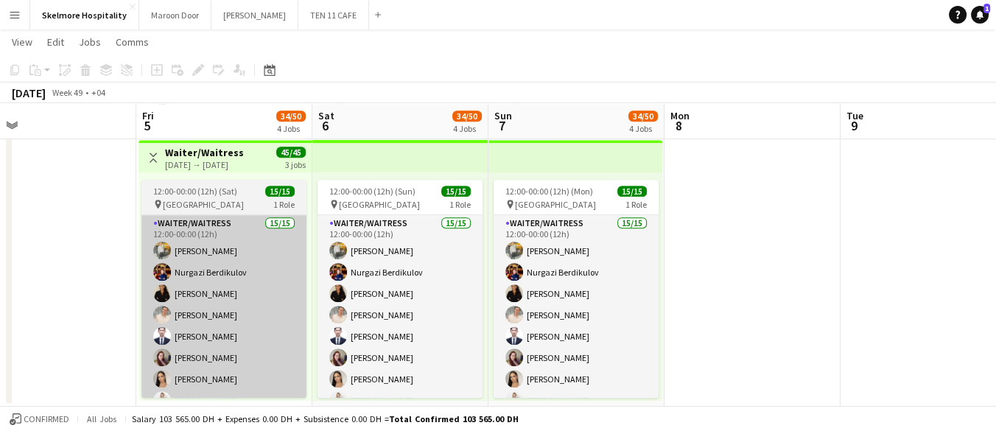
click at [186, 251] on app-card-role "Waiter/Waitress 15/15 12:00-00:00 (12h) [PERSON_NAME] [PERSON_NAME] Mayara Do […" at bounding box center [224, 389] width 165 height 349
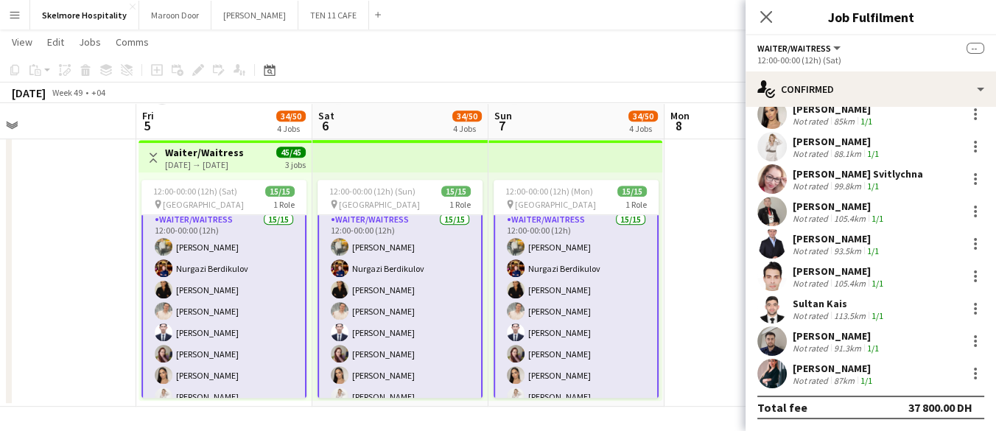
scroll to position [4, 0]
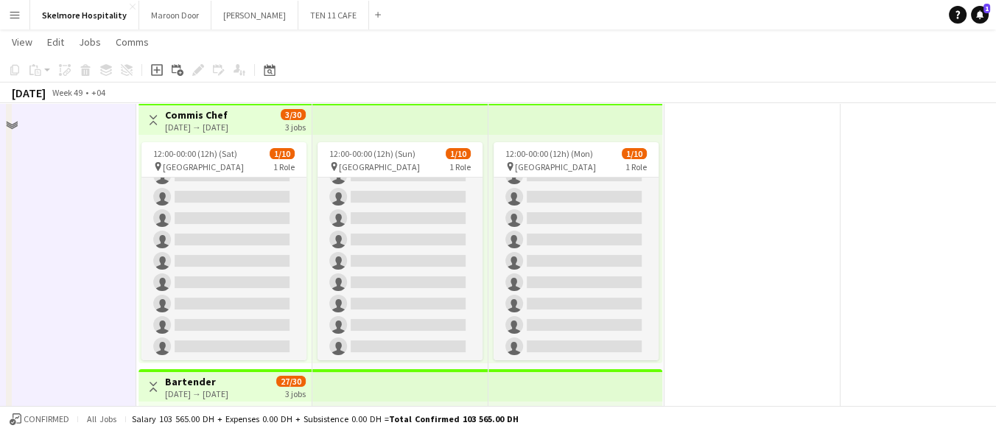
scroll to position [177, 0]
